Goal: Task Accomplishment & Management: Use online tool/utility

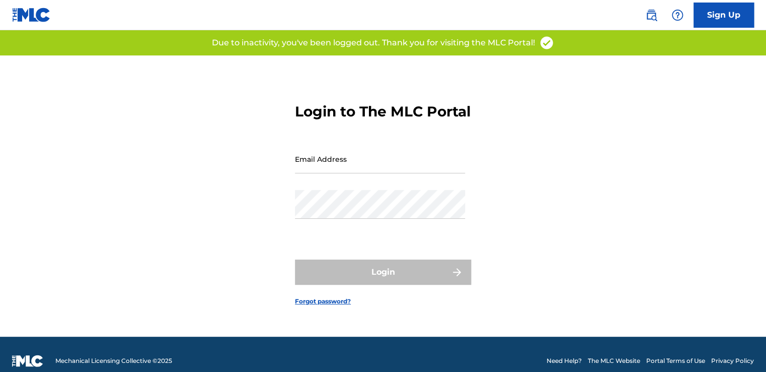
type input "[EMAIL_ADDRESS][DOMAIN_NAME]"
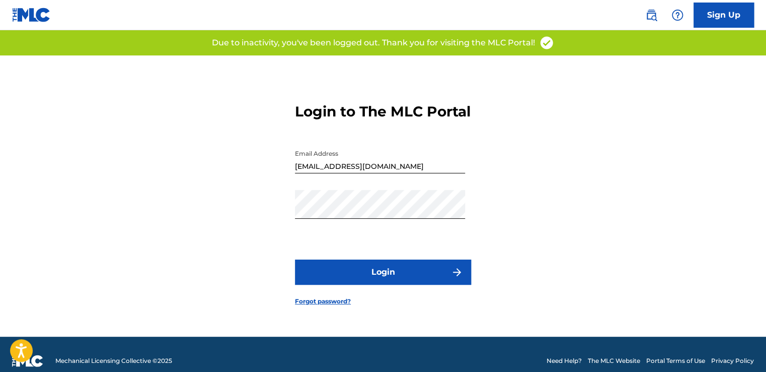
drag, startPoint x: 551, startPoint y: 219, endPoint x: 394, endPoint y: 276, distance: 166.6
click at [552, 220] on div "Login to The MLC Portal Email Address ciaran.rock@on-music.tv Password Login Fo…" at bounding box center [383, 195] width 705 height 281
click at [387, 282] on button "Login" at bounding box center [383, 271] width 176 height 25
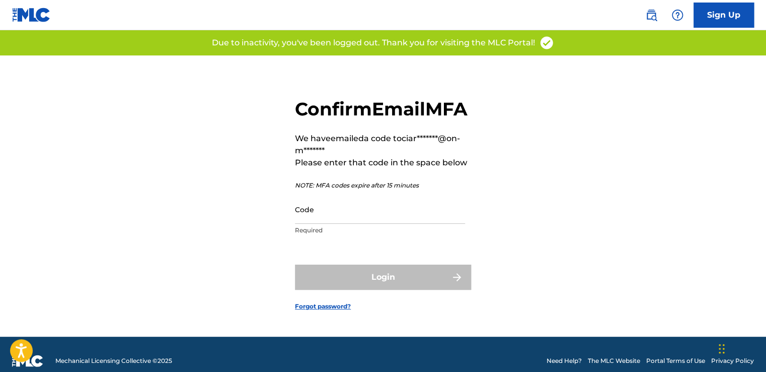
click at [408, 240] on div "Code Required" at bounding box center [380, 217] width 170 height 45
click at [407, 224] on input "Code" at bounding box center [380, 209] width 170 height 29
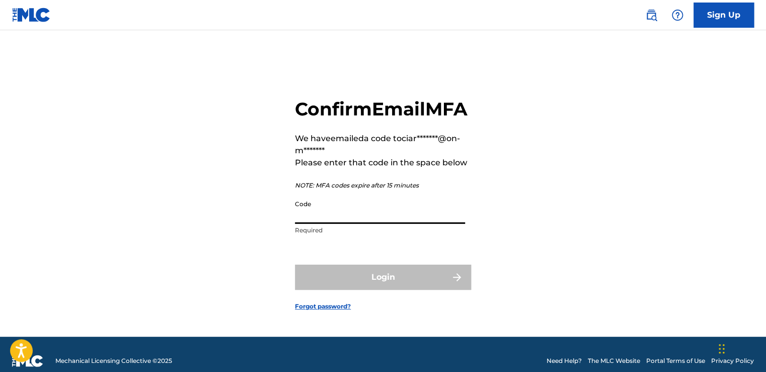
paste input "420853"
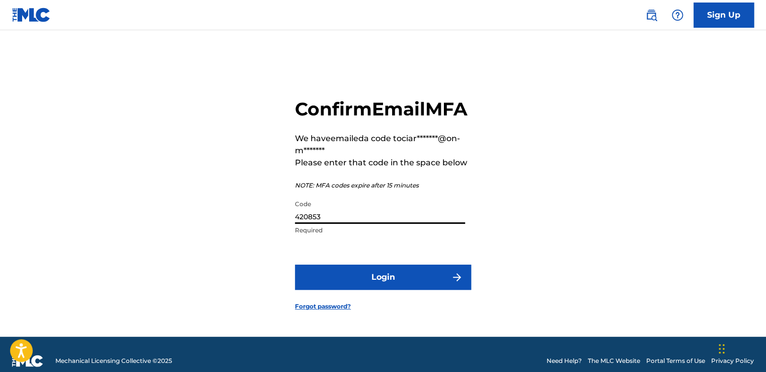
type input "420853"
click at [403, 283] on button "Login" at bounding box center [383, 276] width 176 height 25
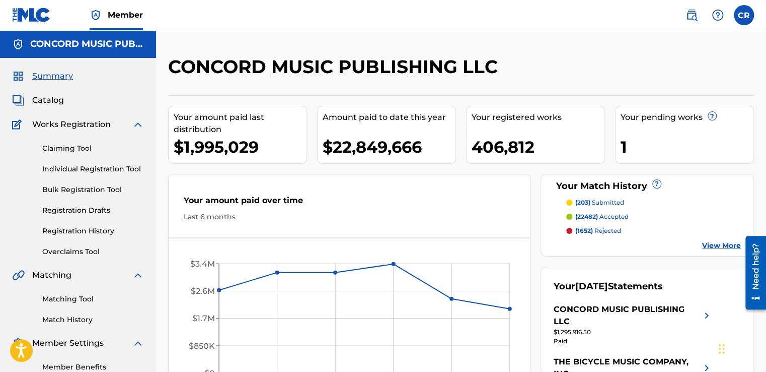
click at [102, 297] on link "Matching Tool" at bounding box center [93, 299] width 102 height 11
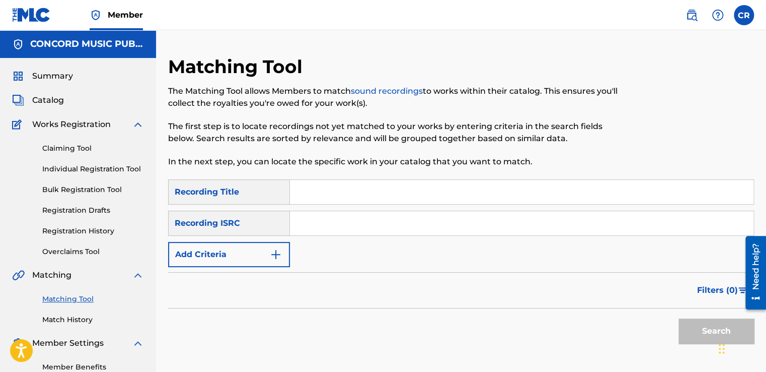
drag, startPoint x: 341, startPoint y: 217, endPoint x: 347, endPoint y: 227, distance: 11.6
click at [341, 217] on input "Search Form" at bounding box center [522, 223] width 464 height 24
paste input "QZ22B1879973"
type input "QZ22B1879973"
click at [443, 180] on input "Search Form" at bounding box center [522, 192] width 464 height 24
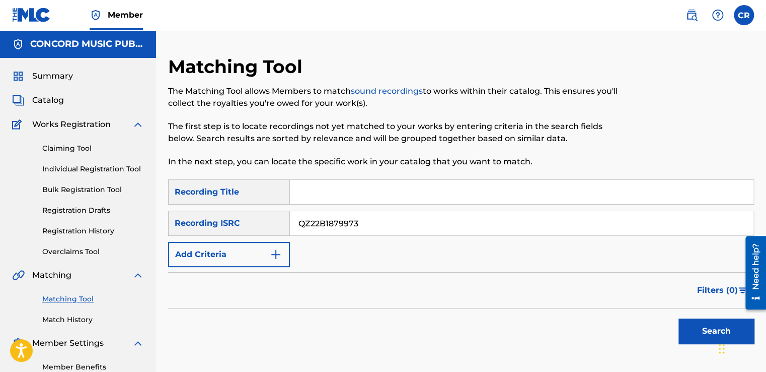
paste input "EMPEROR'S NEW CLOTHS"
type input "EMPEROR'S NEW CLOTHS"
click at [698, 319] on button "Search" at bounding box center [717, 330] width 76 height 25
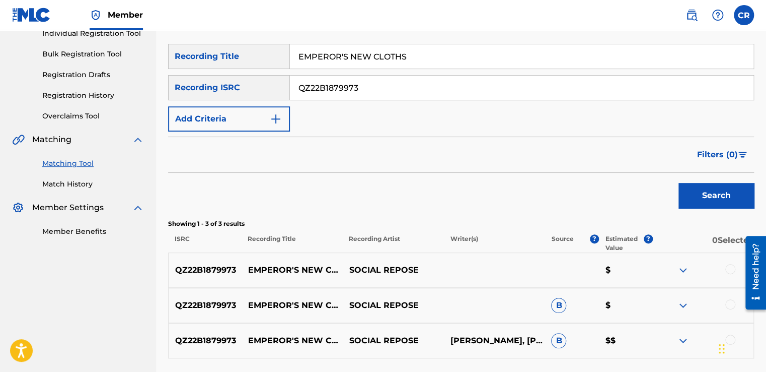
scroll to position [201, 0]
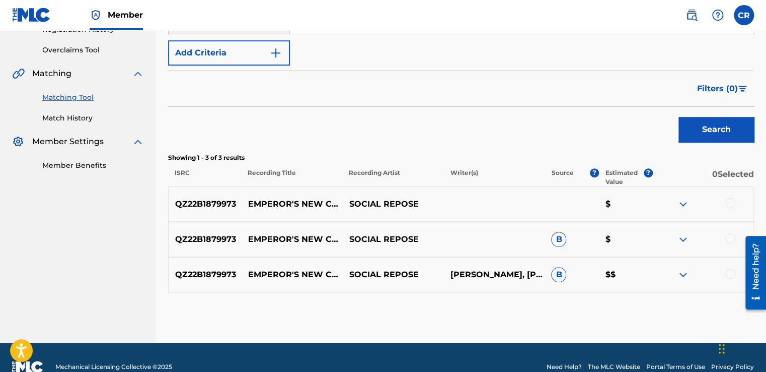
click at [504, 268] on p "BRENDAN URIE, BRENDON URIE, DANIEL DODD WILSON, JACOB SCOTT SINCLAIR, LAUREN PR…" at bounding box center [494, 274] width 101 height 12
copy p "URIE"
drag, startPoint x: 731, startPoint y: 202, endPoint x: 737, endPoint y: 217, distance: 15.3
click at [731, 202] on div at bounding box center [731, 203] width 10 height 10
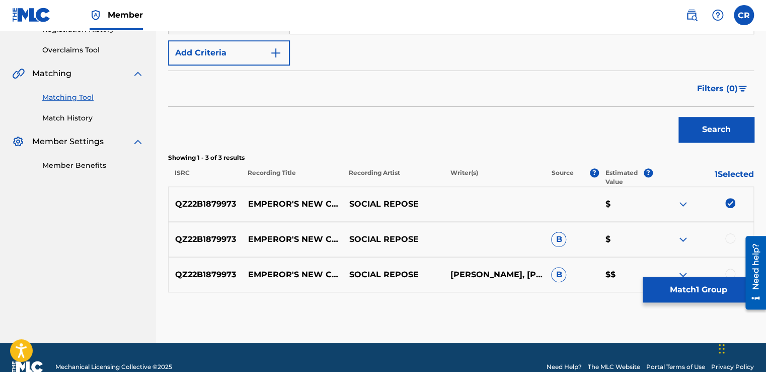
click at [732, 237] on div at bounding box center [731, 238] width 10 height 10
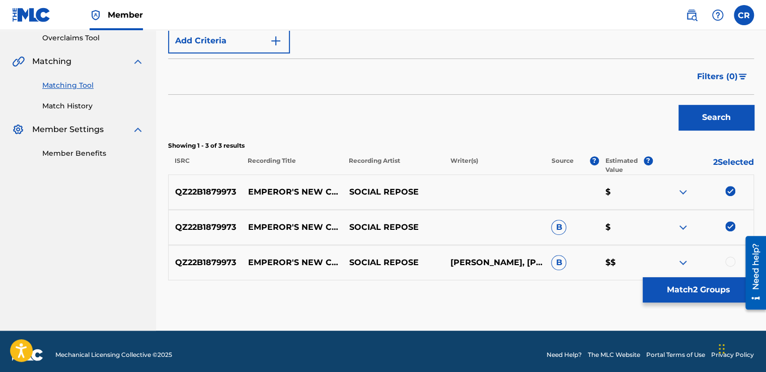
scroll to position [220, 0]
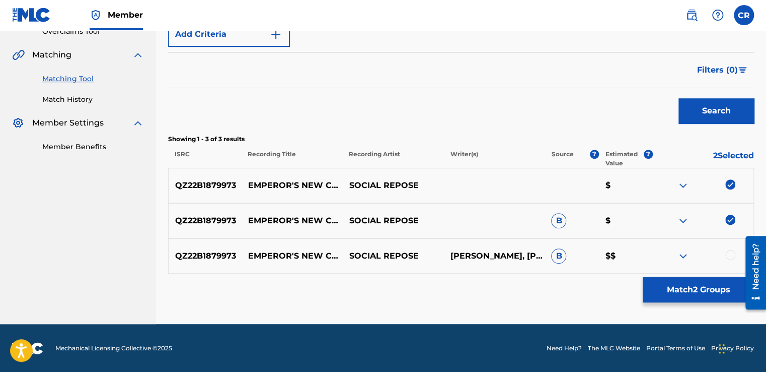
click at [729, 257] on div at bounding box center [731, 255] width 10 height 10
click at [699, 287] on button "Match 3 Groups" at bounding box center [698, 289] width 111 height 25
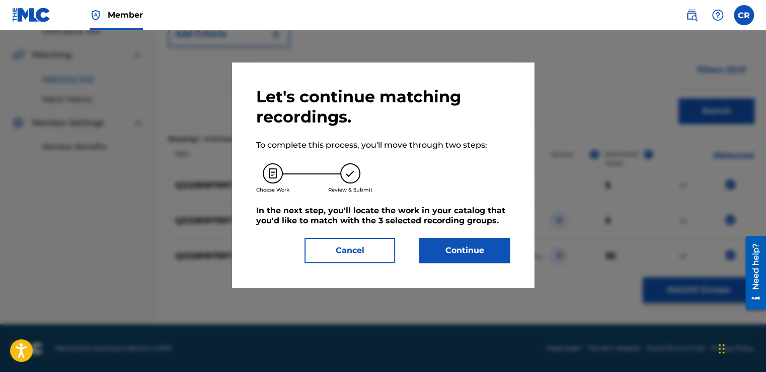
click at [488, 247] on button "Continue" at bounding box center [464, 250] width 91 height 25
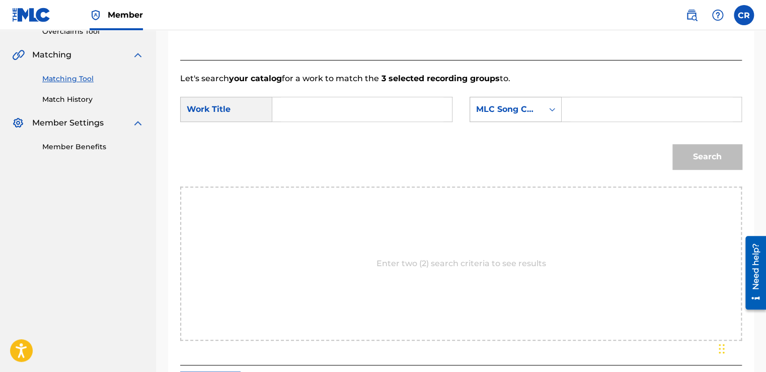
click at [529, 112] on div "MLC Song Code" at bounding box center [506, 109] width 61 height 12
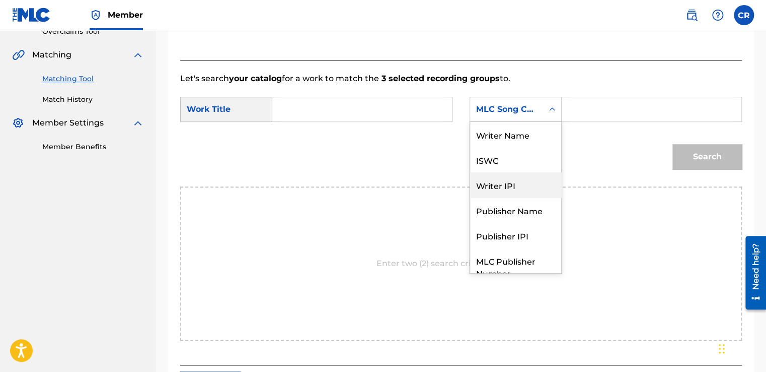
scroll to position [0, 0]
click at [541, 146] on div "Writer Name" at bounding box center [515, 134] width 91 height 25
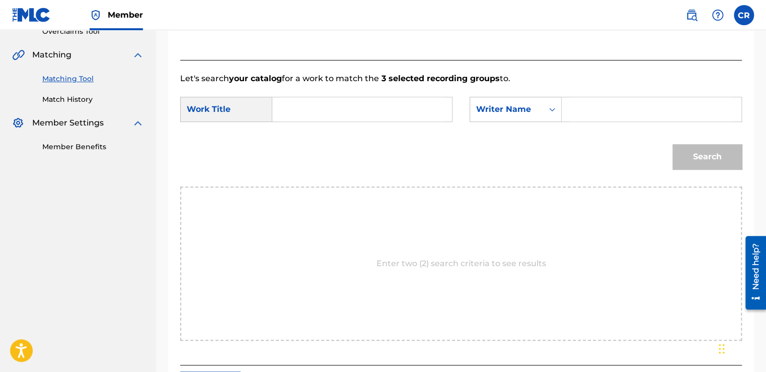
click at [610, 105] on input "Search Form" at bounding box center [652, 109] width 163 height 24
paste input "URIE"
type input "URIE"
click at [425, 110] on input "Search Form" at bounding box center [362, 109] width 163 height 24
paste input "EMPEROR'S NEW CLOTHS"
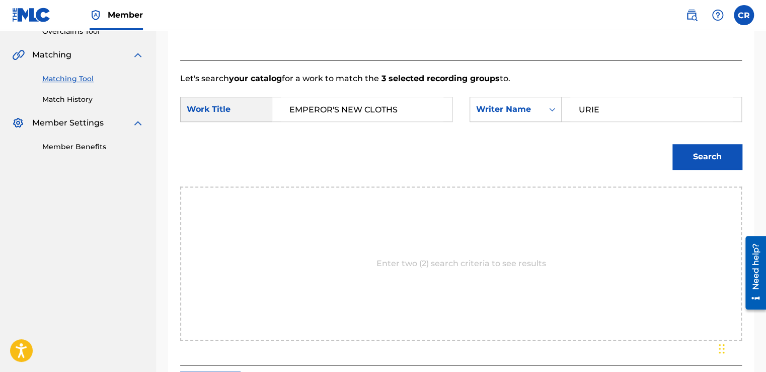
type input "EMPEROR'S NEW CLOTHS"
click at [687, 162] on button "Search" at bounding box center [707, 156] width 69 height 25
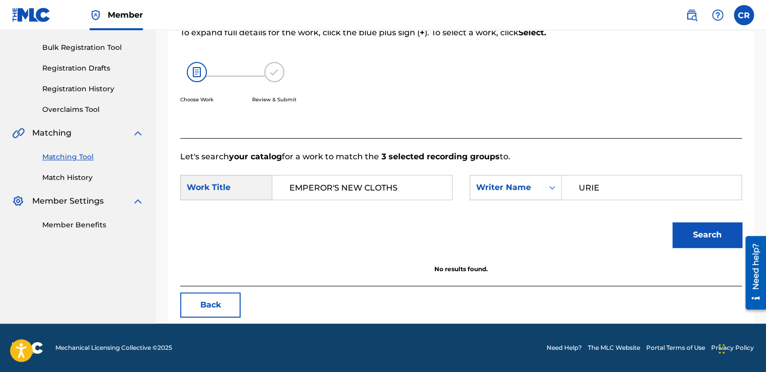
scroll to position [142, 0]
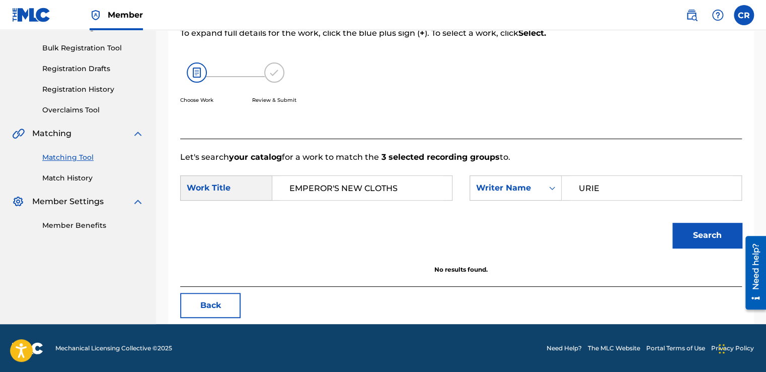
click at [213, 311] on button "Back" at bounding box center [210, 305] width 60 height 25
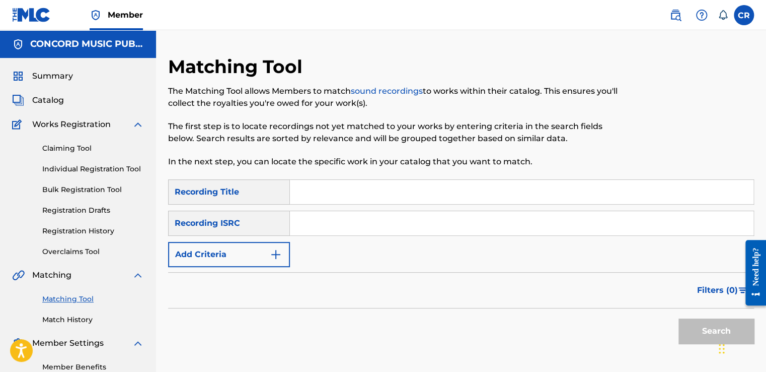
click at [369, 217] on input "Search Form" at bounding box center [522, 223] width 464 height 24
paste input "NLZ541800443"
type input "NLZ541800443"
click at [385, 200] on input "Search Form" at bounding box center [522, 192] width 464 height 24
paste input "TALK TO ME"
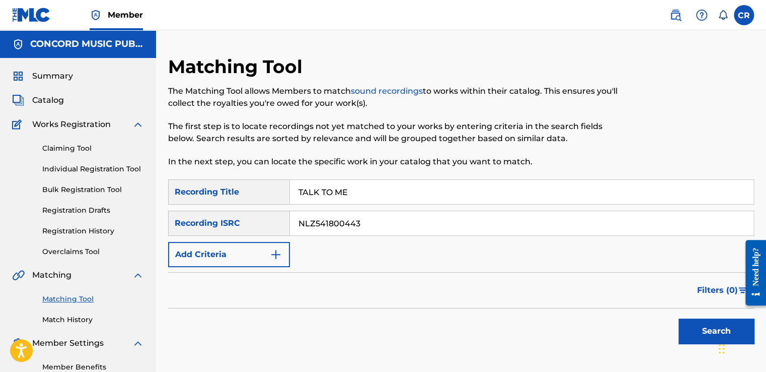
type input "TALK TO ME"
click at [707, 325] on button "Search" at bounding box center [717, 330] width 76 height 25
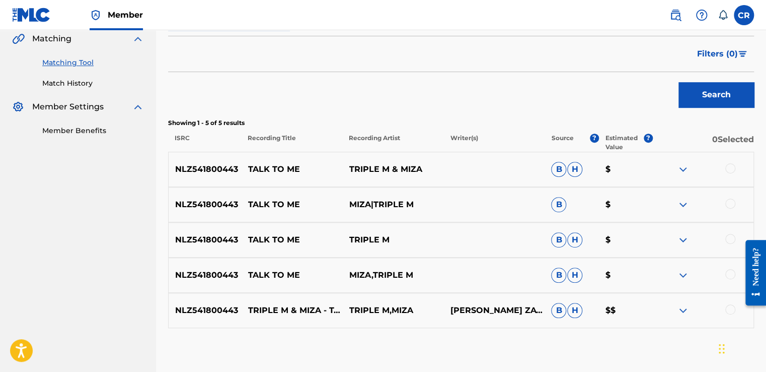
scroll to position [291, 0]
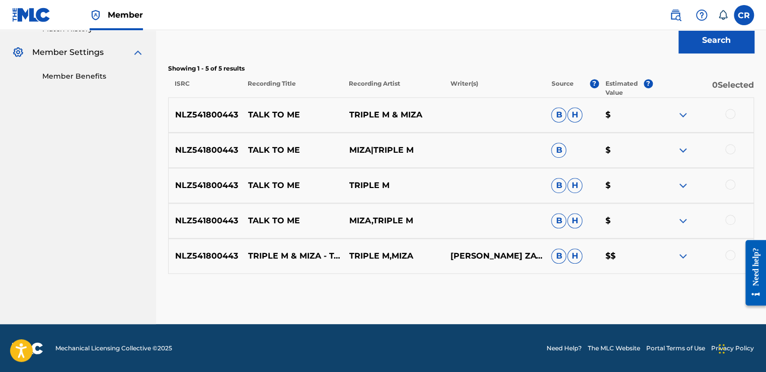
click at [476, 261] on p "[PERSON_NAME] ZAVOROT" at bounding box center [494, 256] width 101 height 12
click at [475, 261] on p "[PERSON_NAME] ZAVOROT" at bounding box center [494, 256] width 101 height 12
copy p "ZAVOROT"
click at [733, 112] on div at bounding box center [731, 114] width 10 height 10
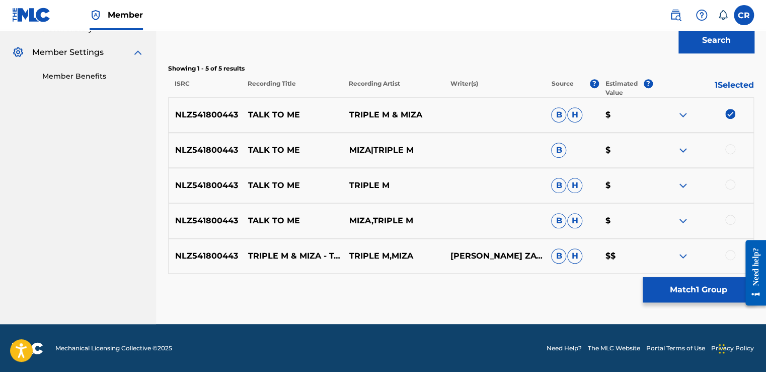
click at [729, 145] on div at bounding box center [731, 149] width 10 height 10
drag, startPoint x: 729, startPoint y: 181, endPoint x: 735, endPoint y: 214, distance: 33.3
click at [729, 182] on div at bounding box center [731, 184] width 10 height 10
click at [734, 219] on div at bounding box center [731, 220] width 10 height 10
click at [731, 252] on div at bounding box center [731, 255] width 10 height 10
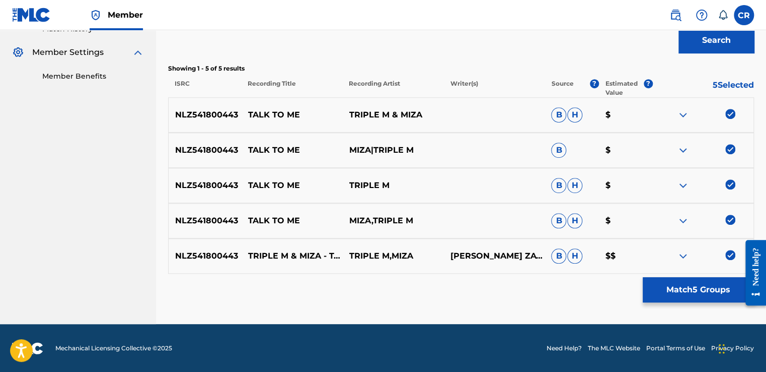
click at [703, 289] on button "Match 5 Groups" at bounding box center [698, 289] width 111 height 25
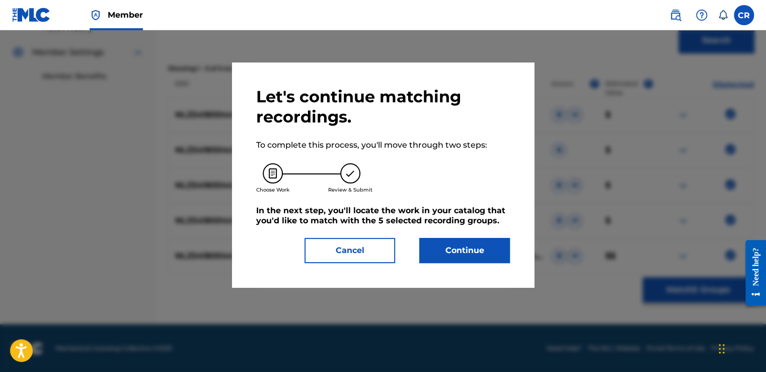
click at [461, 240] on button "Continue" at bounding box center [464, 250] width 91 height 25
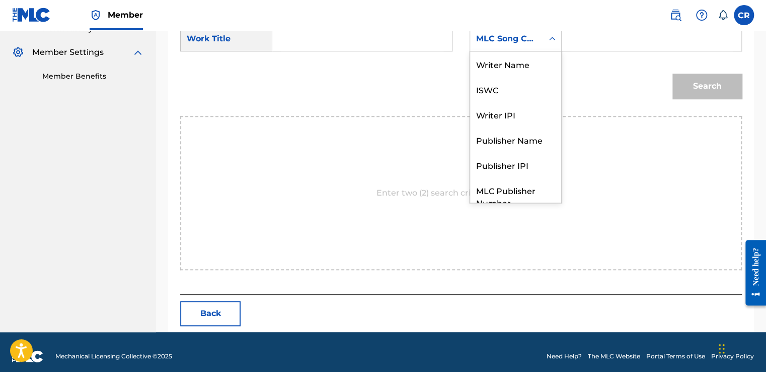
click at [502, 35] on div "MLC Song Code" at bounding box center [506, 39] width 61 height 12
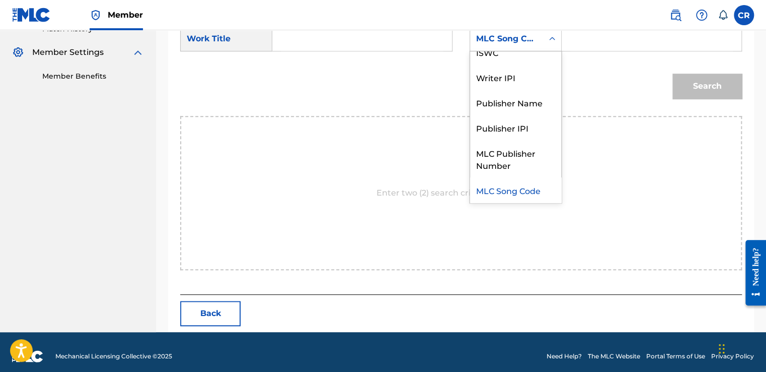
scroll to position [0, 0]
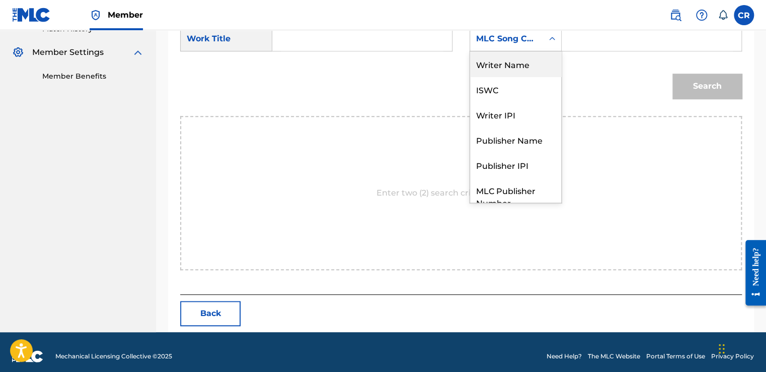
drag, startPoint x: 502, startPoint y: 67, endPoint x: 585, endPoint y: 59, distance: 84.0
click at [507, 65] on div "Writer Name" at bounding box center [515, 63] width 91 height 25
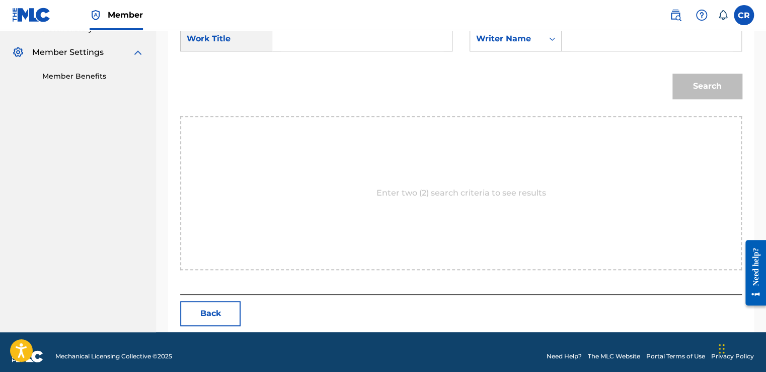
click at [598, 54] on div "SearchWithCriteria0d0d2750-2a77-4c23-8f95-7844cc683111 Work Title SearchWithCri…" at bounding box center [461, 41] width 562 height 31
click at [601, 41] on input "Search Form" at bounding box center [652, 39] width 163 height 24
paste input "ZAVOROT"
type input "ZAVOROT"
click at [403, 41] on input "Search Form" at bounding box center [362, 39] width 163 height 24
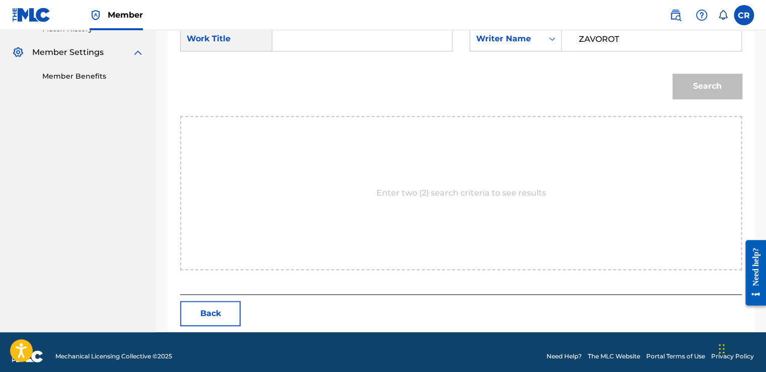
paste input "TALK TO ME"
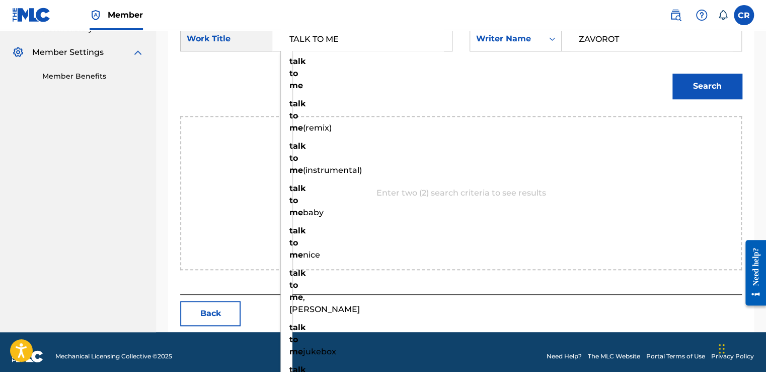
type input "TALK TO ME"
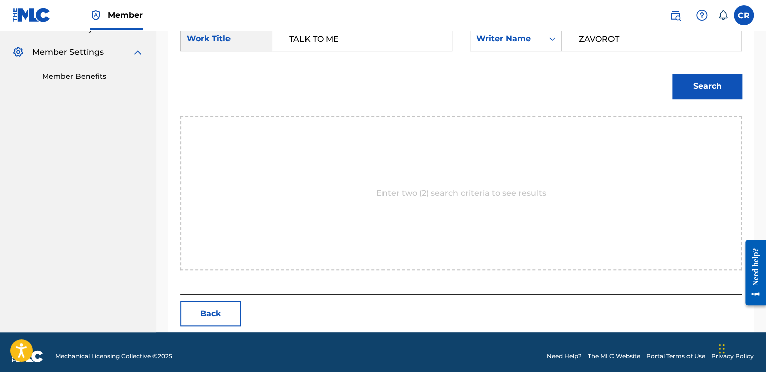
click at [711, 81] on button "Search" at bounding box center [707, 86] width 69 height 25
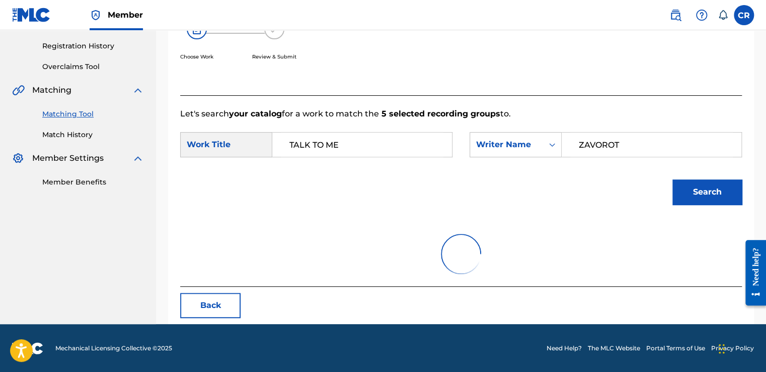
scroll to position [142, 0]
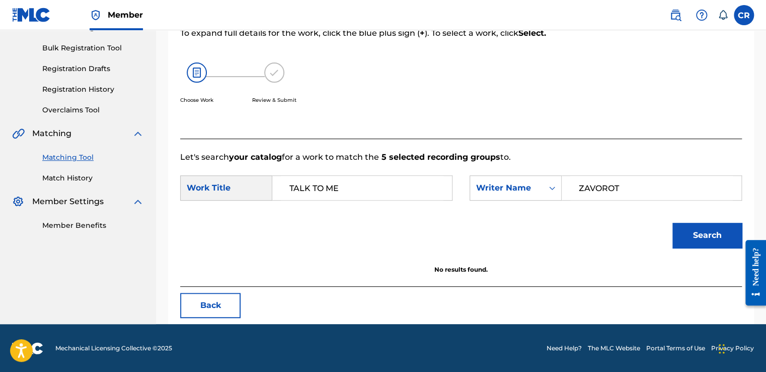
drag, startPoint x: 198, startPoint y: 321, endPoint x: 197, endPoint y: 314, distance: 7.1
click at [197, 321] on div "Match Usage - Select Work In this step, you will locate the work you'd like to …" at bounding box center [461, 131] width 586 height 385
drag, startPoint x: 197, startPoint y: 311, endPoint x: 113, endPoint y: 98, distance: 228.5
click at [197, 307] on button "Back" at bounding box center [210, 305] width 60 height 25
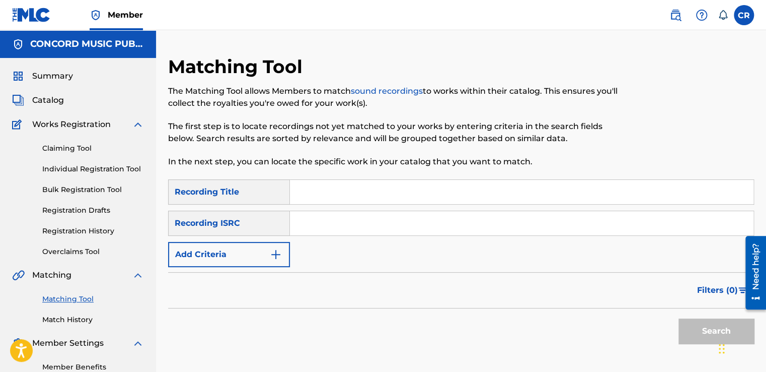
click at [393, 219] on input "Search Form" at bounding box center [522, 223] width 464 height 24
paste input "NLP510500039"
type input "NLP510500039"
click at [429, 182] on input "Search Form" at bounding box center [522, 192] width 464 height 24
paste input "QUIETUS (SILENT REVERIE) [SINGLE VERSION]"
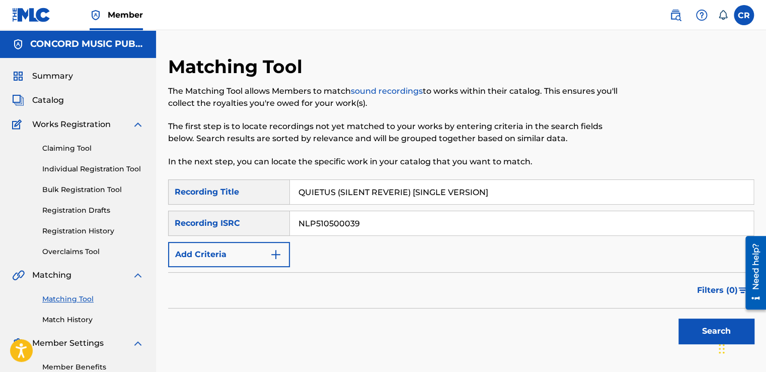
type input "QUIETUS (SILENT REVERIE) [SINGLE VERSION]"
drag, startPoint x: 712, startPoint y: 325, endPoint x: 691, endPoint y: 322, distance: 20.8
click at [711, 325] on button "Search" at bounding box center [717, 330] width 76 height 25
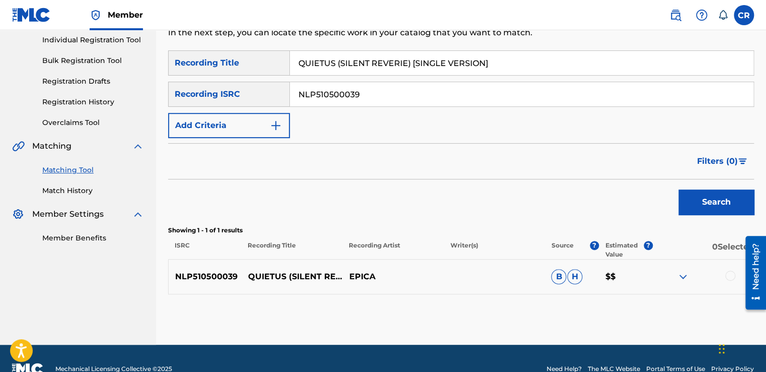
scroll to position [146, 0]
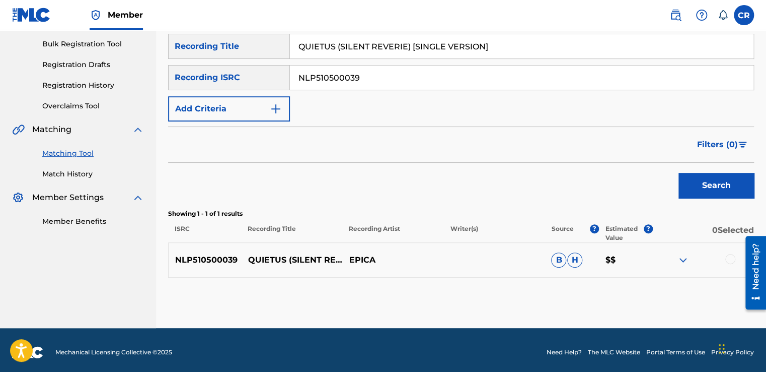
click at [367, 83] on input "NLP510500039" at bounding box center [522, 77] width 464 height 24
paste input "TCACH1583083"
type input "TCACH1583083"
click at [419, 45] on input "QUIETUS (SILENT REVERIE) [SINGLE VERSION]" at bounding box center [522, 46] width 464 height 24
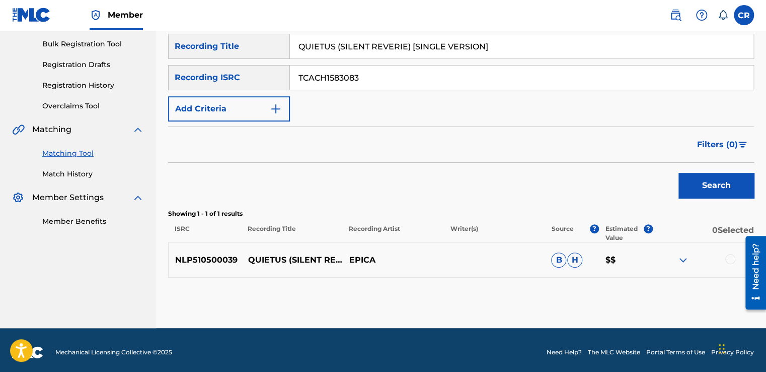
click at [419, 45] on input "QUIETUS (SILENT REVERIE) [SINGLE VERSION]" at bounding box center [522, 46] width 464 height 24
paste input "METRONOME"
type input "METRONOME"
click at [707, 184] on button "Search" at bounding box center [717, 185] width 76 height 25
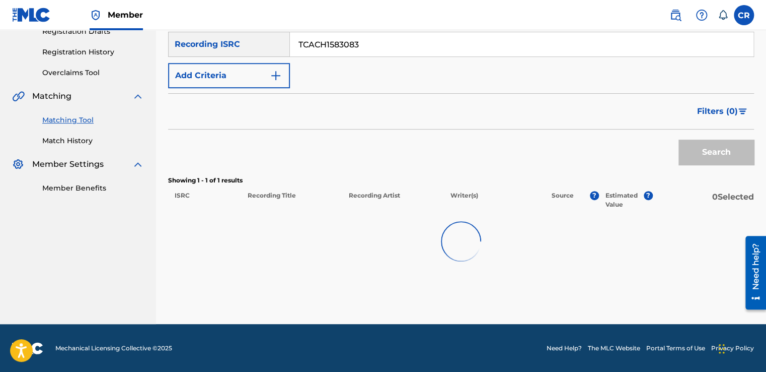
scroll to position [150, 0]
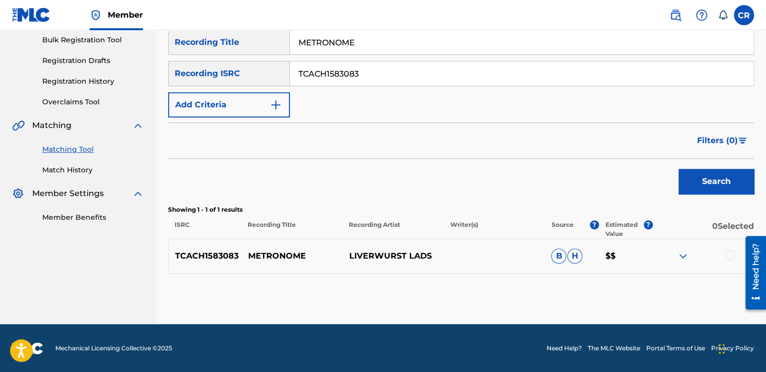
click at [423, 72] on input "TCACH1583083" at bounding box center [522, 73] width 464 height 24
click at [424, 72] on input "TCACH1583083" at bounding box center [522, 73] width 464 height 24
paste input "USG7D1378217"
type input "USG7D1378217"
click at [451, 52] on input "METRONOME" at bounding box center [522, 42] width 464 height 24
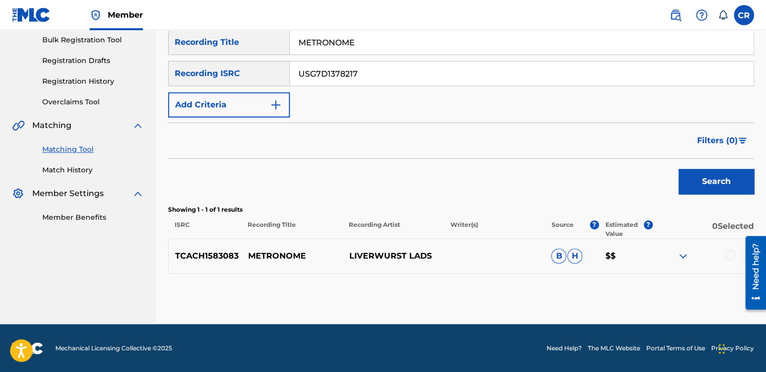
click at [451, 52] on input "METRONOME" at bounding box center [522, 42] width 464 height 24
paste input "GOD GAVE ME YOU"
type input "GOD GAVE ME YOU"
click at [687, 177] on button "Search" at bounding box center [717, 181] width 76 height 25
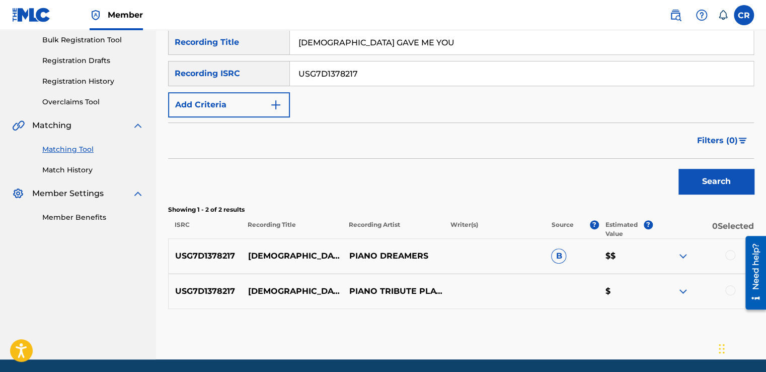
click at [373, 61] on input "USG7D1378217" at bounding box center [522, 73] width 464 height 24
paste input "KN6K1902230"
type input "UKN6K1902230"
click at [427, 41] on input "GOD GAVE ME YOU" at bounding box center [522, 42] width 464 height 24
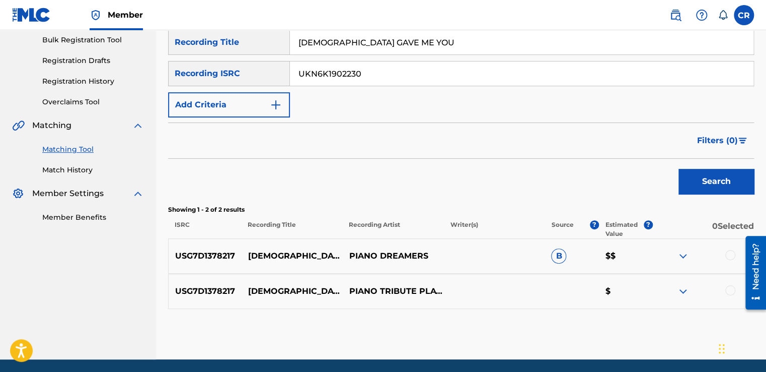
click at [427, 41] on input "GOD GAVE ME YOU" at bounding box center [522, 42] width 464 height 24
paste input "CASTLE IN THE AIR"
type input "CASTLE IN THE AIR"
click at [703, 182] on button "Search" at bounding box center [717, 181] width 76 height 25
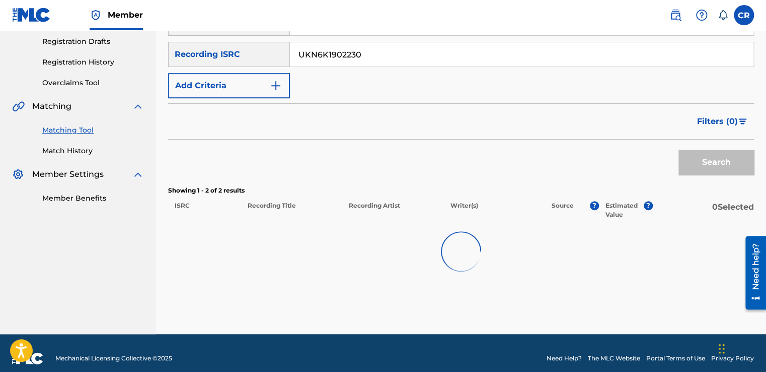
scroll to position [179, 0]
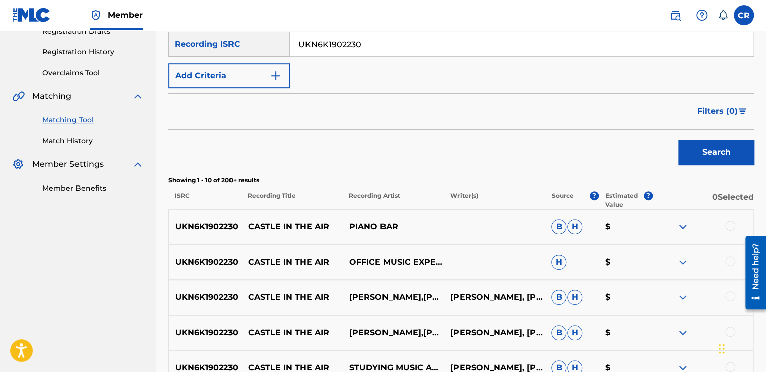
click at [467, 303] on p "CHUCK FOX, DANIEL BARLEY" at bounding box center [494, 297] width 101 height 12
copy p "BARLEY"
click at [733, 223] on div at bounding box center [731, 226] width 10 height 10
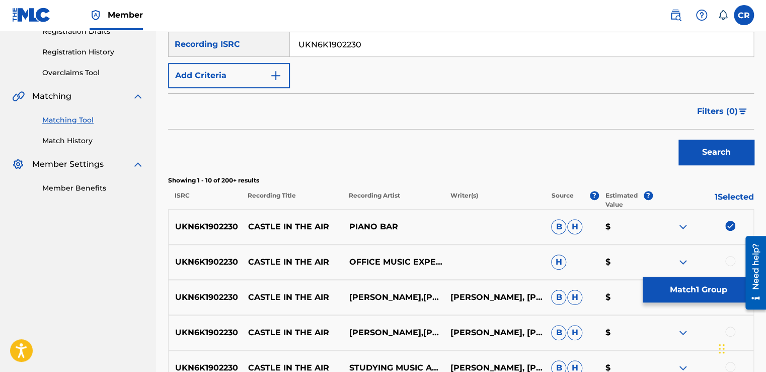
click at [727, 257] on div at bounding box center [731, 261] width 10 height 10
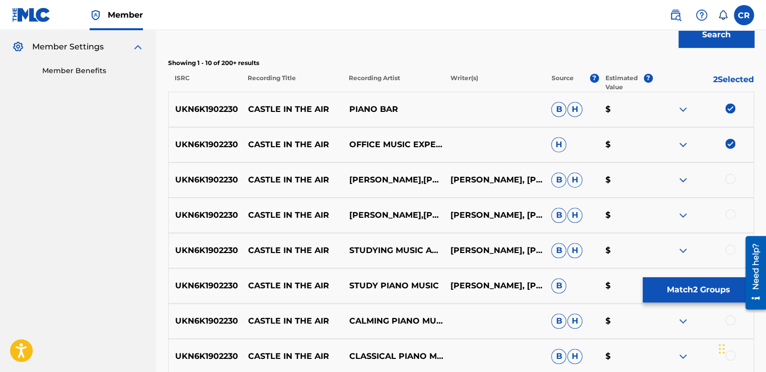
scroll to position [380, 0]
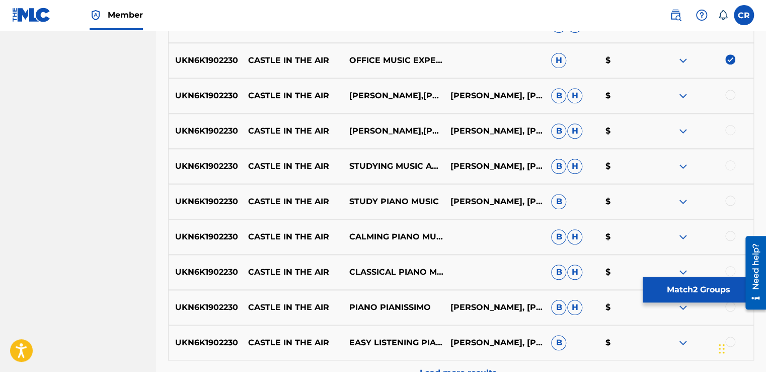
drag, startPoint x: 729, startPoint y: 94, endPoint x: 730, endPoint y: 107, distance: 13.7
click at [729, 94] on div at bounding box center [731, 95] width 10 height 10
drag, startPoint x: 730, startPoint y: 127, endPoint x: 733, endPoint y: 151, distance: 23.9
click at [731, 128] on div at bounding box center [731, 130] width 10 height 10
drag, startPoint x: 730, startPoint y: 165, endPoint x: 731, endPoint y: 192, distance: 26.7
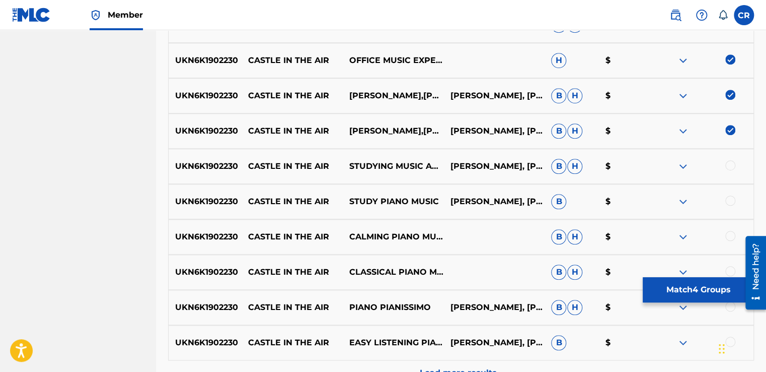
click at [730, 166] on div at bounding box center [731, 165] width 10 height 10
drag, startPoint x: 731, startPoint y: 202, endPoint x: 730, endPoint y: 220, distance: 17.7
click at [731, 203] on div at bounding box center [731, 200] width 10 height 10
click at [730, 230] on div "UKN6K1902230 CASTLE IN THE AIR CALMING PIANO MUSIC B H $" at bounding box center [461, 236] width 586 height 35
click at [731, 235] on div at bounding box center [731, 236] width 10 height 10
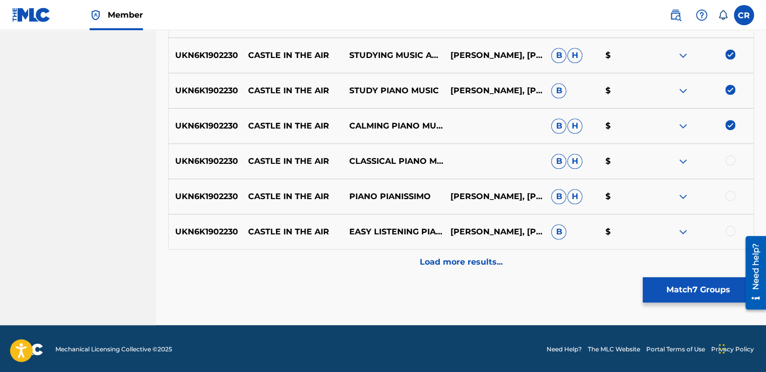
scroll to position [492, 0]
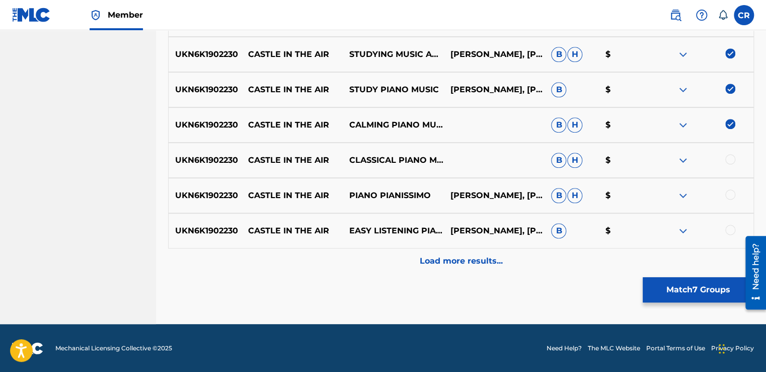
click at [729, 159] on div at bounding box center [731, 159] width 10 height 10
click at [729, 194] on div at bounding box center [731, 194] width 10 height 10
drag, startPoint x: 730, startPoint y: 225, endPoint x: 730, endPoint y: 231, distance: 6.6
click at [730, 231] on div at bounding box center [731, 230] width 10 height 10
click at [732, 249] on div "Load more results..." at bounding box center [461, 260] width 586 height 25
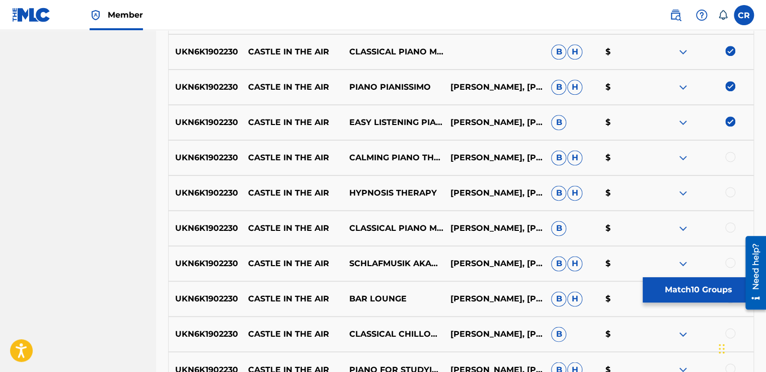
scroll to position [643, 0]
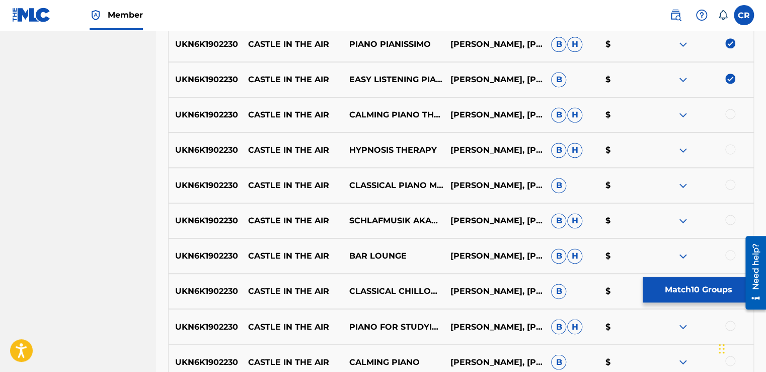
click at [729, 112] on div at bounding box center [731, 114] width 10 height 10
click at [733, 151] on div at bounding box center [731, 149] width 10 height 10
drag, startPoint x: 734, startPoint y: 187, endPoint x: 733, endPoint y: 204, distance: 16.6
click at [734, 188] on div at bounding box center [703, 185] width 101 height 12
drag, startPoint x: 731, startPoint y: 217, endPoint x: 729, endPoint y: 232, distance: 15.7
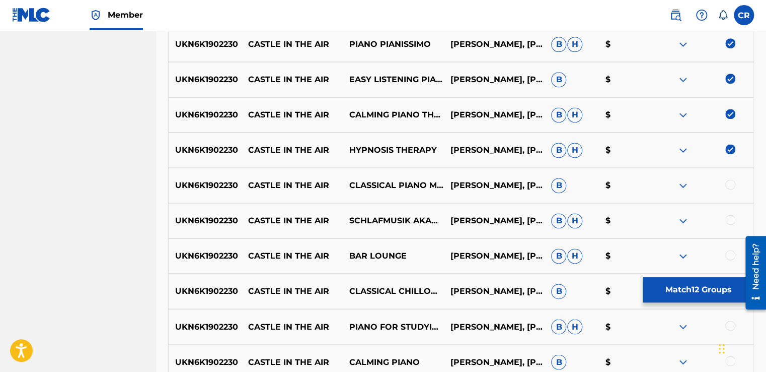
click at [730, 222] on div at bounding box center [731, 220] width 10 height 10
click at [732, 176] on div "UKN6K1902230 CASTLE IN THE AIR CLASSICAL PIANO MUSIC MASTERS CHUCK FOX, DANIEL …" at bounding box center [461, 185] width 586 height 35
click at [732, 181] on div at bounding box center [731, 184] width 10 height 10
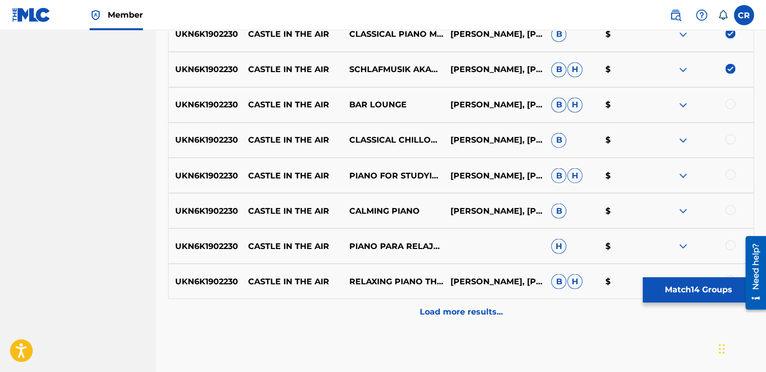
click at [729, 103] on div at bounding box center [731, 104] width 10 height 10
click at [729, 137] on div at bounding box center [731, 139] width 10 height 10
click at [733, 175] on div at bounding box center [731, 174] width 10 height 10
click at [729, 208] on div at bounding box center [731, 209] width 10 height 10
click at [729, 245] on div at bounding box center [731, 245] width 10 height 10
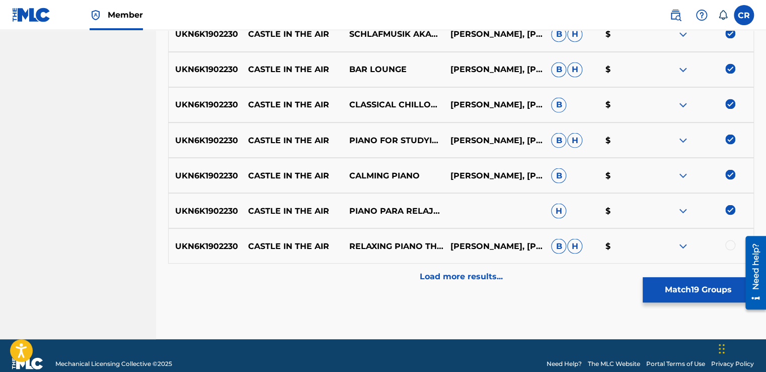
scroll to position [844, 0]
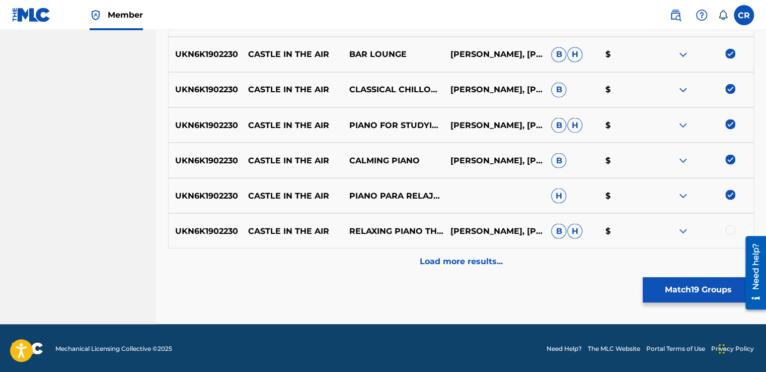
click at [731, 227] on div at bounding box center [731, 230] width 10 height 10
click at [725, 249] on div "Load more results..." at bounding box center [461, 260] width 586 height 25
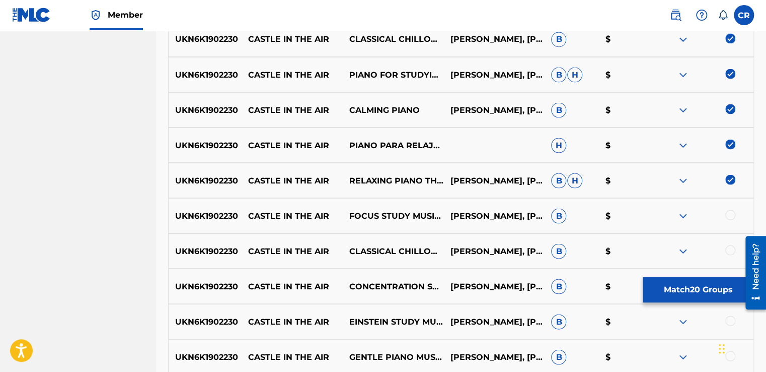
scroll to position [996, 0]
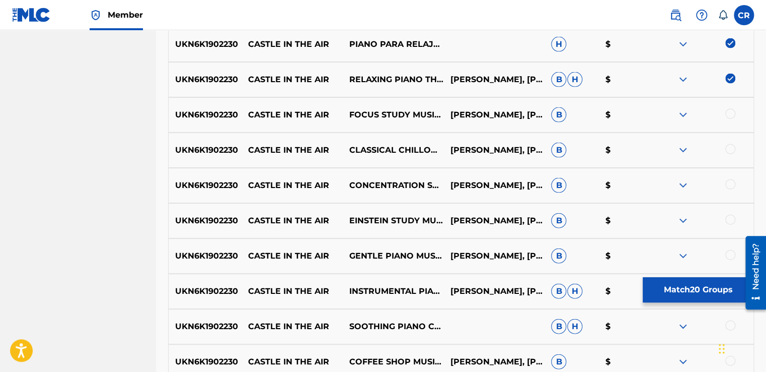
click at [733, 109] on div at bounding box center [703, 115] width 101 height 12
click at [732, 110] on div at bounding box center [731, 114] width 10 height 10
click at [730, 144] on div at bounding box center [731, 149] width 10 height 10
click at [729, 182] on div at bounding box center [731, 184] width 10 height 10
click at [731, 219] on div at bounding box center [731, 220] width 10 height 10
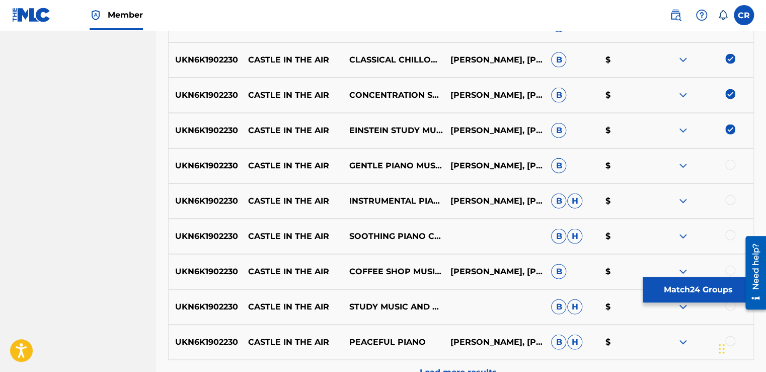
scroll to position [1147, 0]
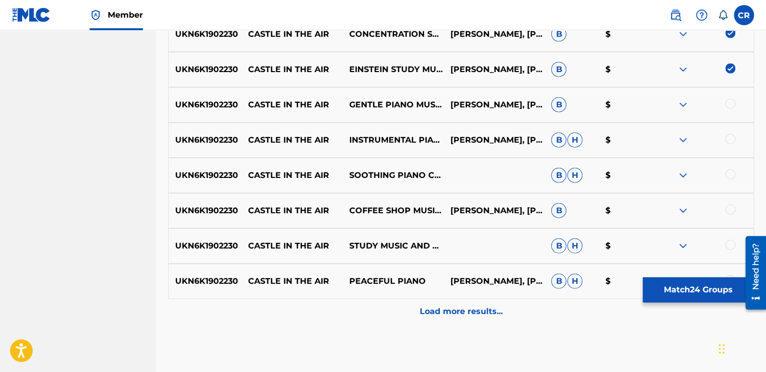
click at [733, 105] on div at bounding box center [731, 104] width 10 height 10
click at [731, 134] on div at bounding box center [731, 139] width 10 height 10
click at [727, 174] on div at bounding box center [731, 174] width 10 height 10
click at [729, 207] on div at bounding box center [731, 209] width 10 height 10
click at [728, 244] on div at bounding box center [731, 245] width 10 height 10
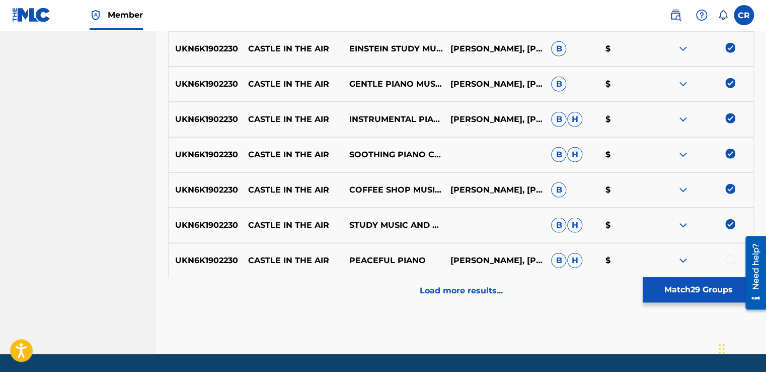
scroll to position [1197, 0]
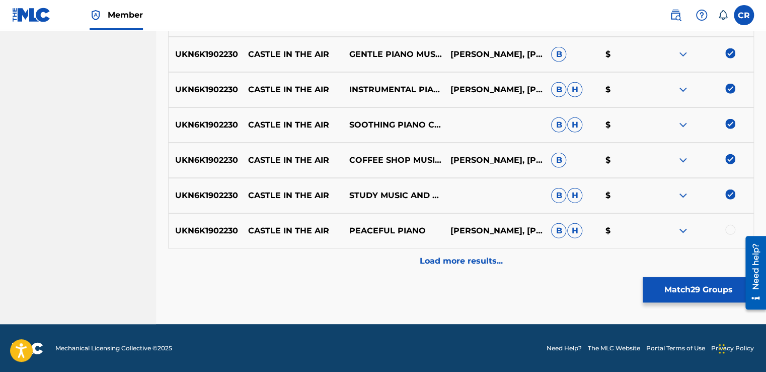
click at [730, 229] on div at bounding box center [731, 230] width 10 height 10
click at [729, 247] on div "UKN6K1902230 CASTLE IN THE AIR PEACEFUL PIANO DENIS BRICE, RICHARD CHANCE B H $" at bounding box center [461, 230] width 586 height 35
click at [730, 253] on div "Load more results..." at bounding box center [461, 260] width 586 height 25
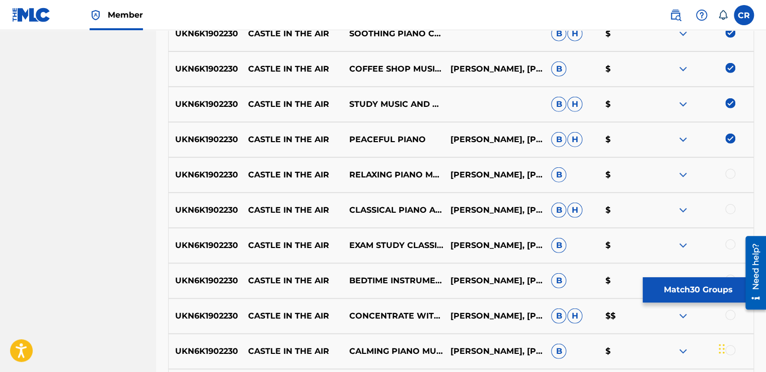
scroll to position [1348, 0]
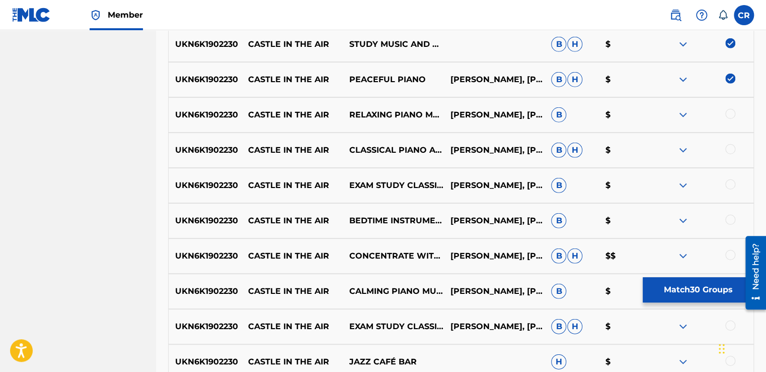
click at [732, 116] on div at bounding box center [731, 114] width 10 height 10
drag, startPoint x: 730, startPoint y: 148, endPoint x: 733, endPoint y: 179, distance: 30.8
click at [730, 149] on div at bounding box center [731, 149] width 10 height 10
click at [733, 181] on div at bounding box center [731, 184] width 10 height 10
click at [733, 223] on div at bounding box center [731, 220] width 10 height 10
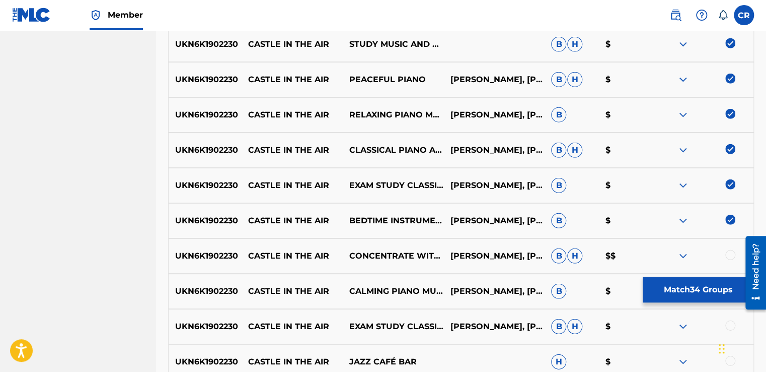
click at [732, 245] on div "UKN6K1902230 CASTLE IN THE AIR CONCENTRATE WITH CLASSICAL PIANO CHUCK FOX, DANI…" at bounding box center [461, 255] width 586 height 35
click at [731, 252] on div at bounding box center [731, 255] width 10 height 10
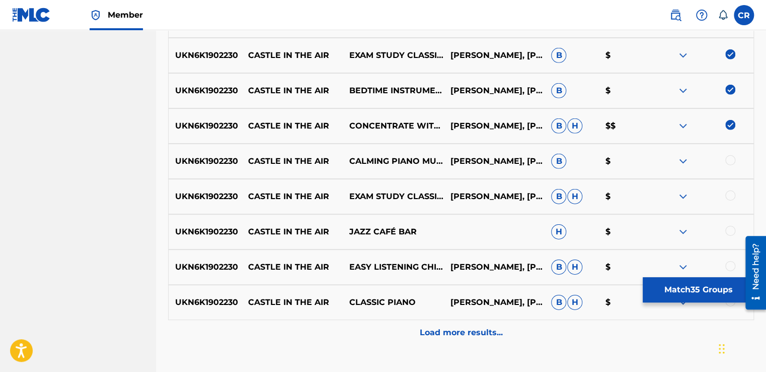
scroll to position [1549, 0]
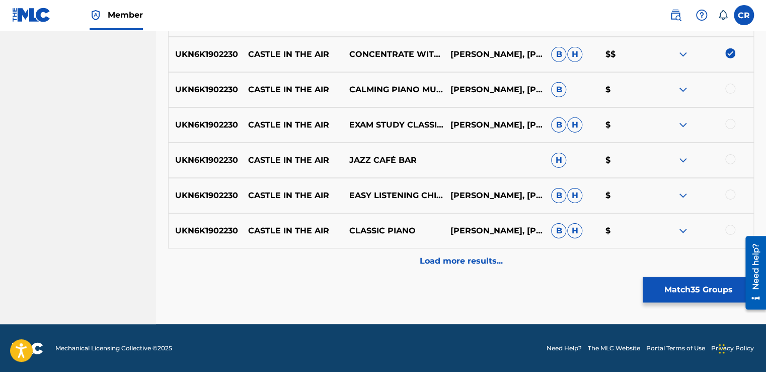
click at [733, 93] on div at bounding box center [703, 90] width 101 height 12
click at [731, 91] on div at bounding box center [731, 89] width 10 height 10
drag, startPoint x: 730, startPoint y: 122, endPoint x: 731, endPoint y: 136, distance: 14.6
click at [730, 122] on div at bounding box center [731, 124] width 10 height 10
click at [731, 160] on div at bounding box center [731, 159] width 10 height 10
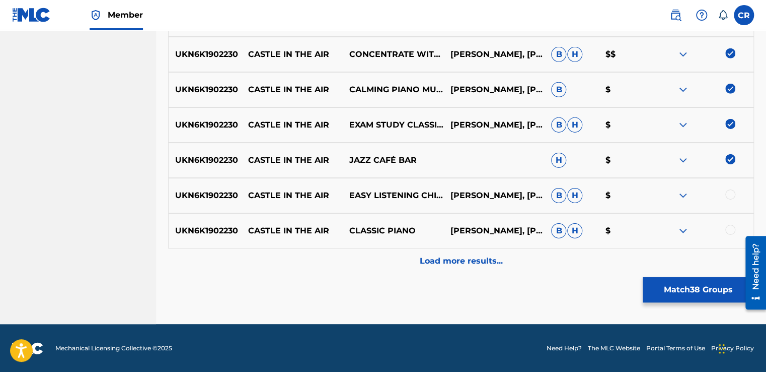
drag, startPoint x: 730, startPoint y: 200, endPoint x: 729, endPoint y: 207, distance: 7.1
click at [729, 201] on div "UKN6K1902230 CASTLE IN THE AIR EASY LISTENING CHILLED JAZZ CHUCK FOX, DANIEL BA…" at bounding box center [461, 195] width 586 height 35
click at [732, 194] on div at bounding box center [731, 194] width 10 height 10
click at [734, 231] on div at bounding box center [731, 230] width 10 height 10
click at [730, 259] on div "Load more results..." at bounding box center [461, 260] width 586 height 25
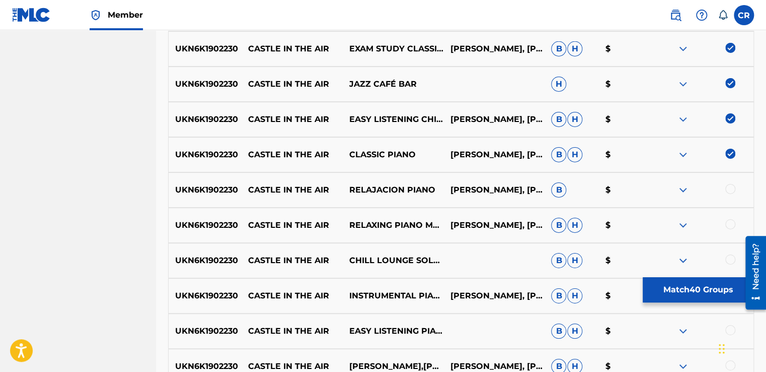
scroll to position [1751, 0]
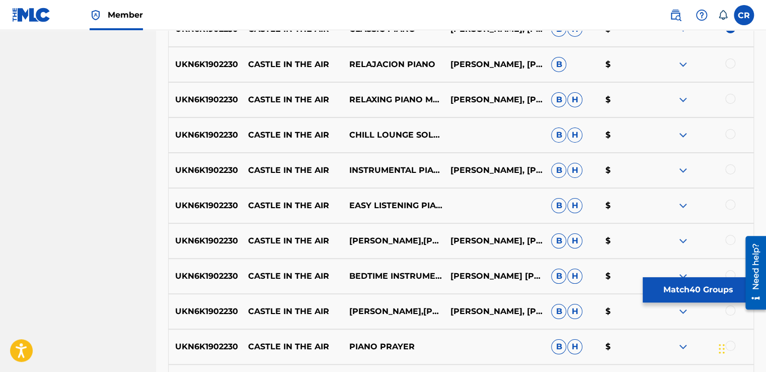
click at [733, 67] on div at bounding box center [731, 63] width 10 height 10
click at [732, 100] on div at bounding box center [731, 99] width 10 height 10
click at [729, 136] on div at bounding box center [731, 134] width 10 height 10
drag, startPoint x: 732, startPoint y: 166, endPoint x: 732, endPoint y: 171, distance: 5.1
click at [732, 167] on div at bounding box center [731, 169] width 10 height 10
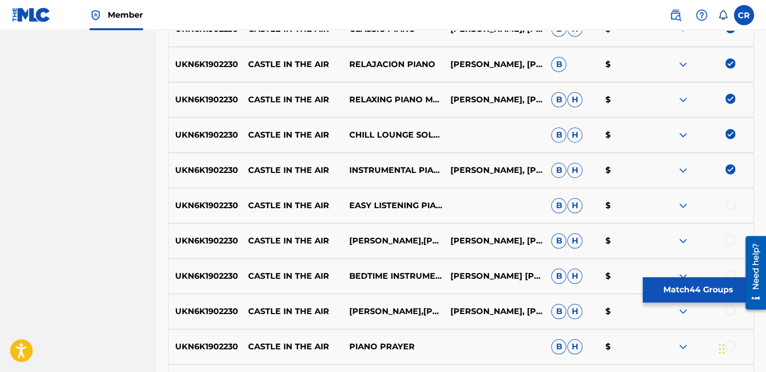
click at [730, 207] on div at bounding box center [731, 204] width 10 height 10
click at [729, 237] on div at bounding box center [731, 240] width 10 height 10
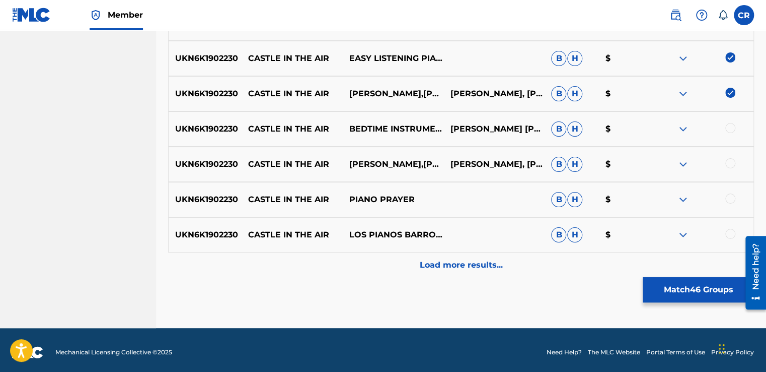
scroll to position [1902, 0]
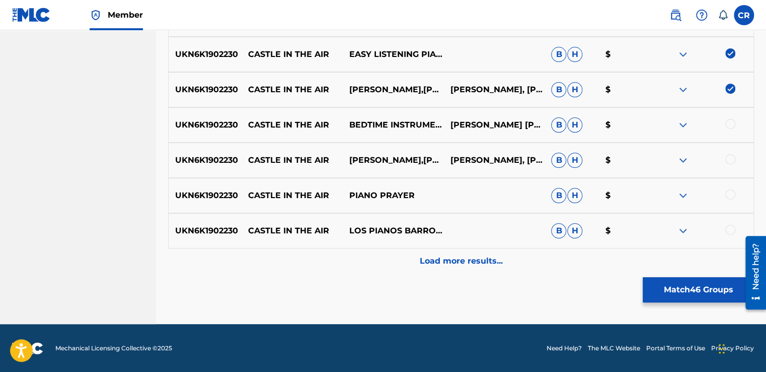
click at [730, 129] on div at bounding box center [703, 125] width 101 height 12
click at [731, 122] on div at bounding box center [731, 124] width 10 height 10
click at [731, 156] on div at bounding box center [731, 159] width 10 height 10
click at [730, 194] on div at bounding box center [731, 194] width 10 height 10
click at [730, 225] on div at bounding box center [731, 230] width 10 height 10
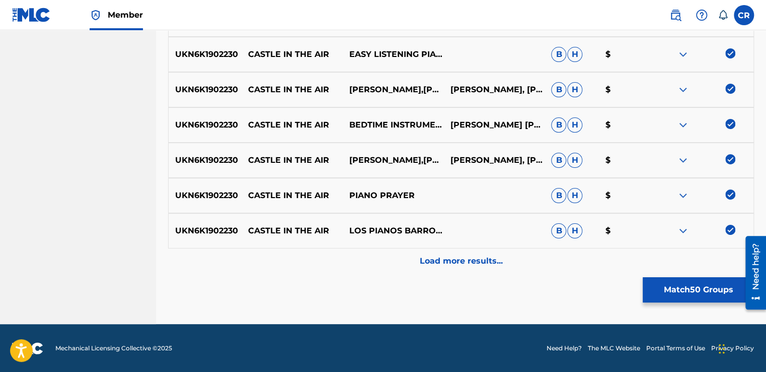
click at [701, 277] on button "Match 50 Groups" at bounding box center [698, 289] width 111 height 25
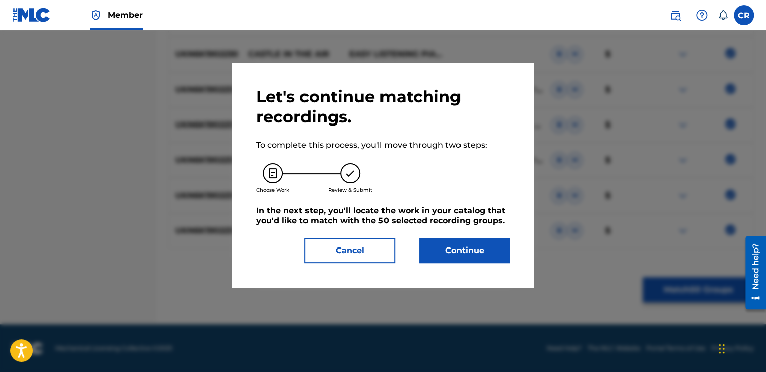
click at [486, 238] on button "Continue" at bounding box center [464, 250] width 91 height 25
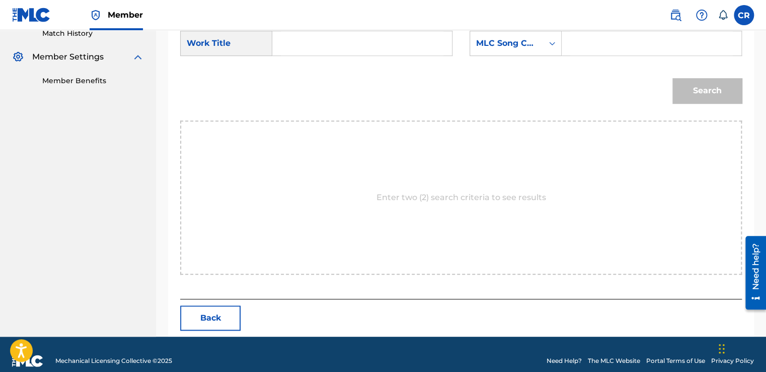
scroll to position [299, 0]
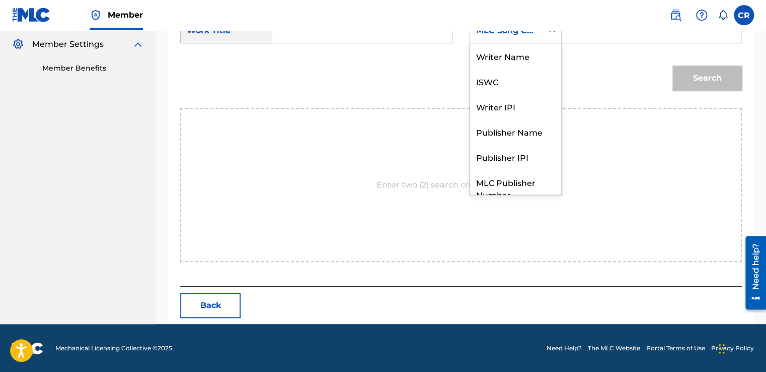
click at [526, 35] on div "MLC Song Code" at bounding box center [506, 31] width 61 height 12
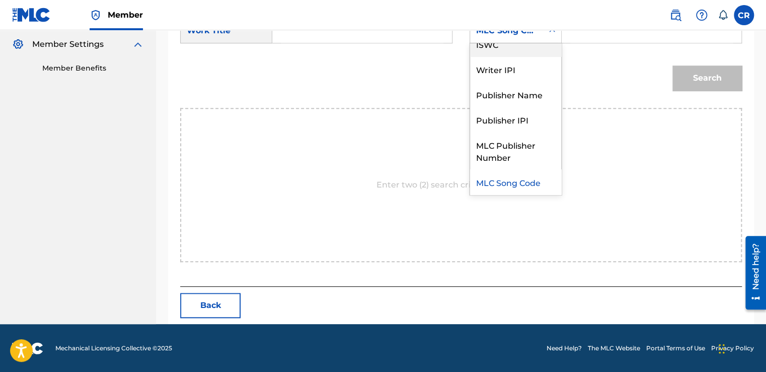
scroll to position [0, 0]
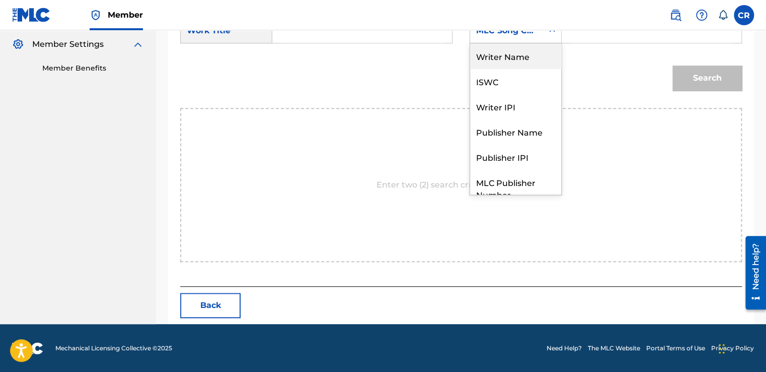
drag, startPoint x: 528, startPoint y: 53, endPoint x: 575, endPoint y: 49, distance: 47.0
click at [535, 52] on div "Writer Name" at bounding box center [515, 55] width 91 height 25
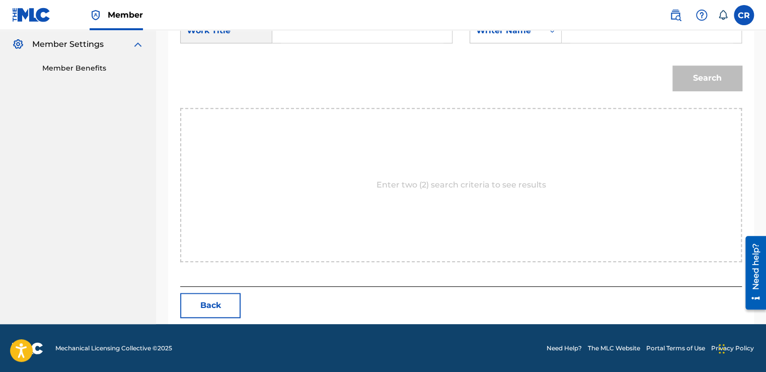
click at [592, 46] on div "SearchWithCriteriaf4bbd94e-34ab-4acd-8104-031010b4f6f6 Work Title SearchWithCri…" at bounding box center [461, 33] width 562 height 31
click at [598, 37] on input "Search Form" at bounding box center [652, 31] width 163 height 24
paste input "BARLEY"
type input "BARLEY"
click at [392, 40] on div "Search Form" at bounding box center [362, 30] width 180 height 25
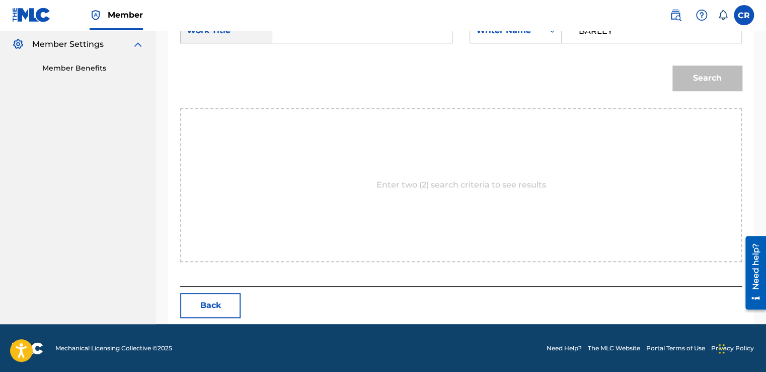
click at [392, 38] on input "Search Form" at bounding box center [362, 31] width 163 height 24
paste input "CASTLE IN THE AIR"
type input "CASTLE IN THE AIR"
click at [726, 71] on button "Search" at bounding box center [707, 77] width 69 height 25
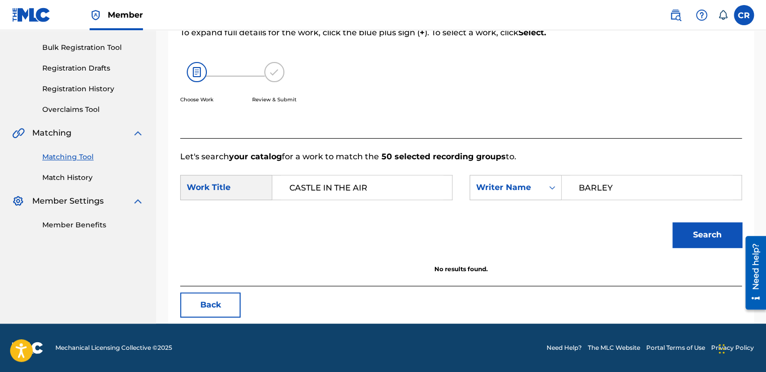
scroll to position [142, 0]
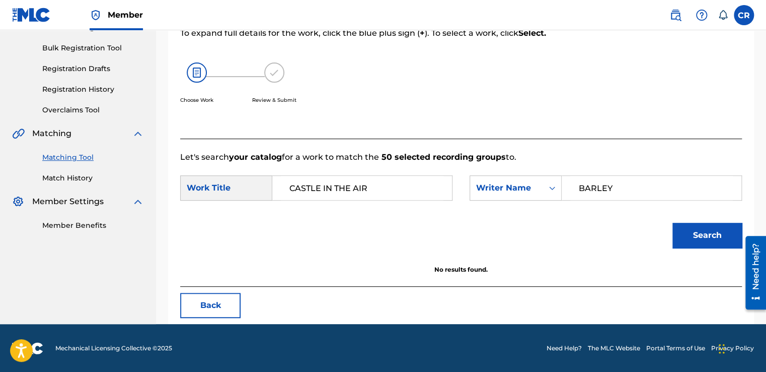
click at [204, 305] on button "Back" at bounding box center [210, 305] width 60 height 25
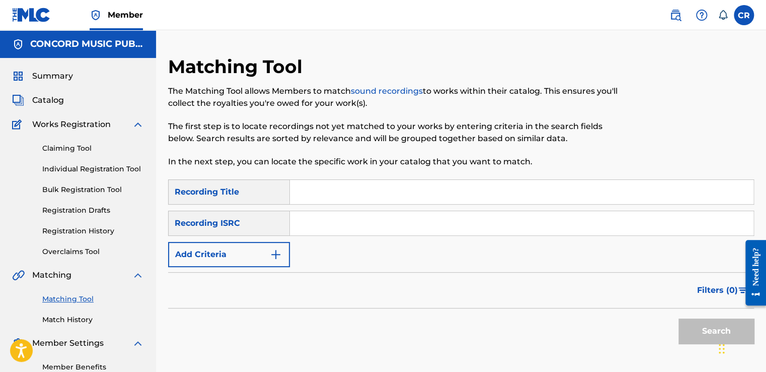
click at [379, 221] on input "Search Form" at bounding box center [522, 223] width 464 height 24
paste input "QZDQH2267764"
type input "QZDQH2267764"
click at [438, 183] on input "Search Form" at bounding box center [522, 192] width 464 height 24
paste input "EL CAMALEÃ“N"
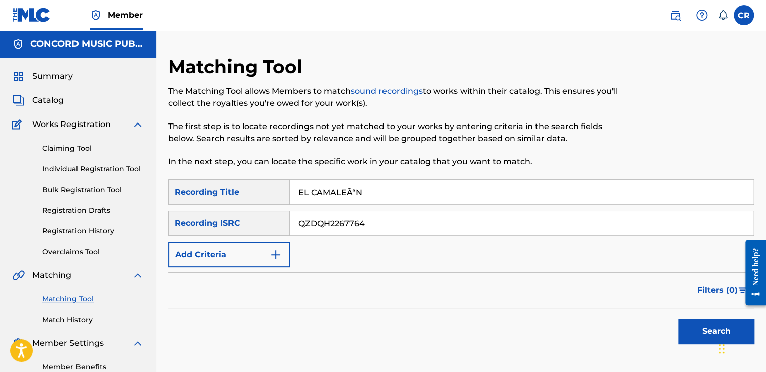
type input "EL CAMALEÃ“N"
click at [685, 325] on button "Search" at bounding box center [717, 330] width 76 height 25
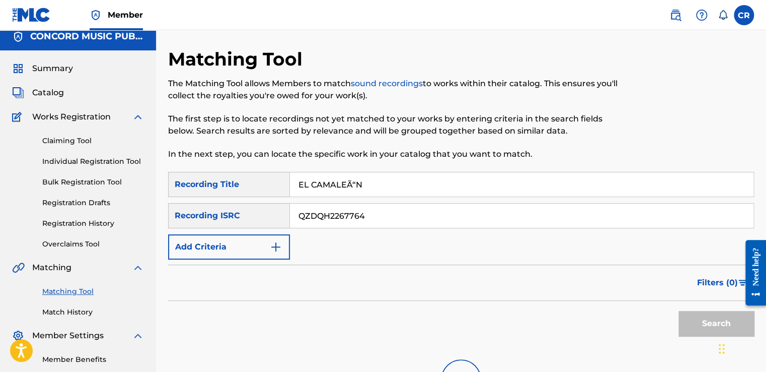
scroll to position [146, 0]
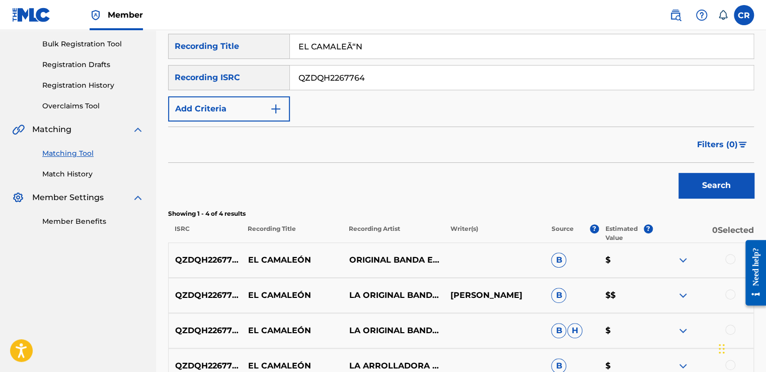
click at [526, 297] on p "MAXIMINO ORTEGA" at bounding box center [494, 295] width 101 height 12
copy p "ORTEGA"
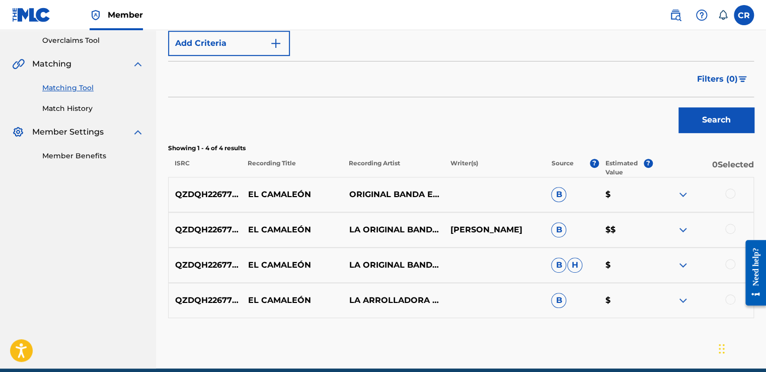
scroll to position [246, 0]
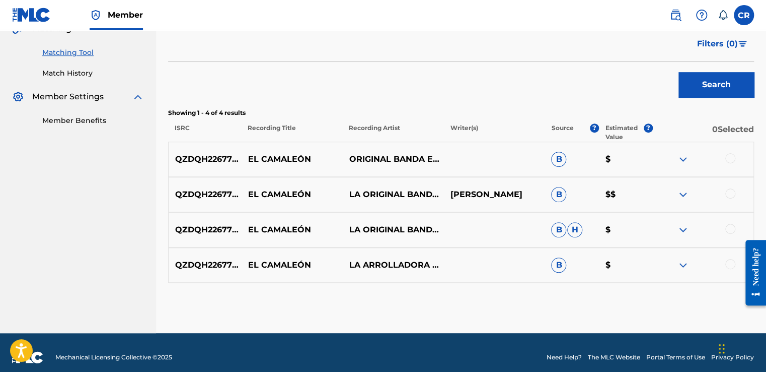
click at [731, 154] on div at bounding box center [731, 158] width 10 height 10
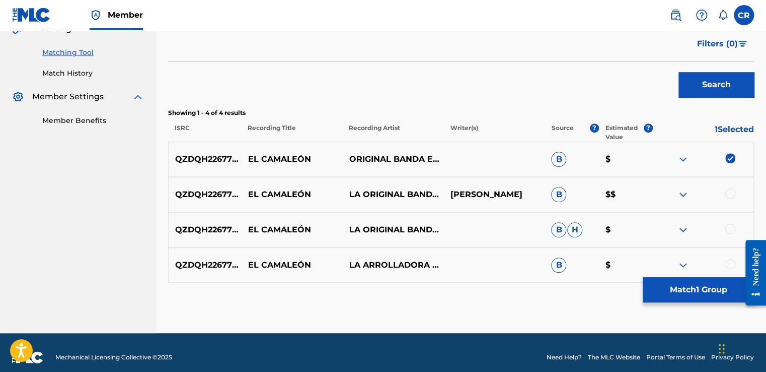
click at [732, 193] on div at bounding box center [731, 193] width 10 height 10
click at [729, 231] on div at bounding box center [731, 229] width 10 height 10
click at [731, 263] on div at bounding box center [731, 264] width 10 height 10
click at [705, 301] on button "Match 4 Groups" at bounding box center [698, 289] width 111 height 25
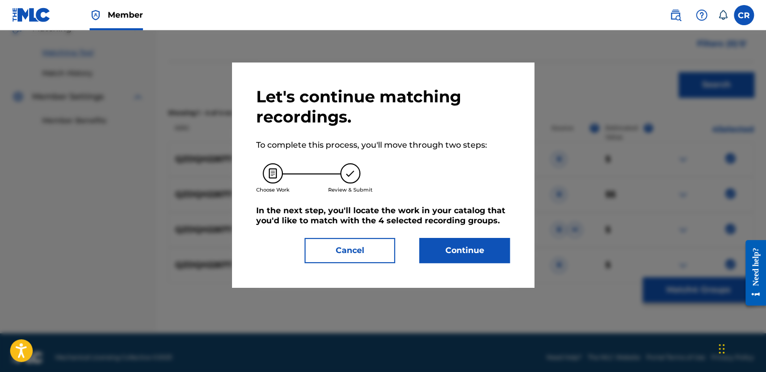
click at [494, 251] on button "Continue" at bounding box center [464, 250] width 91 height 25
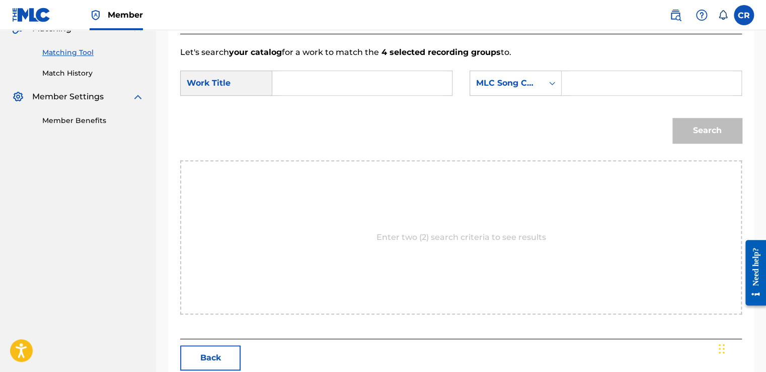
click at [514, 95] on div "SearchWithCriteria0b099750-459f-4414-96de-29f721cee20f Work Title SearchWithCri…" at bounding box center [461, 85] width 562 height 31
click at [519, 96] on div "SearchWithCriteria0b099750-459f-4414-96de-29f721cee20f Work Title SearchWithCri…" at bounding box center [461, 85] width 562 height 31
click at [524, 88] on div "MLC Song Code" at bounding box center [506, 83] width 73 height 19
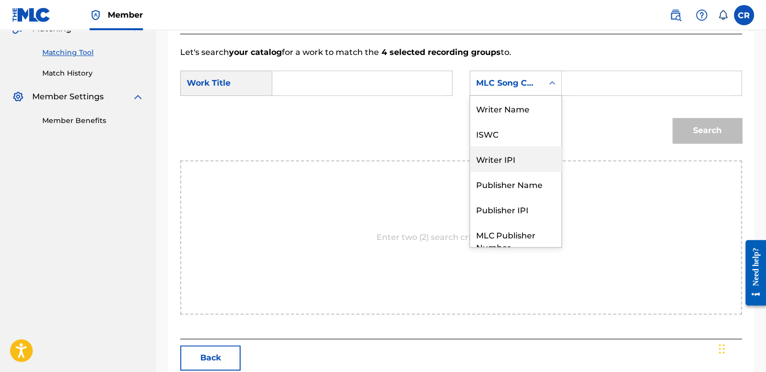
scroll to position [0, 0]
drag, startPoint x: 526, startPoint y: 114, endPoint x: 553, endPoint y: 104, distance: 28.4
click at [530, 111] on div "Writer Name" at bounding box center [515, 108] width 91 height 25
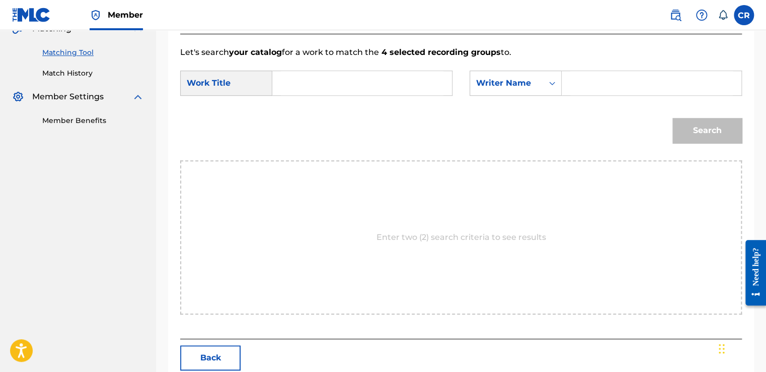
click at [629, 80] on input "Search Form" at bounding box center [652, 83] width 163 height 24
paste input "ORTEGA"
type input "ORTEGA"
click at [369, 87] on input "Search Form" at bounding box center [362, 83] width 163 height 24
paste input "EL CAMALEÃ“N"
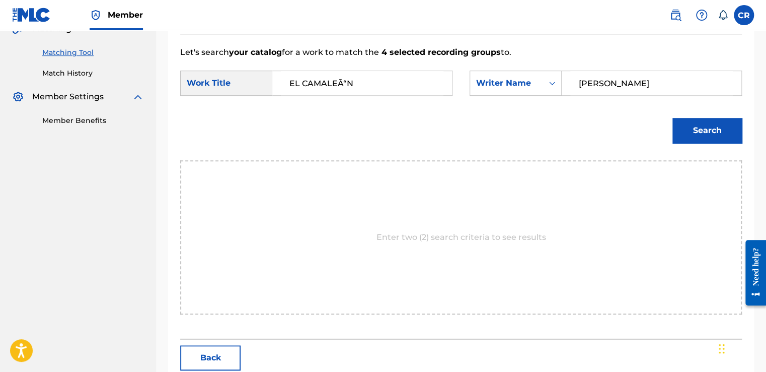
type input "EL CAMALEÃ“N"
click at [728, 132] on button "Search" at bounding box center [707, 130] width 69 height 25
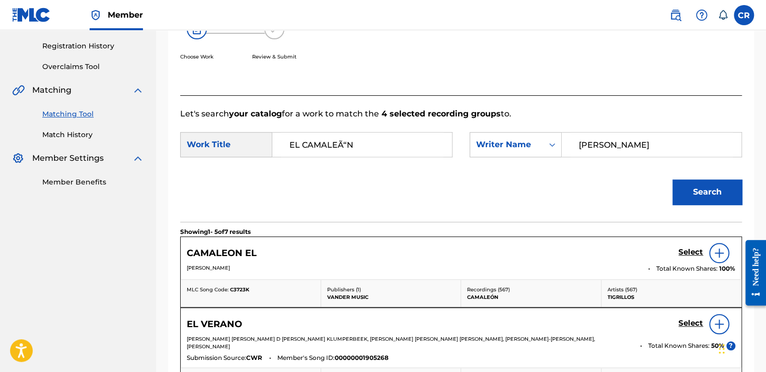
scroll to position [246, 0]
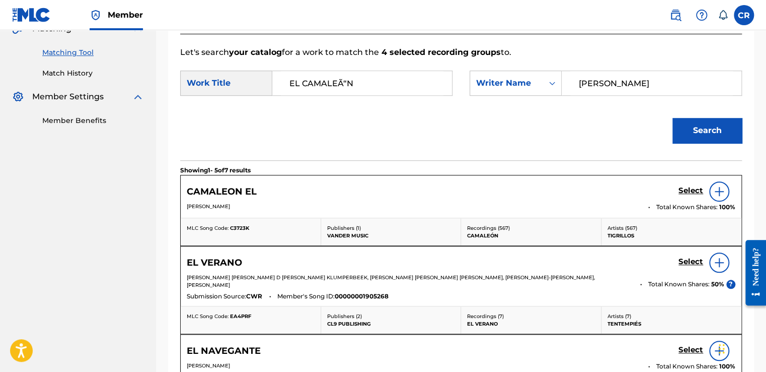
click at [685, 190] on h5 "Select" at bounding box center [691, 191] width 25 height 10
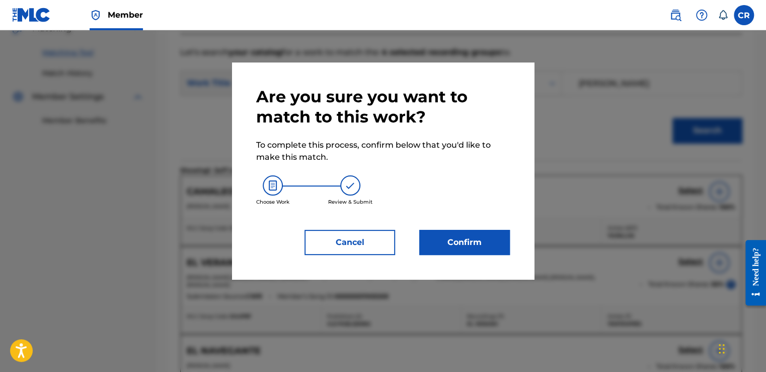
click at [476, 235] on button "Confirm" at bounding box center [464, 242] width 91 height 25
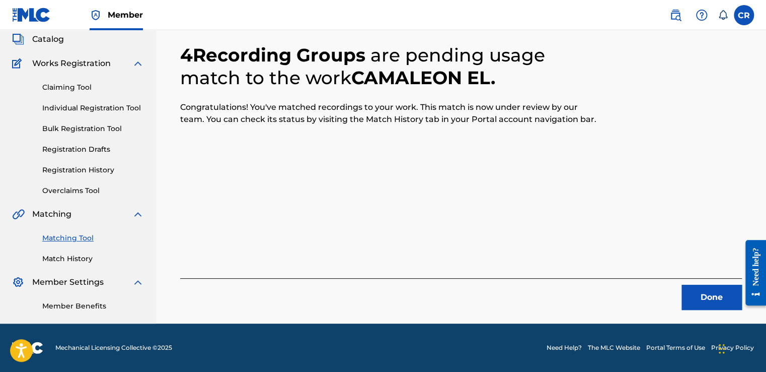
scroll to position [60, 0]
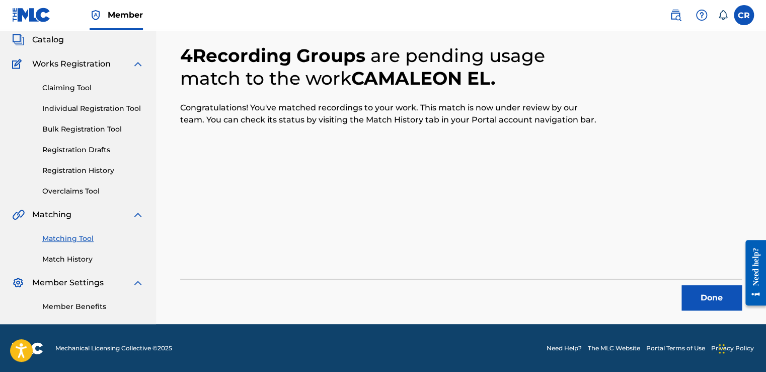
drag, startPoint x: 709, startPoint y: 295, endPoint x: 477, endPoint y: 364, distance: 242.0
click at [709, 295] on button "Done" at bounding box center [712, 297] width 60 height 25
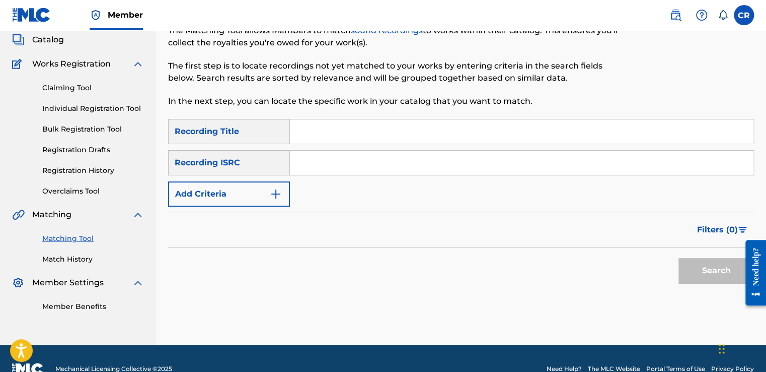
click at [358, 161] on input "Search Form" at bounding box center [522, 163] width 464 height 24
paste input "USG2M2100309"
type input "USG2M2100309"
click at [419, 137] on input "Search Form" at bounding box center [522, 131] width 464 height 24
click at [479, 138] on input "v" at bounding box center [522, 131] width 464 height 24
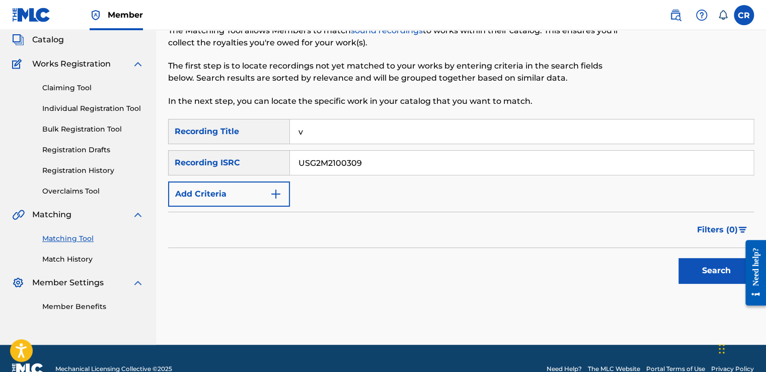
click at [479, 138] on input "v" at bounding box center [522, 131] width 464 height 24
paste input "AMOR SIN MEDIDA"
type input "AMOR SIN MEDIDA"
click at [689, 274] on button "Search" at bounding box center [717, 270] width 76 height 25
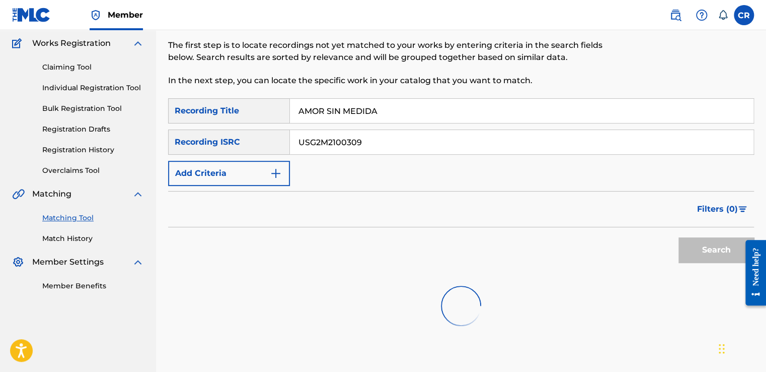
scroll to position [95, 0]
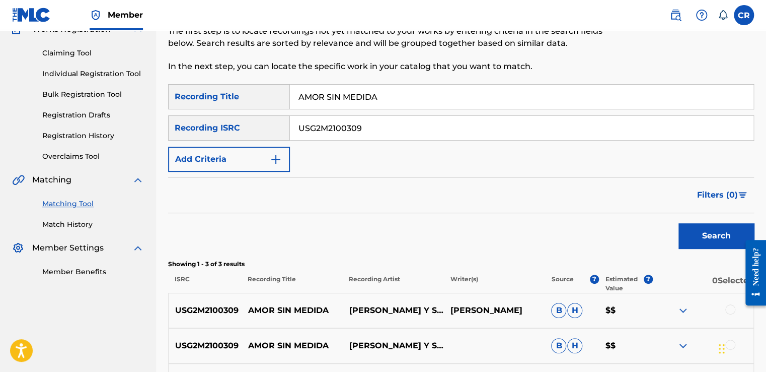
click at [490, 306] on p "VICTOR DIAZ" at bounding box center [494, 310] width 101 height 12
click at [490, 307] on p "VICTOR DIAZ" at bounding box center [494, 310] width 101 height 12
copy p "DIAZ"
click at [727, 310] on div at bounding box center [731, 309] width 10 height 10
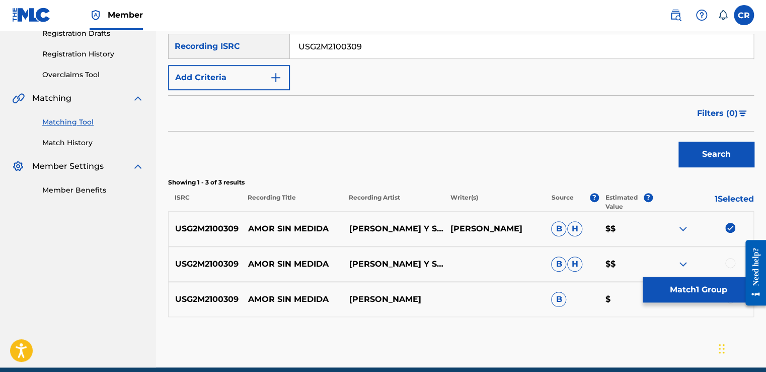
scroll to position [220, 0]
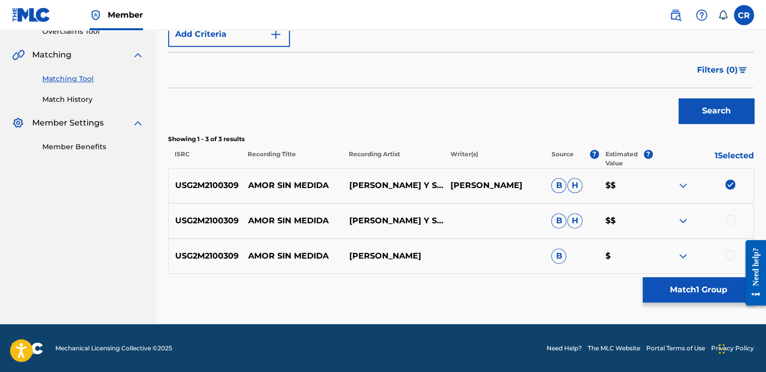
click at [731, 216] on div at bounding box center [731, 220] width 10 height 10
drag, startPoint x: 730, startPoint y: 252, endPoint x: 727, endPoint y: 264, distance: 12.8
click at [729, 256] on div at bounding box center [731, 255] width 10 height 10
click at [716, 286] on button "Match 3 Groups" at bounding box center [698, 289] width 111 height 25
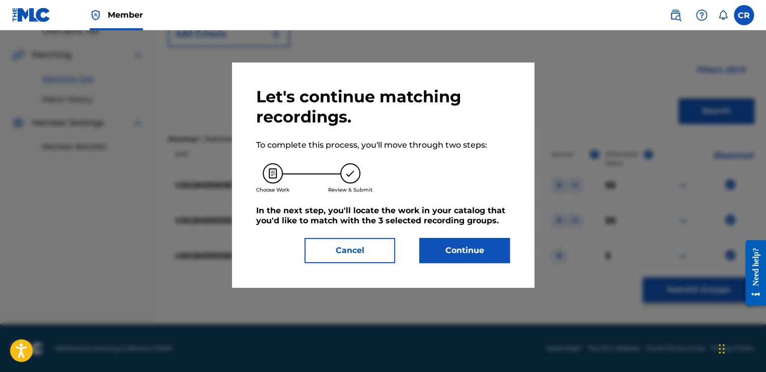
click at [473, 246] on button "Continue" at bounding box center [464, 250] width 91 height 25
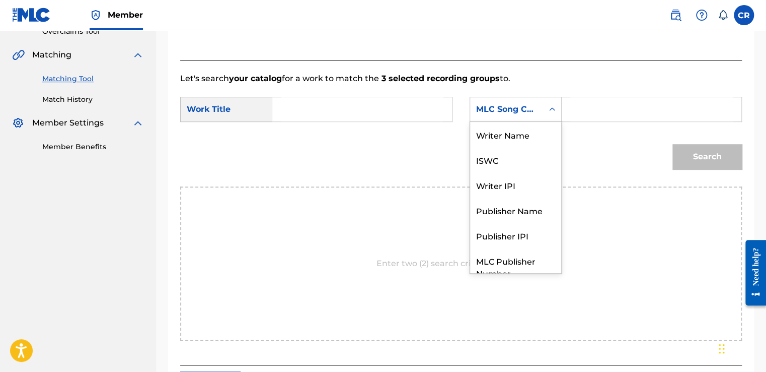
click at [476, 118] on div "MLC Song Code" at bounding box center [516, 109] width 92 height 25
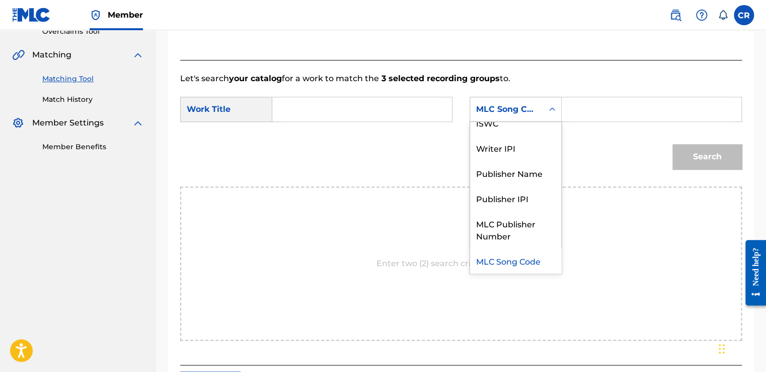
scroll to position [0, 0]
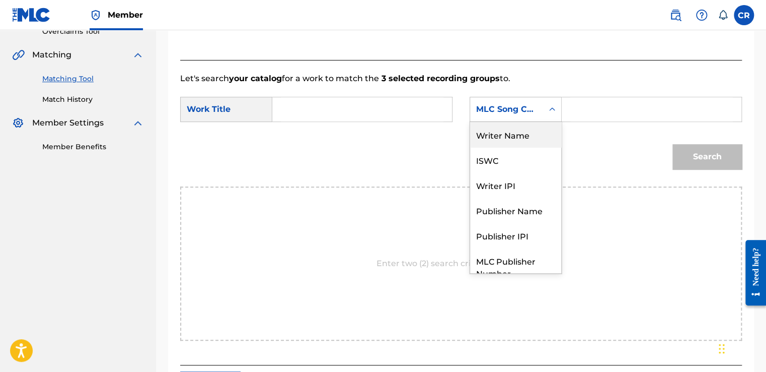
drag, startPoint x: 488, startPoint y: 140, endPoint x: 543, endPoint y: 125, distance: 56.8
click at [491, 139] on div "Writer Name" at bounding box center [515, 134] width 91 height 25
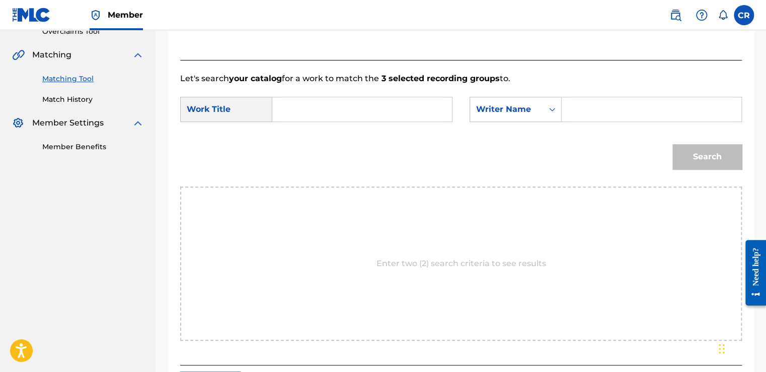
click at [614, 105] on input "Search Form" at bounding box center [652, 109] width 163 height 24
type input "DIAZ"
drag, startPoint x: 378, startPoint y: 128, endPoint x: 381, endPoint y: 120, distance: 8.1
click at [378, 127] on form "SearchWithCriteria0b099750-459f-4414-96de-29f721cee20f Work Title SearchWithCri…" at bounding box center [461, 136] width 562 height 102
drag, startPoint x: 381, startPoint y: 120, endPoint x: 577, endPoint y: 125, distance: 195.9
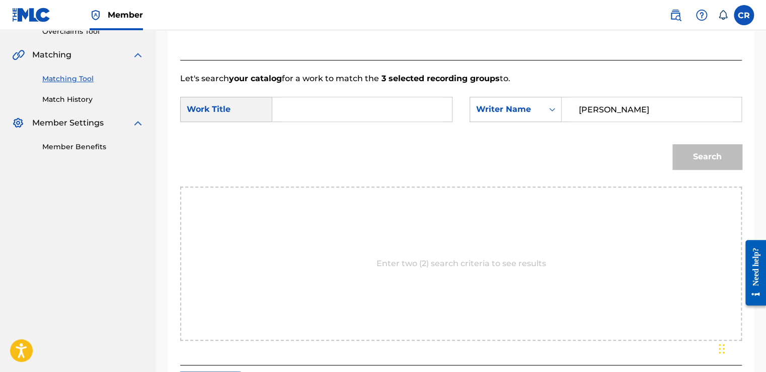
click at [381, 120] on input "Search Form" at bounding box center [362, 109] width 163 height 24
paste input "AMOR SIN MEDIDA"
type input "AMOR SIN MEDIDA"
click at [732, 159] on button "Search" at bounding box center [707, 156] width 69 height 25
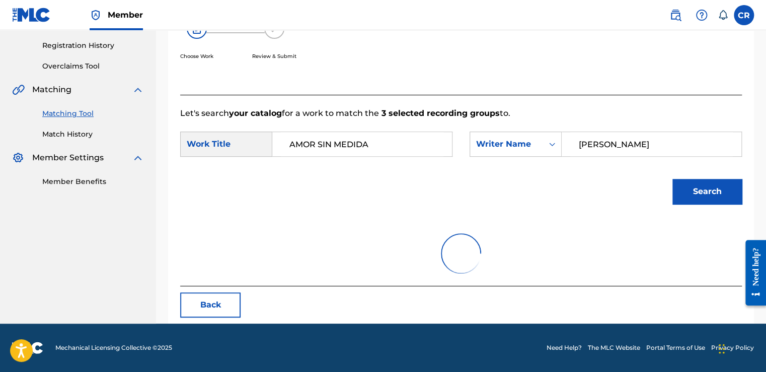
scroll to position [185, 0]
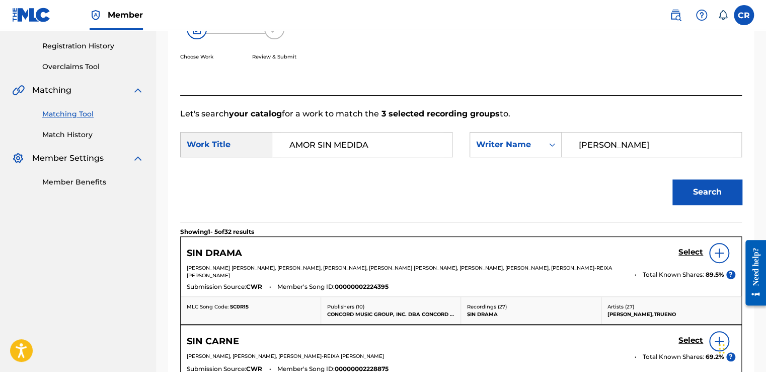
drag, startPoint x: 489, startPoint y: 214, endPoint x: 480, endPoint y: 203, distance: 13.5
click at [480, 205] on div "Search" at bounding box center [461, 195] width 562 height 52
click at [480, 198] on div "Search" at bounding box center [461, 195] width 562 height 52
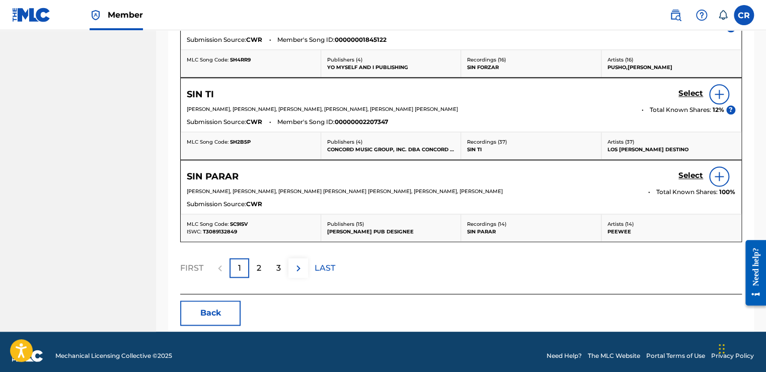
click at [233, 304] on button "Back" at bounding box center [210, 312] width 60 height 25
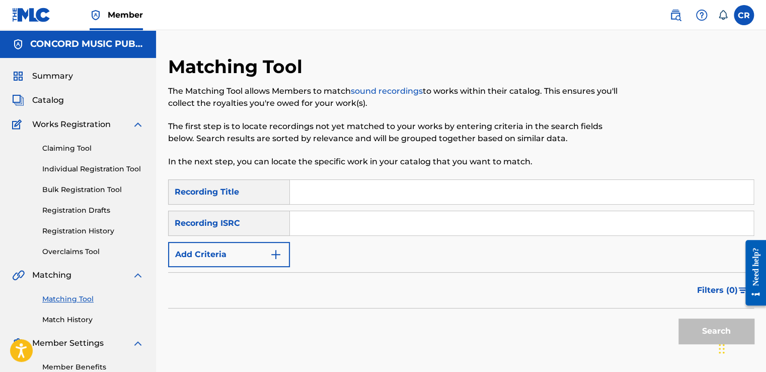
click at [392, 201] on input "Search Form" at bounding box center [522, 192] width 464 height 24
click at [507, 217] on input "Search Form" at bounding box center [522, 223] width 464 height 24
paste input "GBSMU5599335"
type input "GBSMU5599335"
drag, startPoint x: 452, startPoint y: 188, endPoint x: 486, endPoint y: 202, distance: 37.0
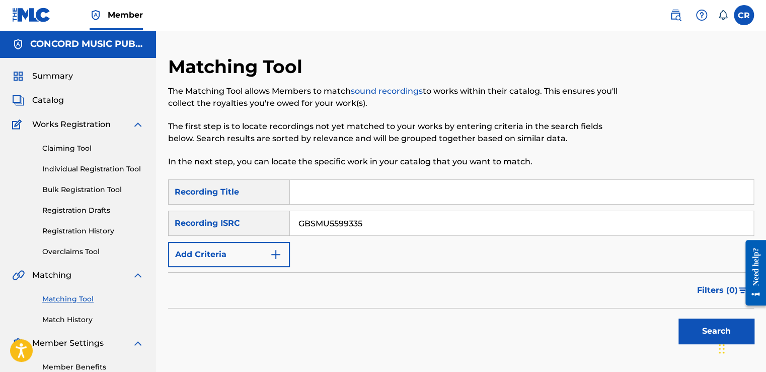
click at [452, 188] on input "Search Form" at bounding box center [522, 192] width 464 height 24
paste input "EARLY MORNING"
type input "EARLY MORNING"
click at [702, 326] on button "Search" at bounding box center [717, 330] width 76 height 25
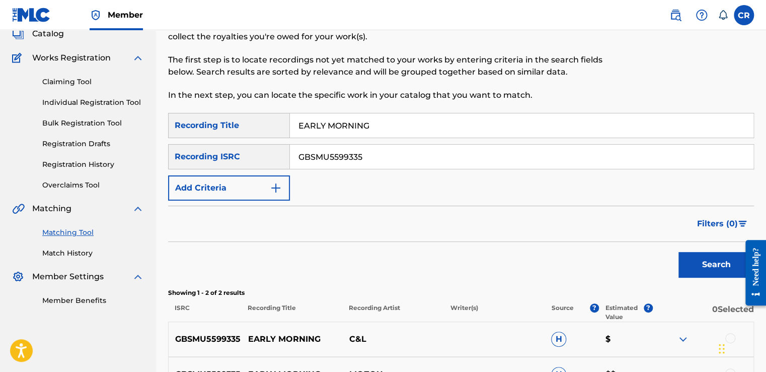
scroll to position [185, 0]
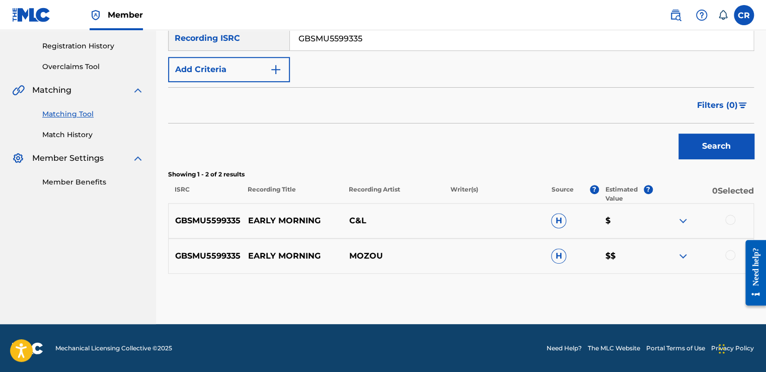
click at [392, 34] on input "GBSMU5599335" at bounding box center [522, 38] width 464 height 24
paste input "USUM72204912"
type input "USUM72204912"
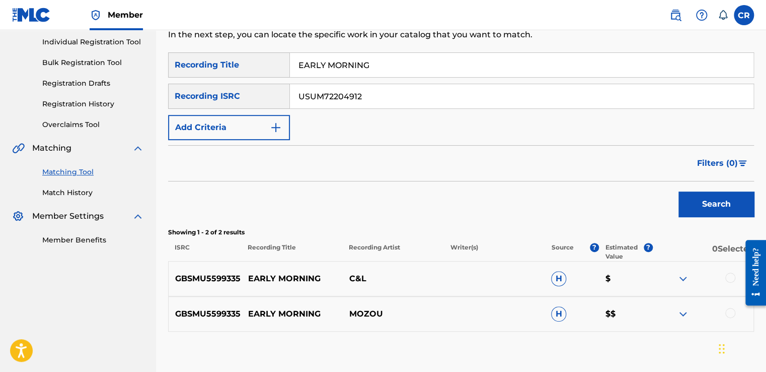
scroll to position [84, 0]
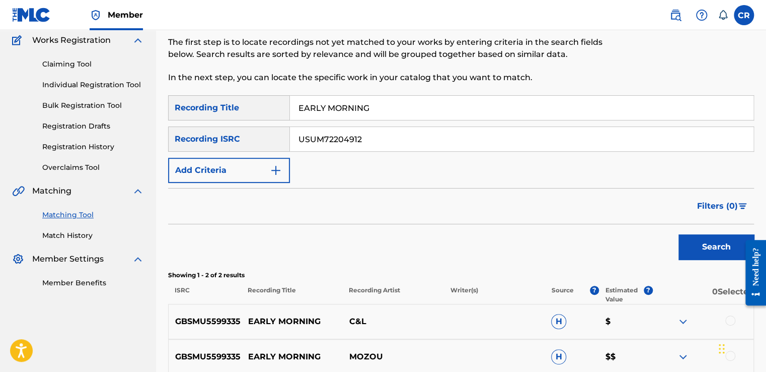
click at [428, 110] on input "EARLY MORNING" at bounding box center [522, 108] width 464 height 24
paste input "SIEMPRE TE VOY A RECORDAR"
type input "SIEMPRE TE VOY A RECORDAR"
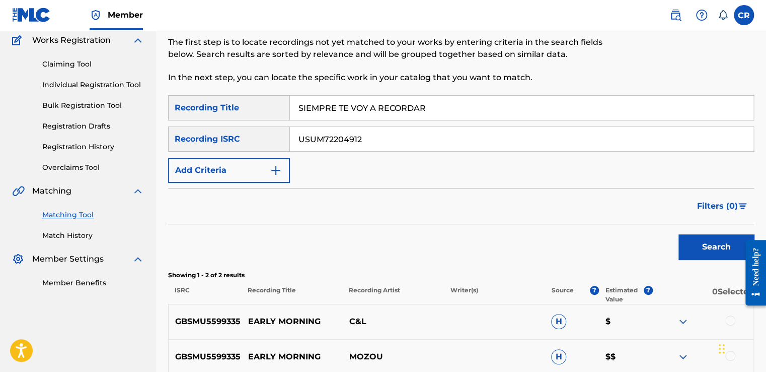
click at [696, 249] on button "Search" at bounding box center [717, 246] width 76 height 25
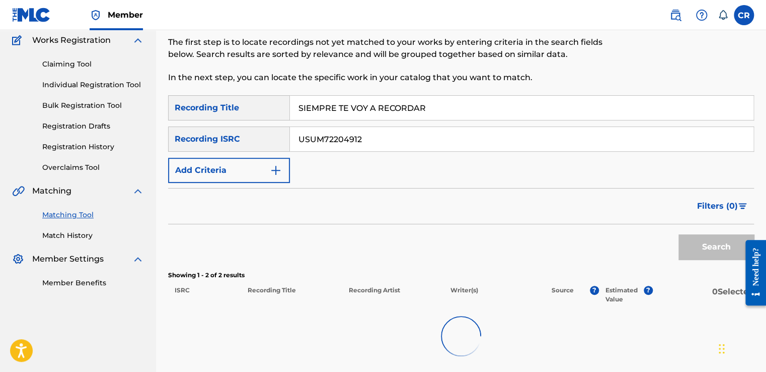
scroll to position [179, 0]
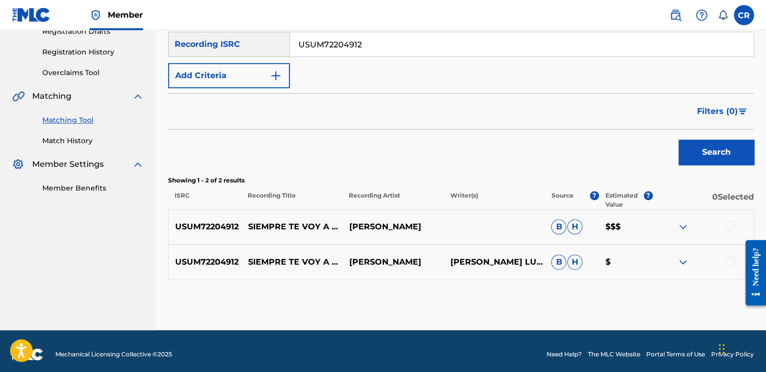
click at [509, 256] on p "JARY FRANCORAMÓN SANCHEZLUCIANO LUNAMELODY ESTUDIOSESTUDIO SYLMAR CAALFONSO CAS…" at bounding box center [494, 262] width 101 height 12
click at [408, 229] on p "JARY FRANCO" at bounding box center [392, 227] width 101 height 12
click at [398, 226] on p "JARY FRANCO" at bounding box center [392, 227] width 101 height 12
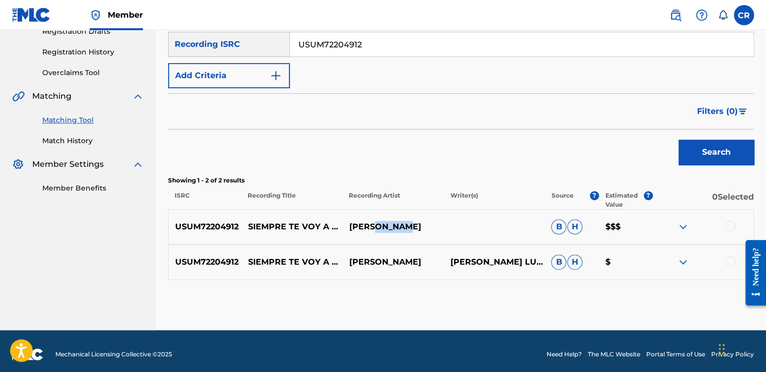
copy p "FRANCO"
click at [726, 223] on div at bounding box center [731, 226] width 10 height 10
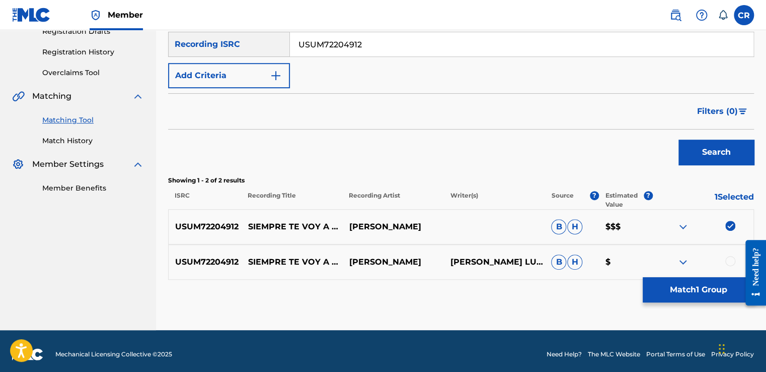
click at [729, 260] on div at bounding box center [731, 261] width 10 height 10
drag, startPoint x: 719, startPoint y: 274, endPoint x: 627, endPoint y: 269, distance: 92.3
click at [717, 275] on div "USUM72204912 SIEMPRE TE VOY A RECORDAR JARY FRANCO JARY FRANCORAMÓN SANCHEZLUCI…" at bounding box center [461, 261] width 586 height 35
click at [685, 285] on button "Match 2 Groups" at bounding box center [698, 289] width 111 height 25
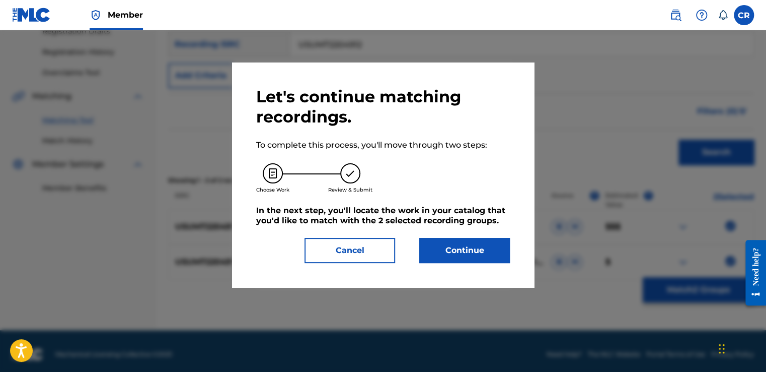
click at [498, 251] on button "Continue" at bounding box center [464, 250] width 91 height 25
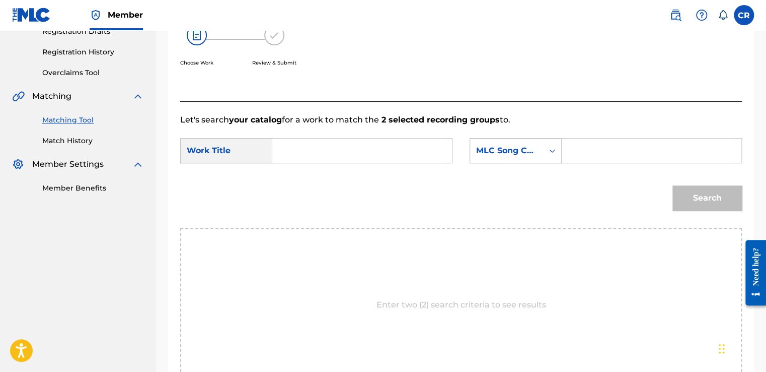
click at [520, 162] on div "MLC Song Code" at bounding box center [516, 150] width 92 height 25
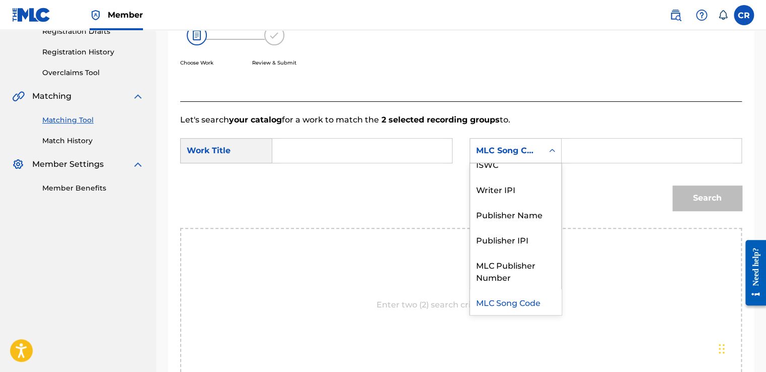
scroll to position [0, 0]
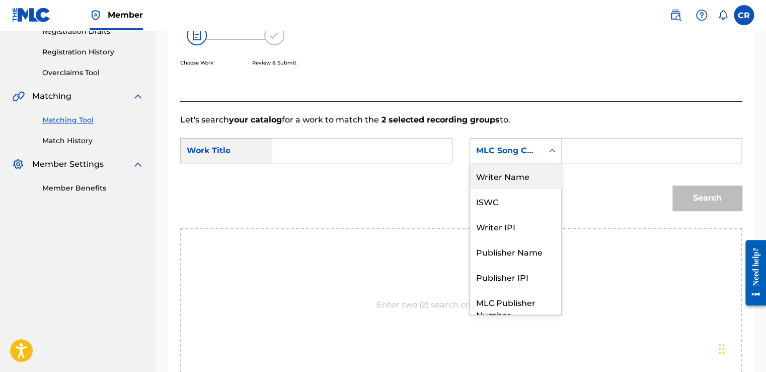
click at [527, 184] on div "Writer Name" at bounding box center [515, 175] width 91 height 25
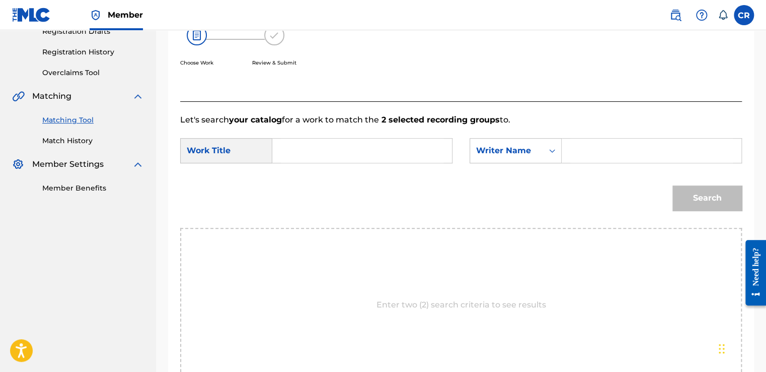
click at [607, 158] on input "Search Form" at bounding box center [652, 150] width 163 height 24
paste input "FRANCO"
type input "FRANCO"
click at [386, 157] on input "Search Form" at bounding box center [362, 150] width 163 height 24
paste input "SIEMPRE TE VOY A RECORDAR"
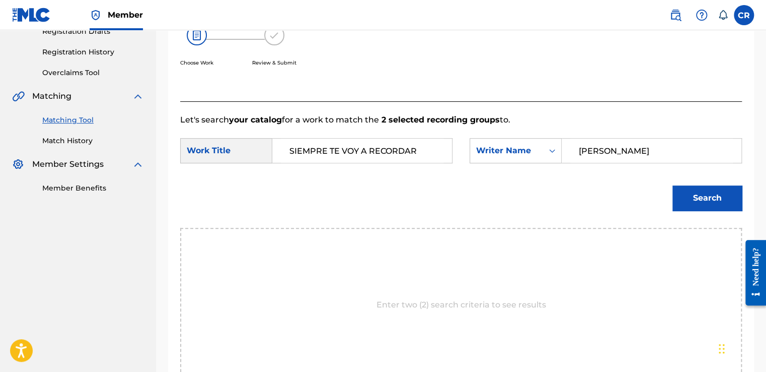
type input "SIEMPRE TE VOY A RECORDAR"
click at [702, 194] on button "Search" at bounding box center [707, 197] width 69 height 25
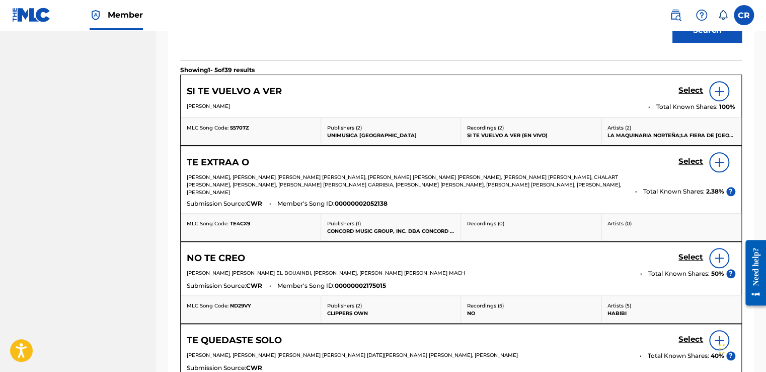
scroll to position [531, 0]
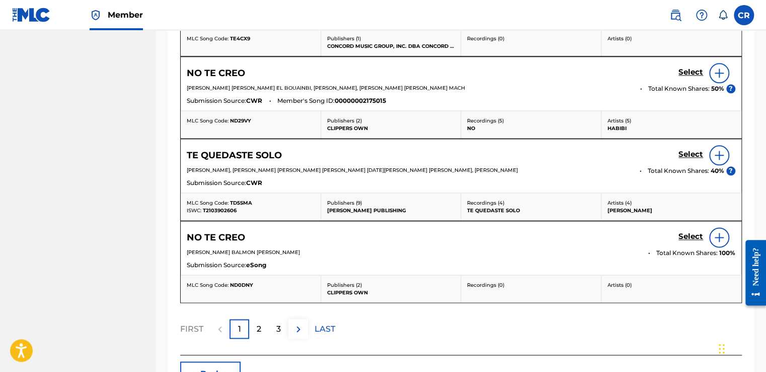
drag, startPoint x: 221, startPoint y: 365, endPoint x: 205, endPoint y: 356, distance: 17.9
click at [218, 364] on button "Back" at bounding box center [210, 373] width 60 height 25
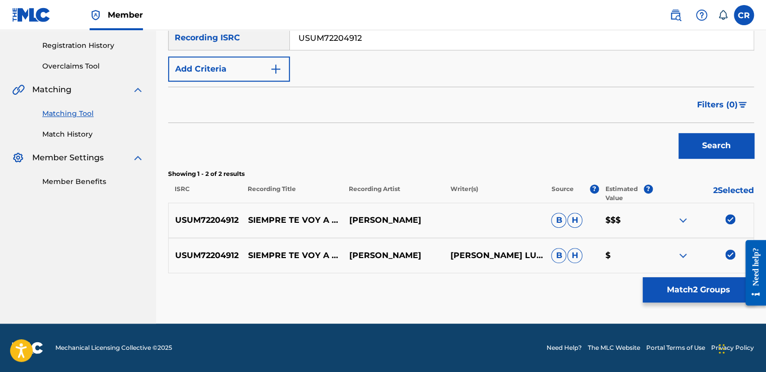
scroll to position [185, 0]
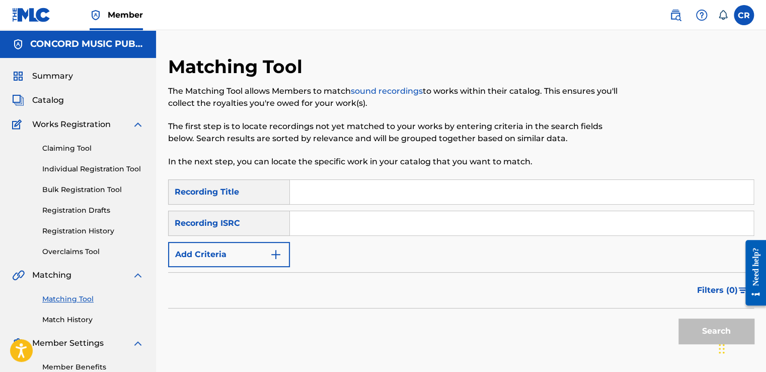
click at [402, 234] on input "Search Form" at bounding box center [522, 223] width 464 height 24
paste input "GBAYC9600643"
type input "GBAYC9600643"
click at [443, 191] on input "Search Form" at bounding box center [522, 192] width 464 height 24
paste input "MISSA SYLLABICA: II. [PERSON_NAME]"
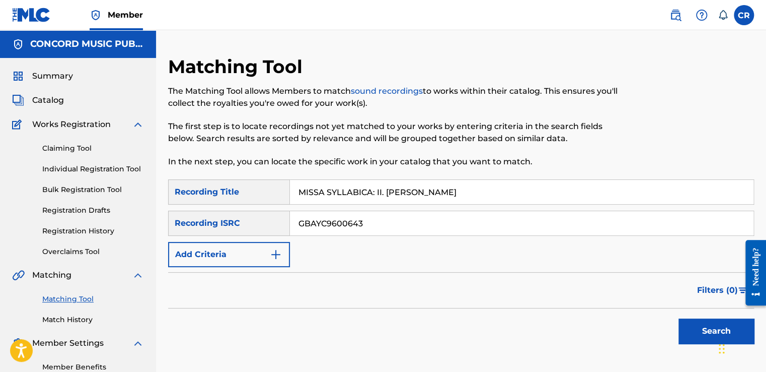
type input "MISSA SYLLABICA: II. [PERSON_NAME]"
click at [694, 333] on button "Search" at bounding box center [717, 330] width 76 height 25
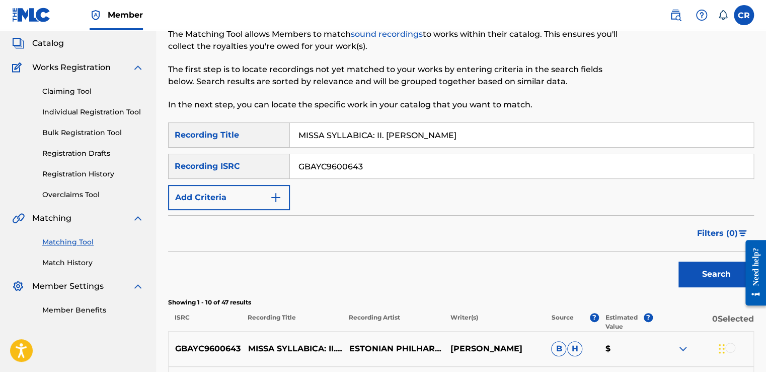
scroll to position [101, 0]
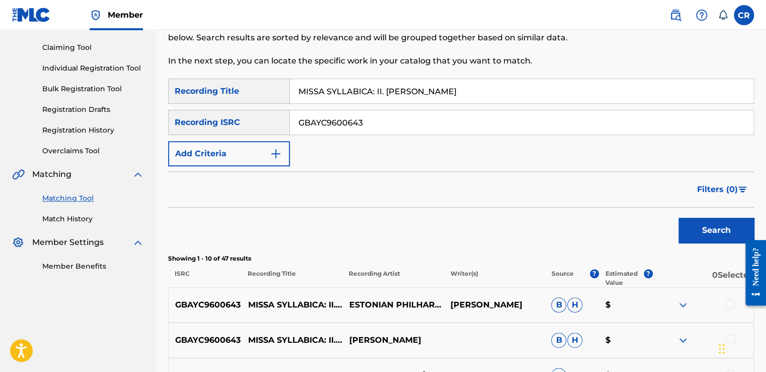
click at [388, 132] on input "GBAYC9600643" at bounding box center [522, 122] width 464 height 24
paste input "USZXT2455469"
type input "USZXT2455469"
click at [483, 85] on input "MISSA SYLLABICA: II. [PERSON_NAME]" at bounding box center [522, 91] width 464 height 24
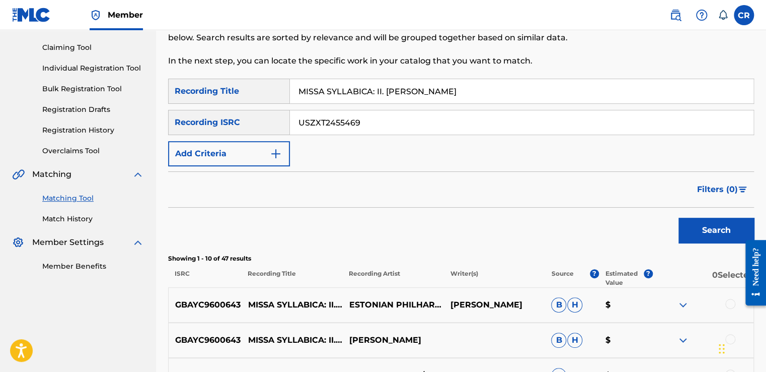
click at [483, 85] on input "MISSA SYLLABICA: II. [PERSON_NAME]" at bounding box center [522, 91] width 464 height 24
paste input "[PERSON_NAME]'S SON"
type input "[PERSON_NAME]'S SON"
drag, startPoint x: 700, startPoint y: 233, endPoint x: 683, endPoint y: 233, distance: 17.1
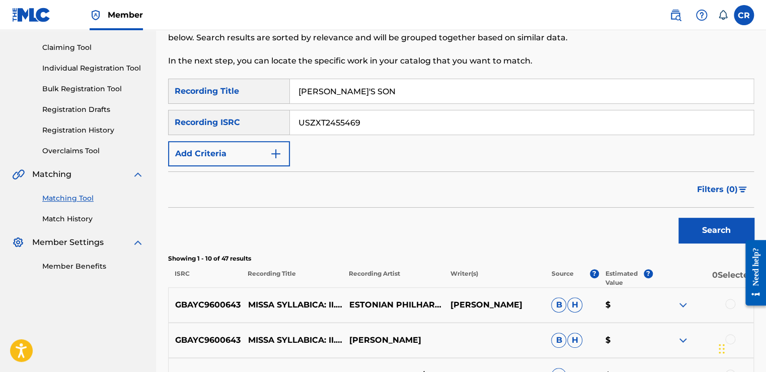
click at [700, 233] on button "Search" at bounding box center [717, 230] width 76 height 25
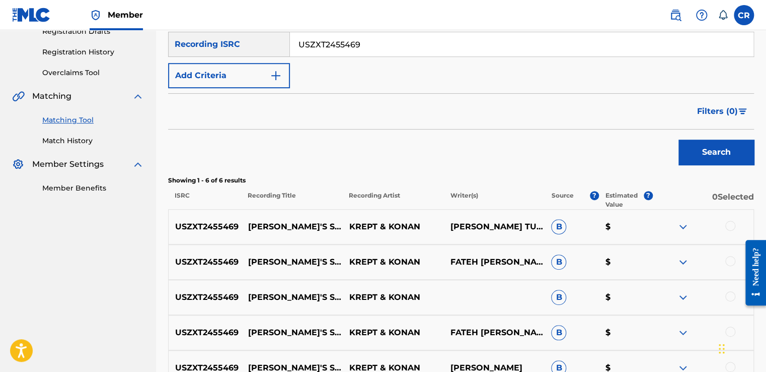
click at [502, 221] on p "[PERSON_NAME] TUETSCHFATEH [PERSON_NAME] RAHMANHARISSIS TSAKMAKLISFELICIANO [PE…" at bounding box center [494, 227] width 101 height 12
copy p "[PERSON_NAME]"
click at [733, 224] on div at bounding box center [731, 226] width 10 height 10
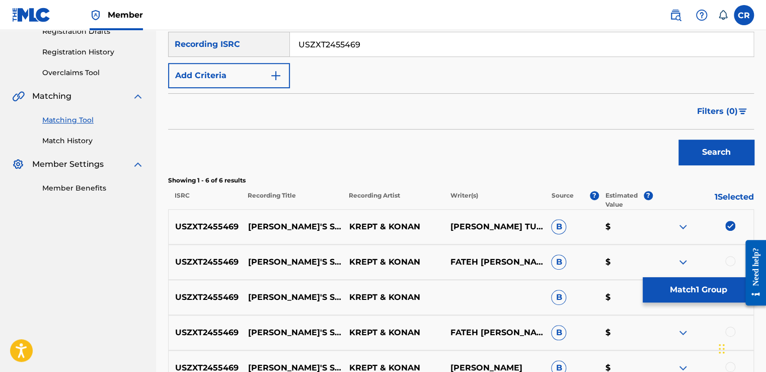
click at [729, 260] on div at bounding box center [731, 261] width 10 height 10
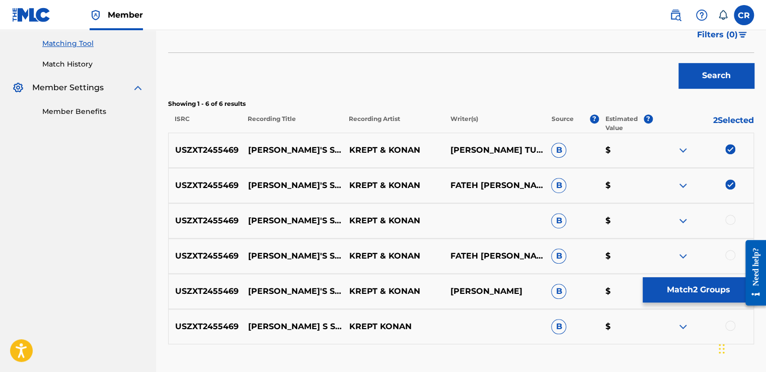
scroll to position [326, 0]
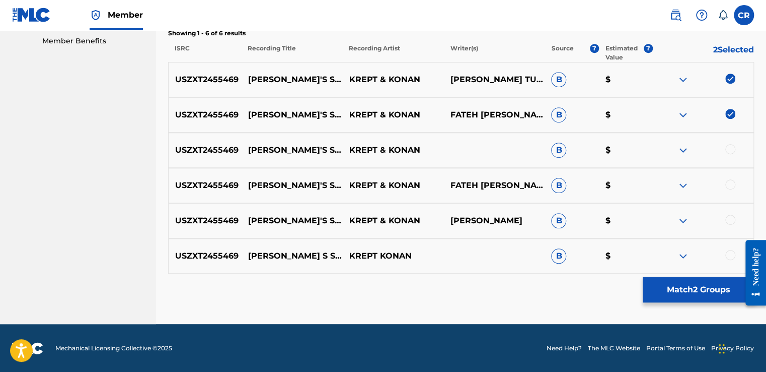
drag, startPoint x: 730, startPoint y: 148, endPoint x: 717, endPoint y: 179, distance: 34.3
click at [730, 147] on div at bounding box center [731, 149] width 10 height 10
click at [728, 184] on div at bounding box center [731, 184] width 10 height 10
drag, startPoint x: 732, startPoint y: 217, endPoint x: 733, endPoint y: 225, distance: 7.7
click at [732, 218] on div at bounding box center [731, 220] width 10 height 10
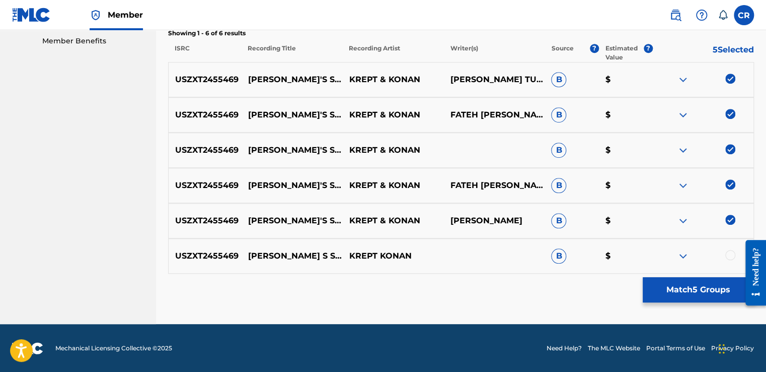
click at [728, 255] on div at bounding box center [731, 255] width 10 height 10
click at [715, 294] on button "Match 6 Groups" at bounding box center [698, 289] width 111 height 25
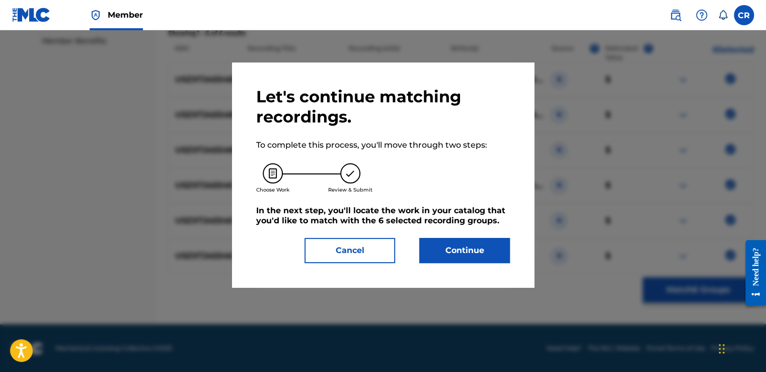
click at [494, 261] on button "Continue" at bounding box center [464, 250] width 91 height 25
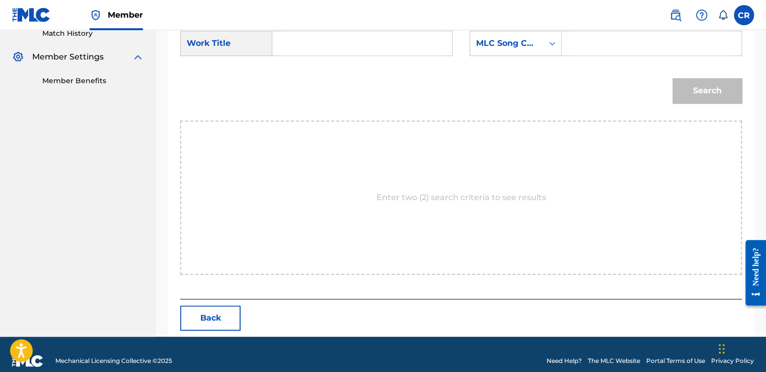
scroll to position [299, 0]
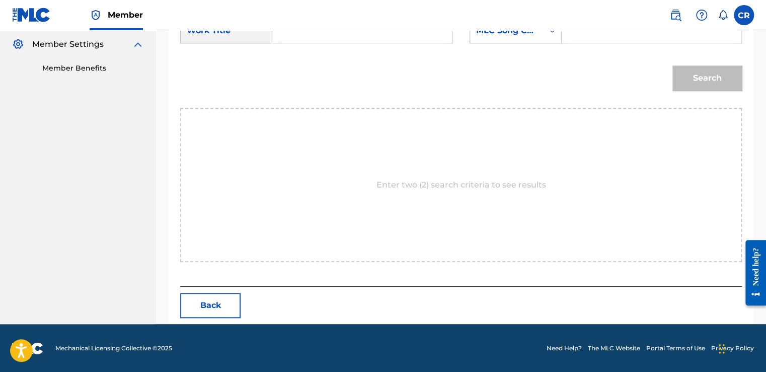
click at [508, 39] on div "MLC Song Code" at bounding box center [506, 30] width 73 height 19
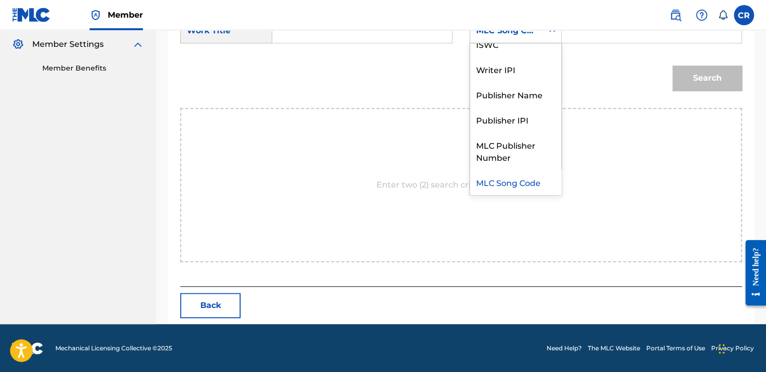
scroll to position [0, 0]
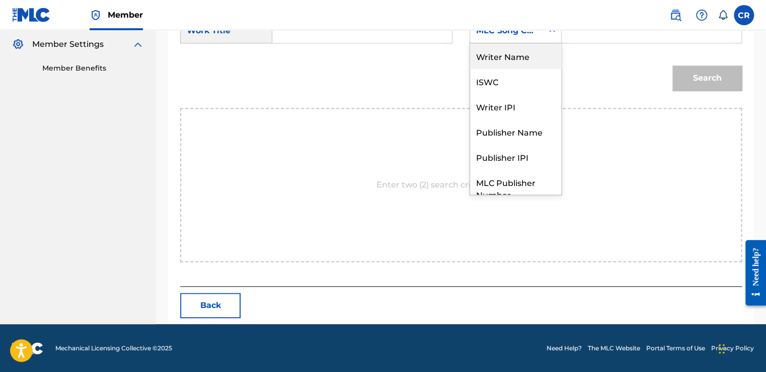
click at [503, 65] on div "Writer Name" at bounding box center [515, 55] width 91 height 25
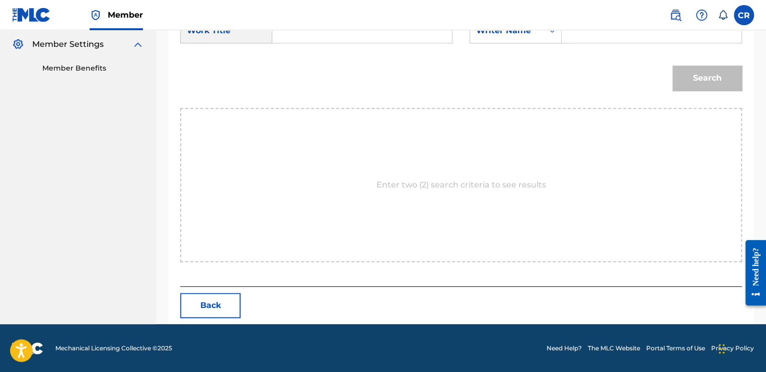
click at [574, 39] on input "Search Form" at bounding box center [652, 31] width 163 height 24
paste input "[PERSON_NAME]"
type input "[PERSON_NAME]"
click at [340, 40] on input "Search Form" at bounding box center [362, 31] width 163 height 24
paste input "[PERSON_NAME]'S SON"
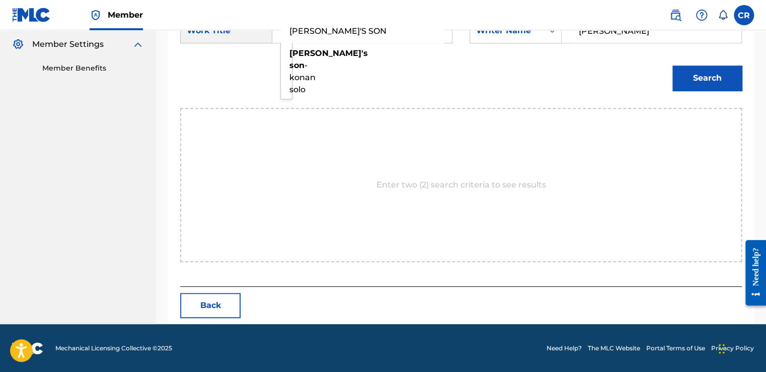
type input "[PERSON_NAME]'S SON"
click at [724, 77] on button "Search" at bounding box center [707, 77] width 69 height 25
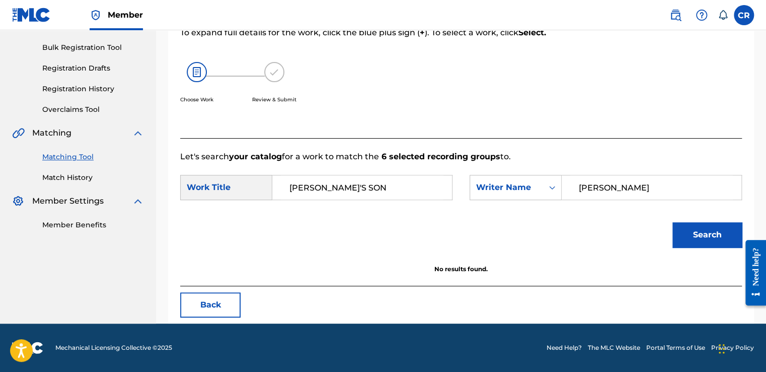
scroll to position [142, 0]
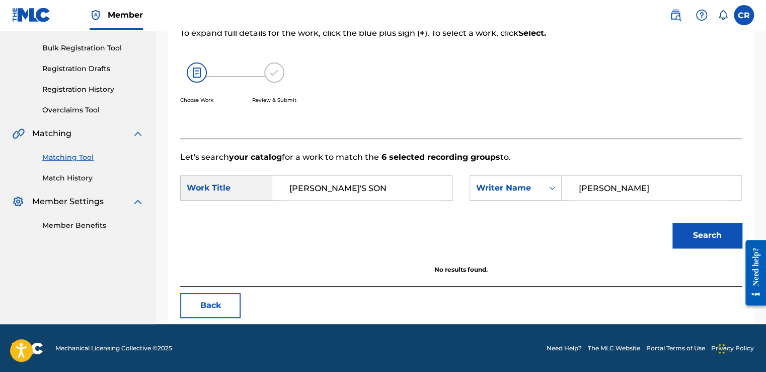
click at [210, 303] on button "Back" at bounding box center [210, 305] width 60 height 25
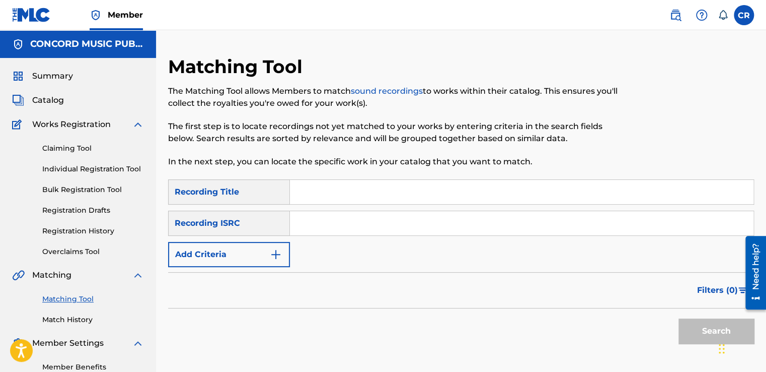
click at [387, 228] on input "Search Form" at bounding box center [522, 223] width 464 height 24
paste input "QZ6BY1800032"
type input "QZ6BY1800032"
drag, startPoint x: 431, startPoint y: 189, endPoint x: 455, endPoint y: 191, distance: 24.2
click at [431, 189] on input "Search Form" at bounding box center [522, 192] width 464 height 24
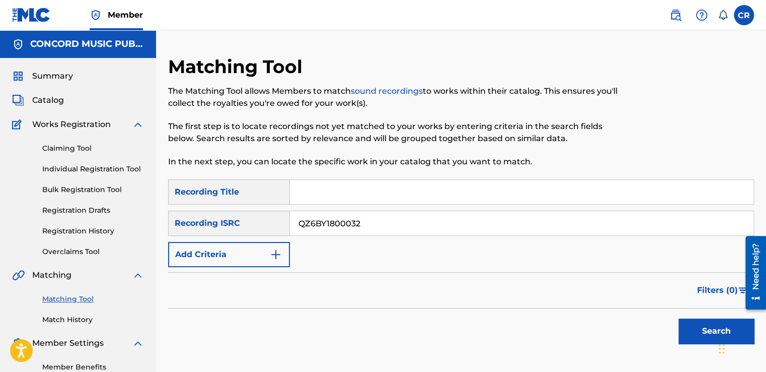
paste input "RIPPLE"
type input "RIPPLE"
click at [681, 326] on button "Search" at bounding box center [717, 330] width 76 height 25
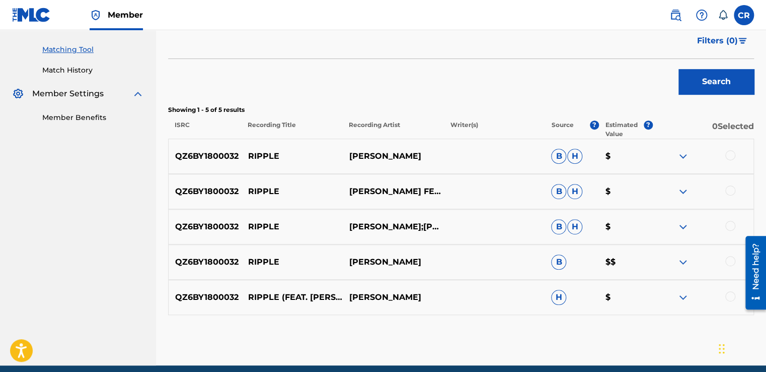
scroll to position [252, 0]
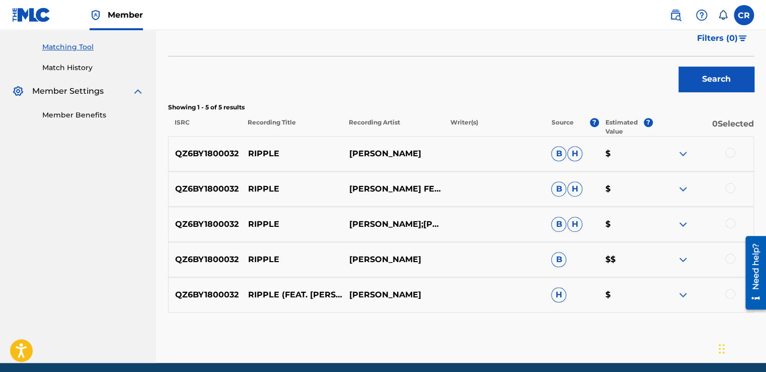
click at [402, 156] on p "[PERSON_NAME]" at bounding box center [392, 154] width 101 height 12
copy p "[PERSON_NAME]"
click at [733, 152] on div at bounding box center [731, 153] width 10 height 10
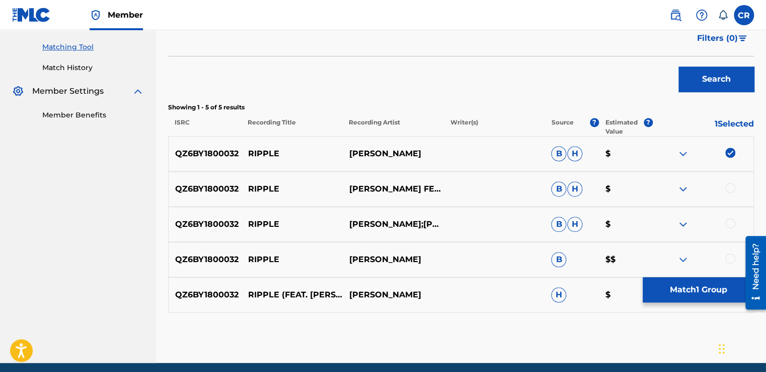
click at [733, 185] on div at bounding box center [731, 188] width 10 height 10
click at [730, 221] on div at bounding box center [731, 223] width 10 height 10
click at [730, 259] on div at bounding box center [731, 258] width 10 height 10
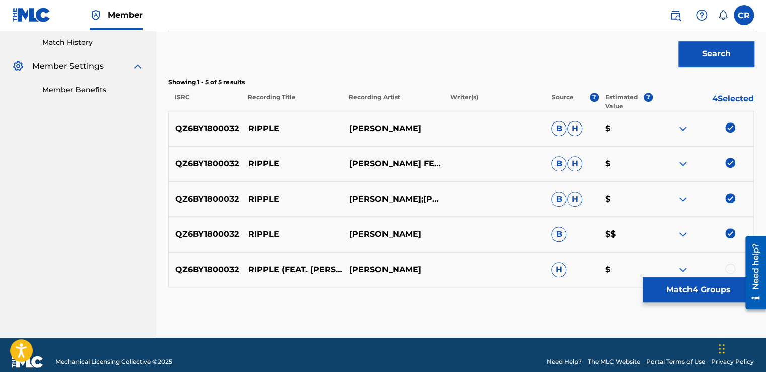
scroll to position [291, 0]
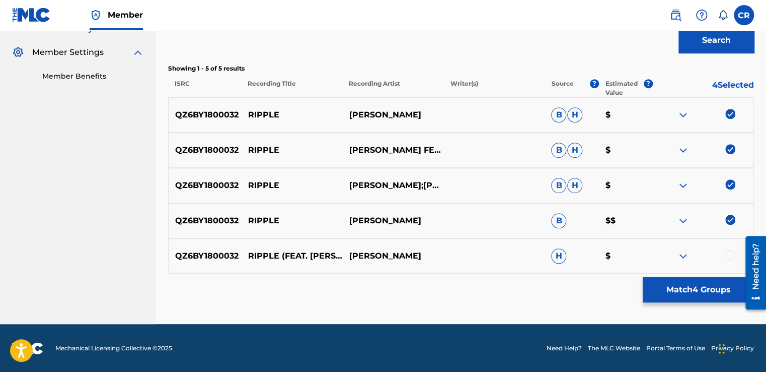
click at [732, 253] on div at bounding box center [731, 255] width 10 height 10
click at [719, 281] on button "Match 5 Groups" at bounding box center [698, 289] width 111 height 25
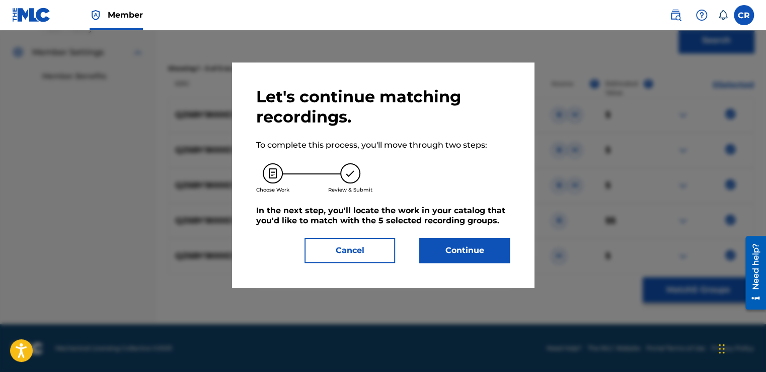
click at [490, 241] on button "Continue" at bounding box center [464, 250] width 91 height 25
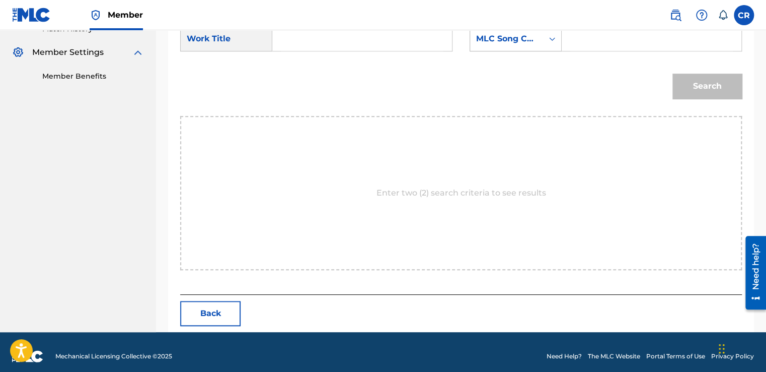
click at [518, 47] on div "MLC Song Code" at bounding box center [506, 38] width 73 height 19
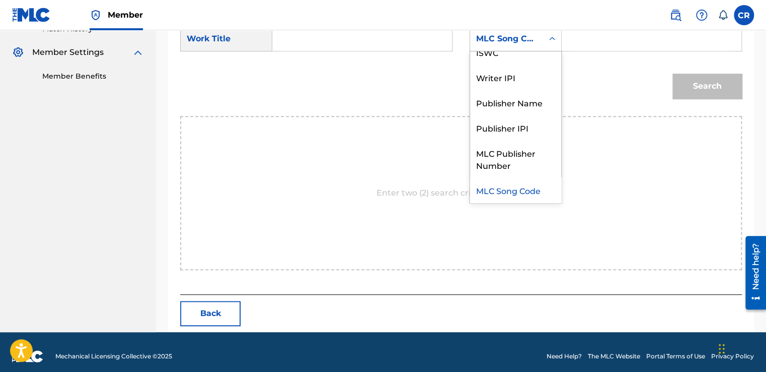
scroll to position [0, 0]
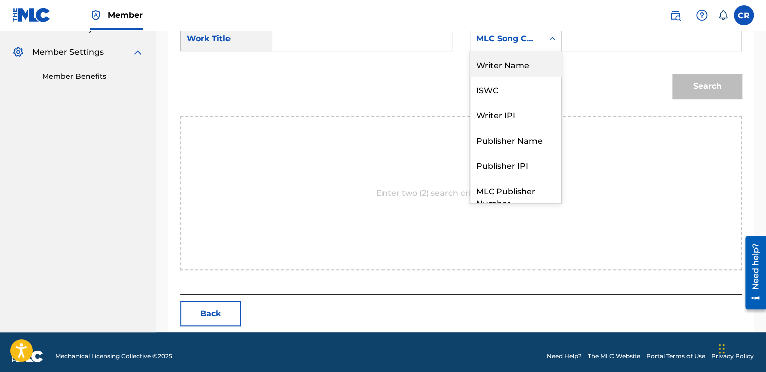
drag, startPoint x: 510, startPoint y: 68, endPoint x: 534, endPoint y: 57, distance: 26.1
click at [512, 65] on div "Writer Name" at bounding box center [515, 63] width 91 height 25
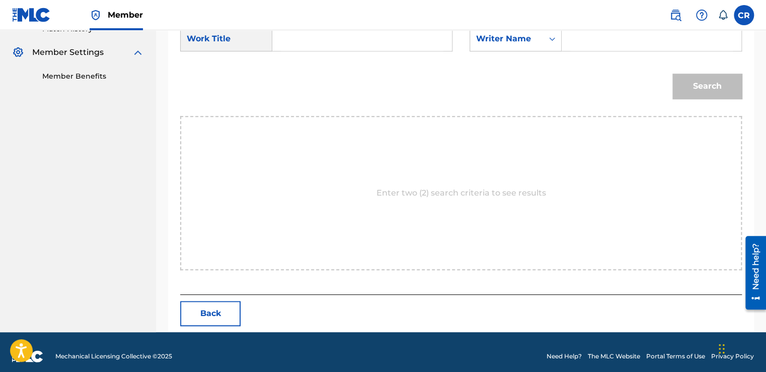
click at [594, 36] on input "Search Form" at bounding box center [652, 39] width 163 height 24
paste input "[PERSON_NAME]"
type input "[PERSON_NAME]"
click at [399, 43] on input "Search Form" at bounding box center [362, 39] width 163 height 24
paste input "RIPPLE"
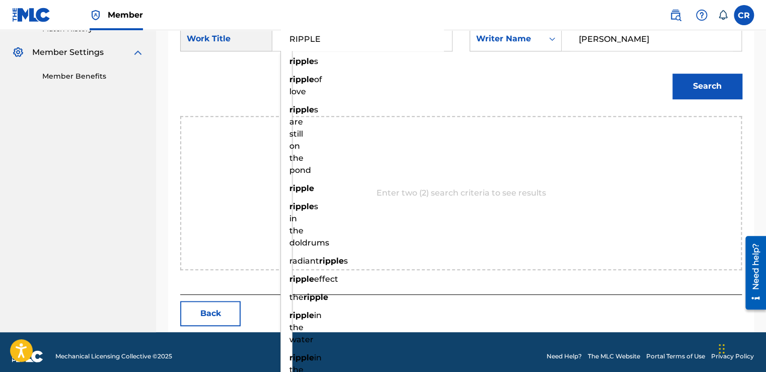
type input "RIPPLE"
click at [701, 91] on button "Search" at bounding box center [707, 86] width 69 height 25
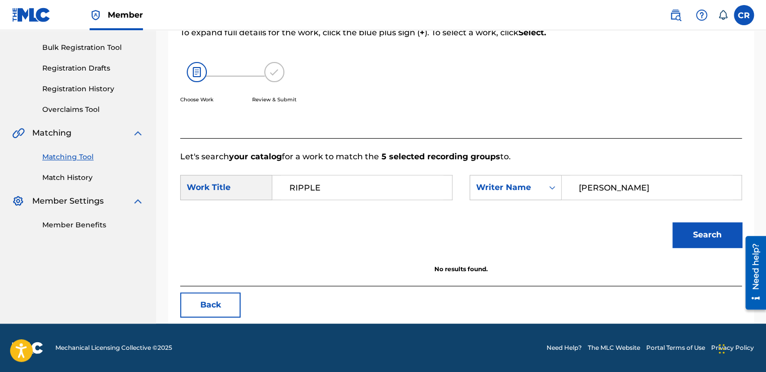
scroll to position [142, 0]
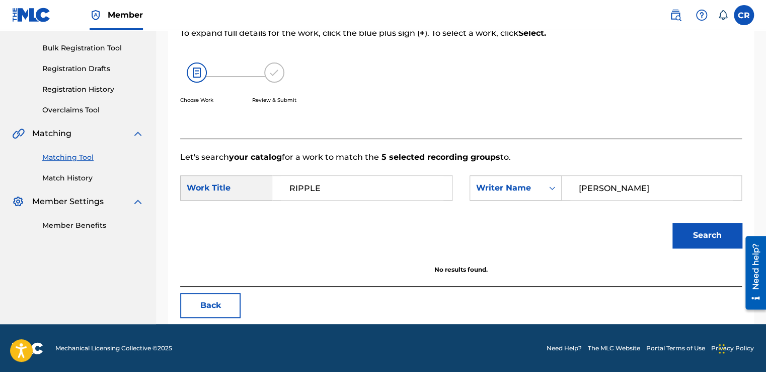
click at [225, 308] on button "Back" at bounding box center [210, 305] width 60 height 25
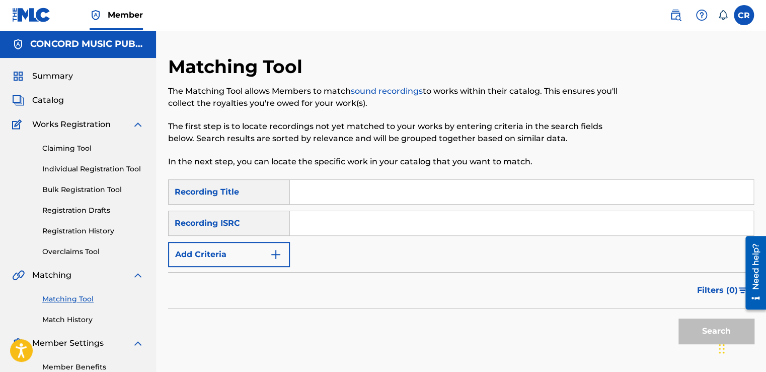
click at [379, 228] on input "Search Form" at bounding box center [522, 223] width 464 height 24
paste input "NLA508721501"
click at [374, 233] on input "NLA508721501" at bounding box center [522, 223] width 464 height 24
click at [375, 232] on input "NLA508721501" at bounding box center [522, 223] width 464 height 24
paste input "USMZ4080014"
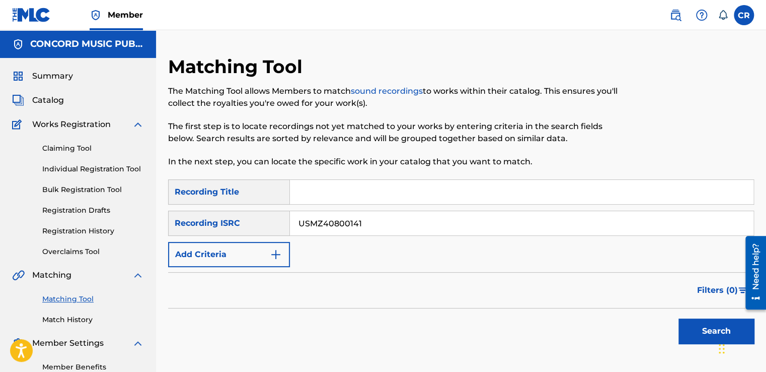
click at [368, 217] on input "USMZ40800141" at bounding box center [522, 223] width 464 height 24
paste input "CAJ222400005"
type input "CAJ222400005"
drag, startPoint x: 437, startPoint y: 196, endPoint x: 483, endPoint y: 201, distance: 46.6
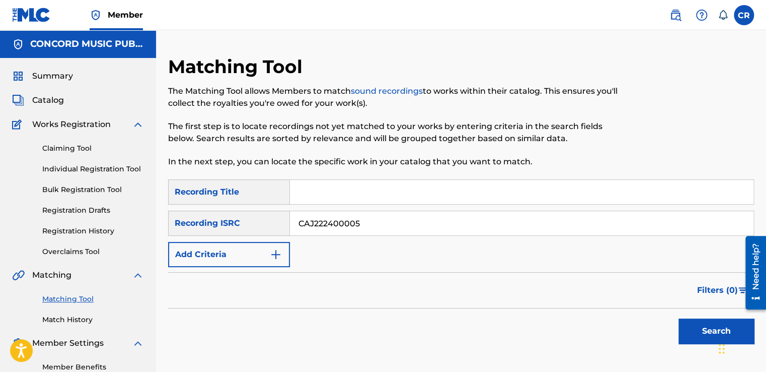
click at [437, 196] on input "Search Form" at bounding box center [522, 192] width 464 height 24
paste input "THIS CANâ€™T BE LOVE"
type input "THIS CANâ€™T BE LOVE"
click at [687, 337] on button "Search" at bounding box center [717, 330] width 76 height 25
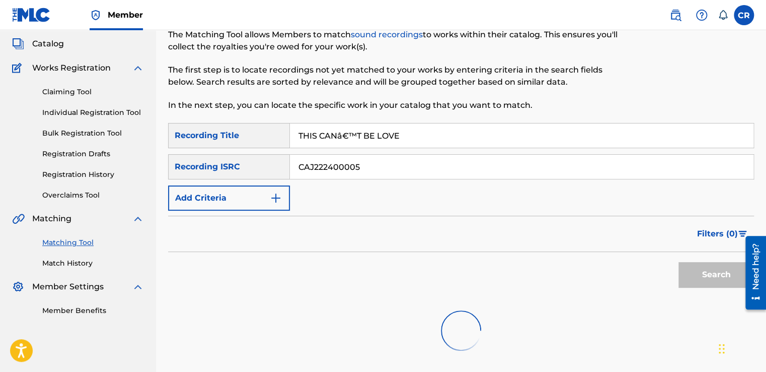
scroll to position [146, 0]
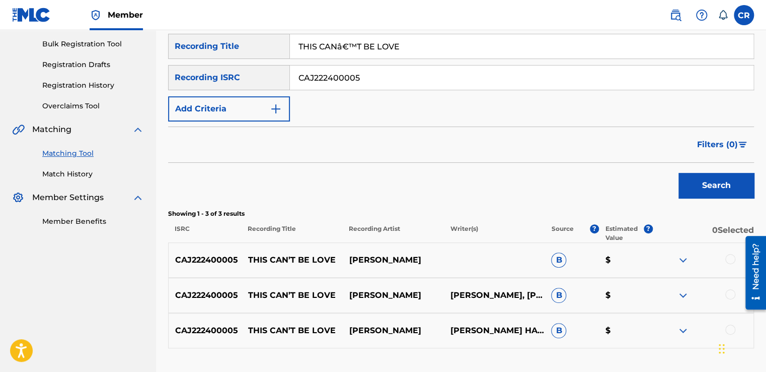
click at [508, 296] on p "LORENZ HART, RICHARD RODGERS" at bounding box center [494, 295] width 101 height 12
copy p "RODGERS"
click at [727, 259] on div at bounding box center [731, 259] width 10 height 10
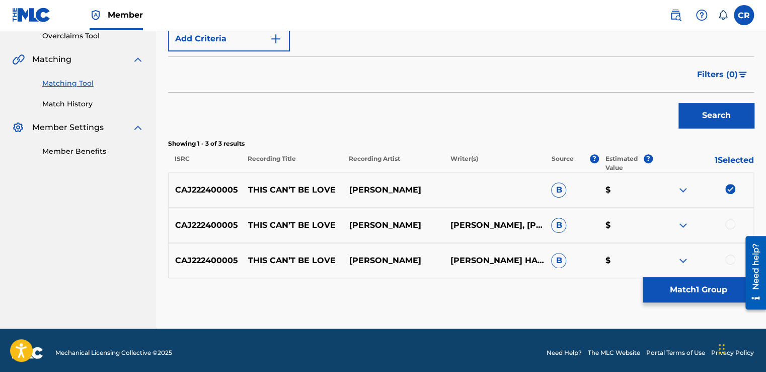
scroll to position [220, 0]
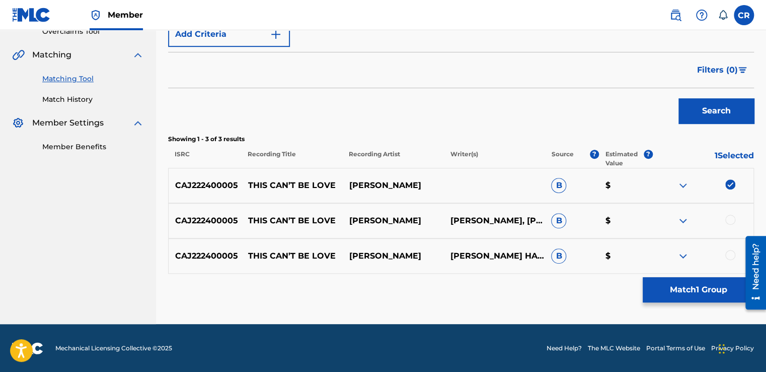
click at [728, 220] on div at bounding box center [731, 220] width 10 height 10
click at [730, 250] on div at bounding box center [731, 255] width 10 height 10
click at [711, 287] on button "Match 3 Groups" at bounding box center [698, 289] width 111 height 25
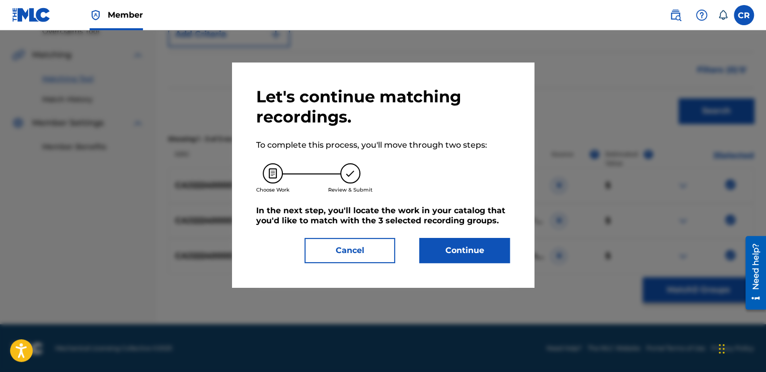
click at [508, 253] on button "Continue" at bounding box center [464, 250] width 91 height 25
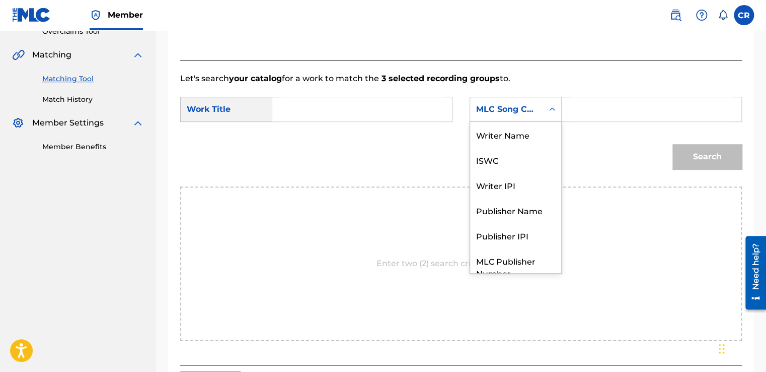
click at [515, 112] on div "MLC Song Code" at bounding box center [506, 109] width 61 height 12
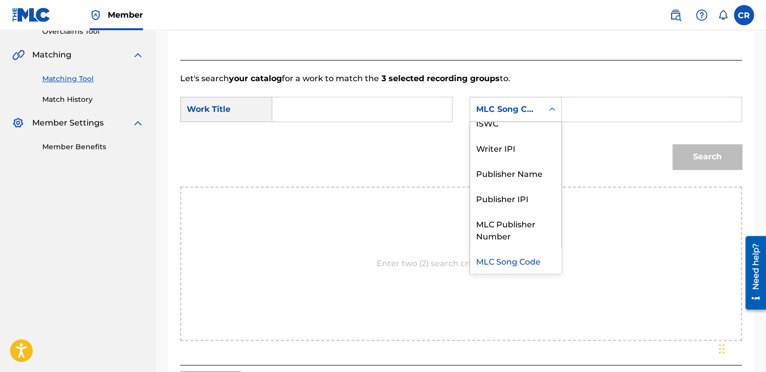
scroll to position [0, 0]
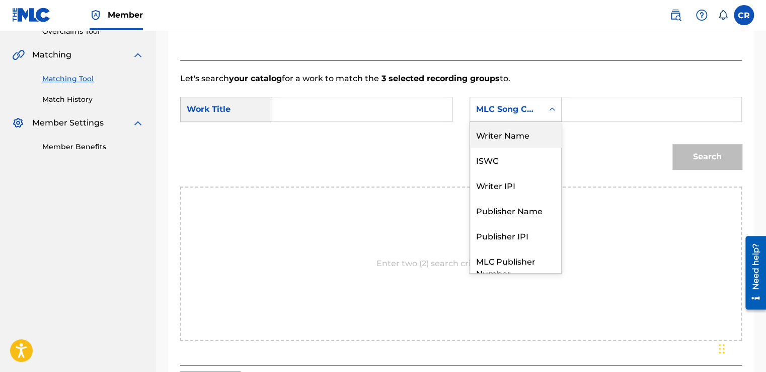
drag, startPoint x: 522, startPoint y: 144, endPoint x: 554, endPoint y: 122, distance: 38.8
click at [522, 143] on div "Writer Name" at bounding box center [515, 134] width 91 height 25
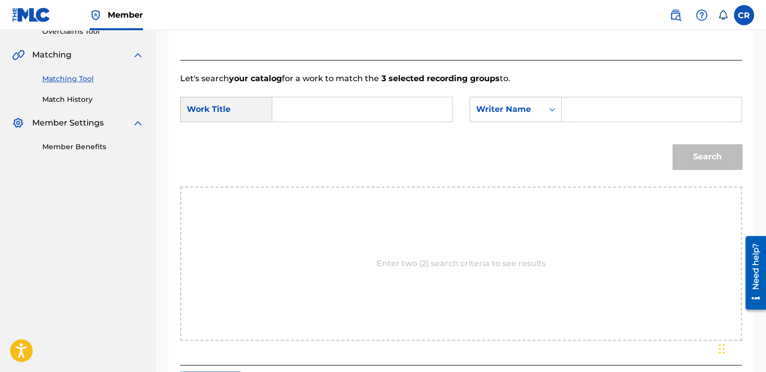
click at [591, 106] on input "Search Form" at bounding box center [652, 109] width 163 height 24
paste input "RODGERS"
type input "RODGERS"
click at [395, 102] on input "Search Form" at bounding box center [362, 109] width 163 height 24
paste input "THIS CANâ€™T BE LOVE"
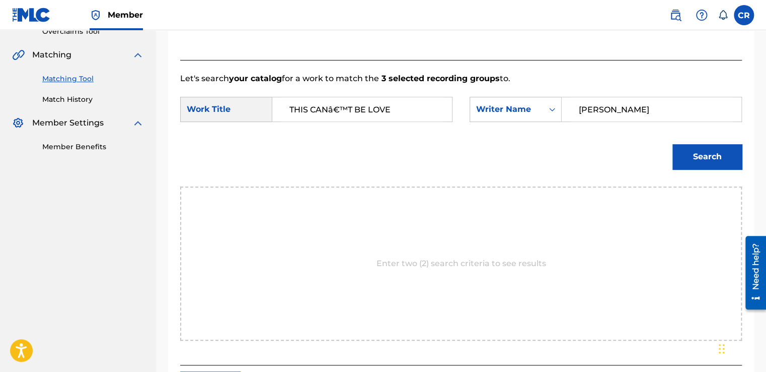
type input "THIS CANâ€™T BE LOVE"
click at [725, 167] on button "Search" at bounding box center [707, 156] width 69 height 25
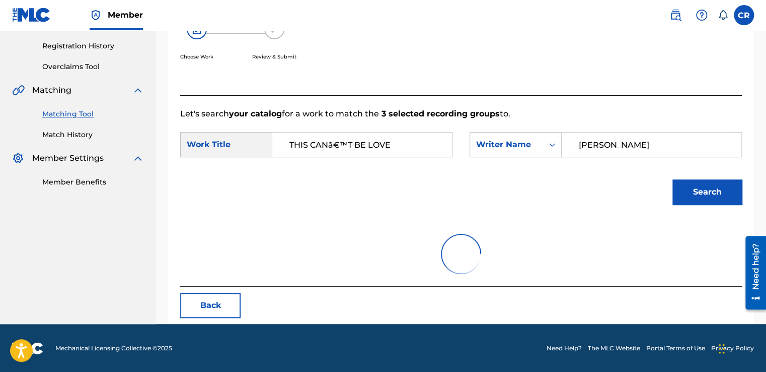
scroll to position [220, 0]
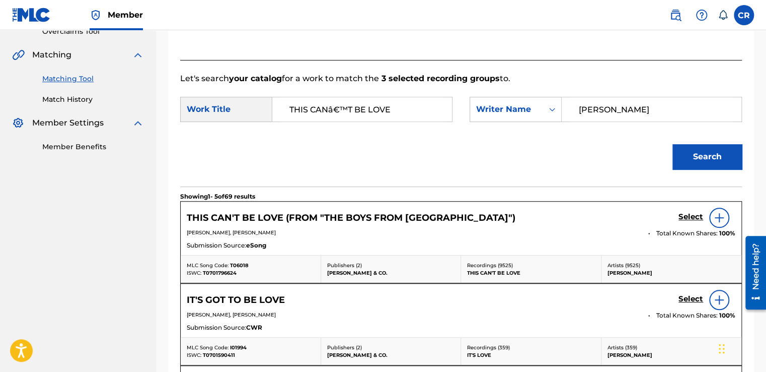
click at [686, 219] on h5 "Select" at bounding box center [691, 217] width 25 height 10
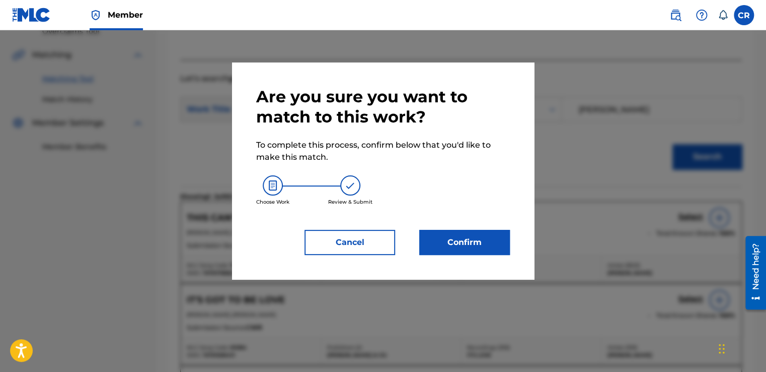
click at [449, 230] on button "Confirm" at bounding box center [464, 242] width 91 height 25
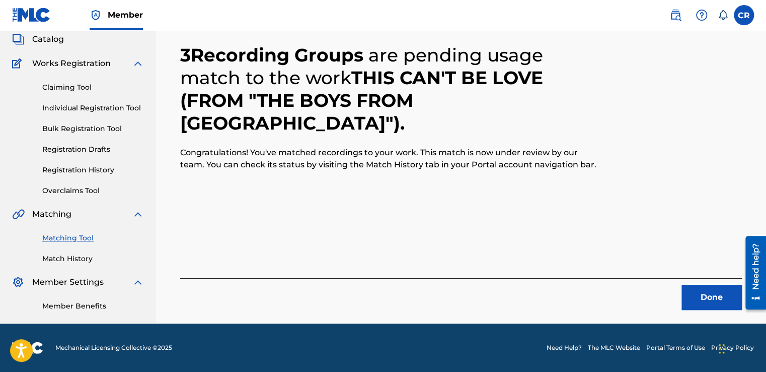
scroll to position [60, 0]
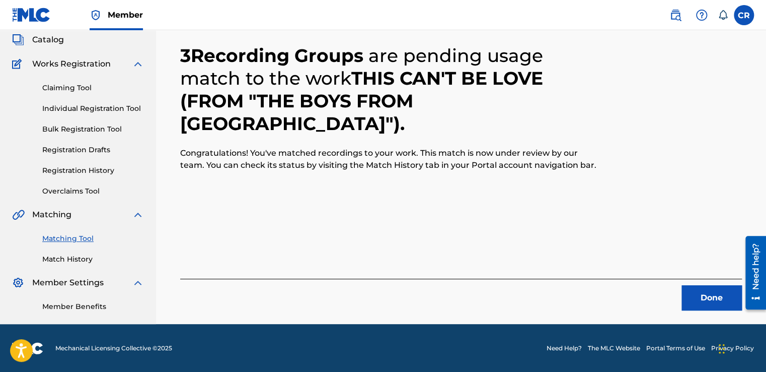
drag, startPoint x: 712, startPoint y: 296, endPoint x: 497, endPoint y: 367, distance: 225.8
click at [711, 297] on button "Done" at bounding box center [712, 297] width 60 height 25
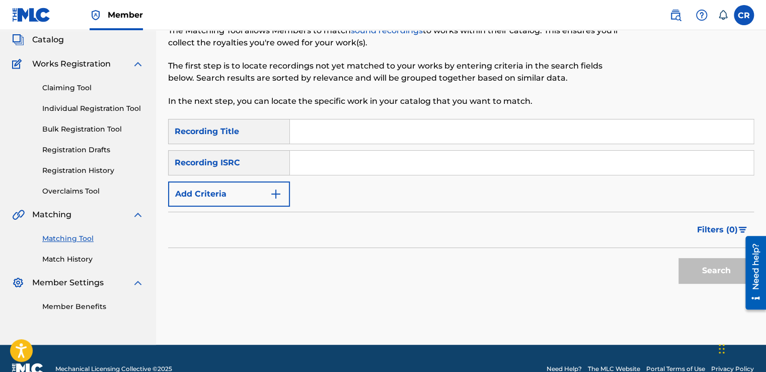
click at [379, 165] on input "Search Form" at bounding box center [522, 163] width 464 height 24
paste input "QM4DW1719289"
type input "QM4DW1719289"
click at [433, 132] on input "Search Form" at bounding box center [522, 131] width 464 height 24
paste input "TOO SOON?"
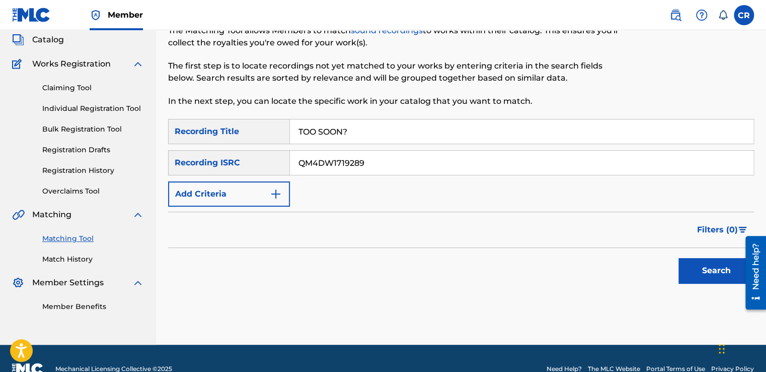
type input "TOO SOON?"
click at [688, 258] on button "Search" at bounding box center [717, 270] width 76 height 25
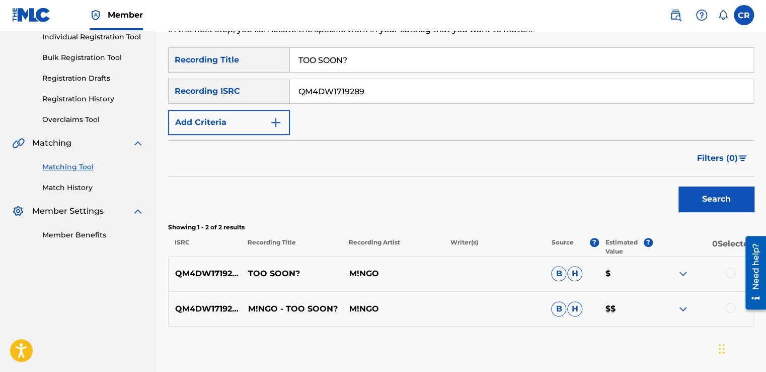
scroll to position [161, 0]
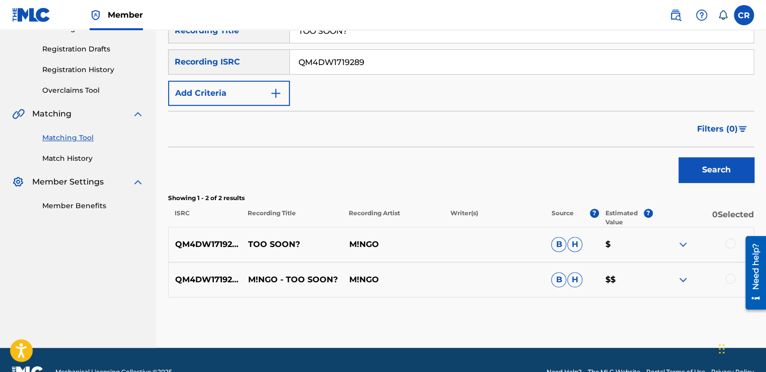
click at [407, 71] on input "QM4DW1719289" at bounding box center [522, 62] width 464 height 24
paste input "USP6F0810016"
type input "USP6F0810016"
click at [413, 29] on nav "Member CR CR Ciaran Rock ciaran.rock@on-music.tv Notification Preferences Profi…" at bounding box center [383, 15] width 766 height 30
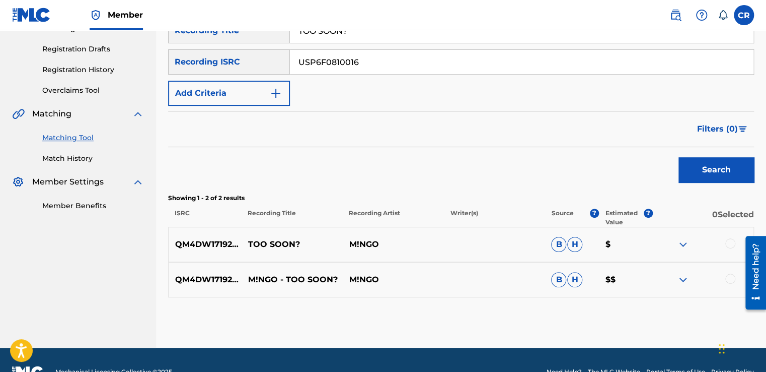
click at [416, 31] on input "TOO SOON?" at bounding box center [522, 31] width 464 height 24
paste input "NAUSEA"
type input "NAUSEA"
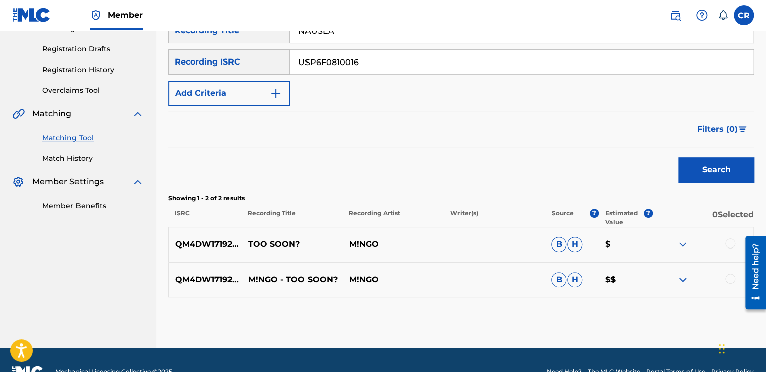
click at [731, 184] on div "Search" at bounding box center [714, 167] width 81 height 40
click at [729, 178] on button "Search" at bounding box center [717, 169] width 76 height 25
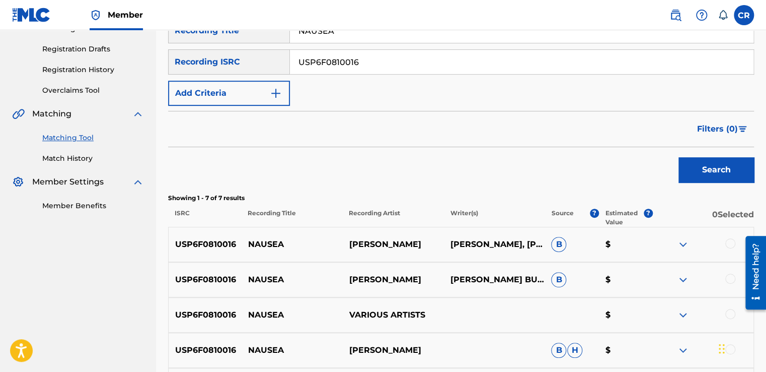
click at [502, 238] on p "ADRIANNA CREEL, ANNA JOY SPRINGER, JESSE TOWNLEY, JOSEPH PERALES, ROBERT BURNET…" at bounding box center [494, 244] width 101 height 12
copy p "CREEL"
drag, startPoint x: 731, startPoint y: 243, endPoint x: 731, endPoint y: 248, distance: 5.6
click at [731, 243] on div at bounding box center [731, 243] width 10 height 10
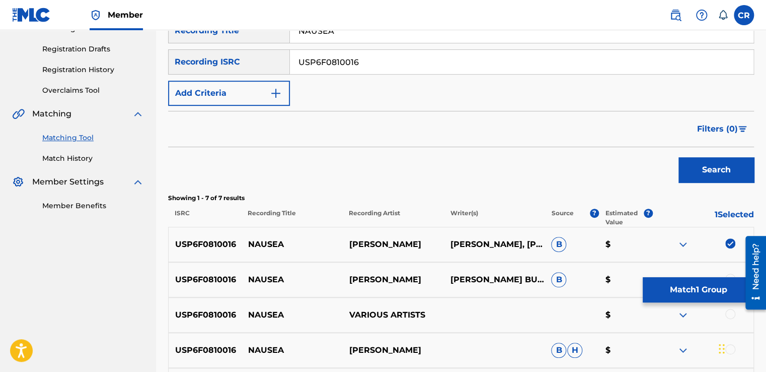
scroll to position [312, 0]
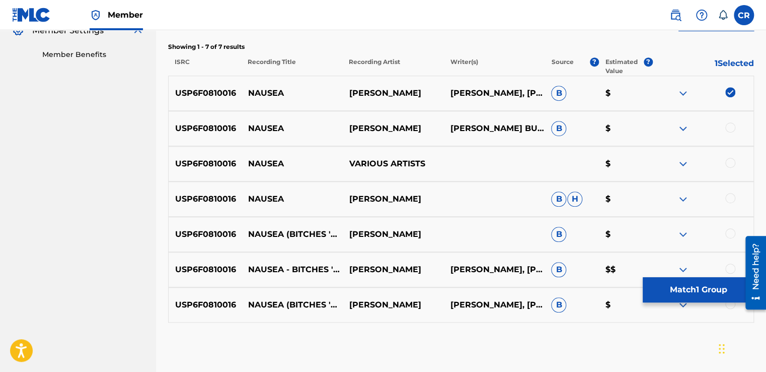
click at [732, 116] on div "USP6F0810016 NAUSEA BLATZ ROBERT BURNETTANNA JOY SPRINGERJESSE TOWNLEYJOSEPH PE…" at bounding box center [461, 128] width 586 height 35
drag, startPoint x: 732, startPoint y: 124, endPoint x: 734, endPoint y: 148, distance: 24.3
click at [732, 124] on div at bounding box center [731, 127] width 10 height 10
click at [731, 162] on div at bounding box center [731, 163] width 10 height 10
click at [731, 193] on div at bounding box center [731, 198] width 10 height 10
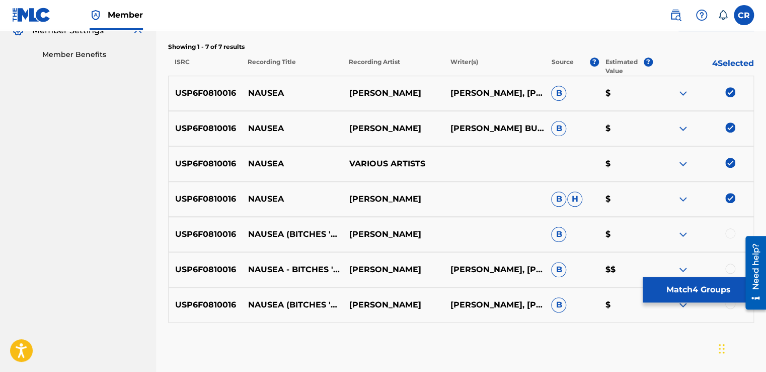
click at [729, 230] on div at bounding box center [731, 233] width 10 height 10
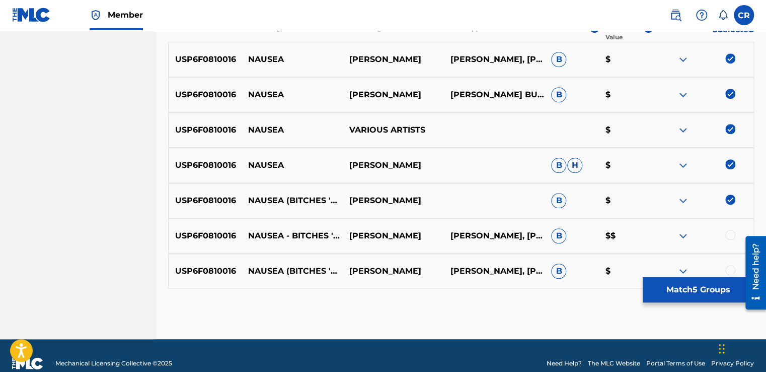
scroll to position [361, 0]
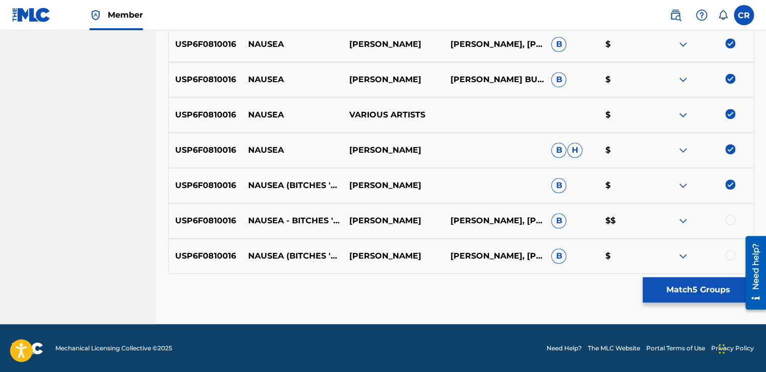
click at [731, 223] on div at bounding box center [731, 220] width 10 height 10
drag, startPoint x: 731, startPoint y: 252, endPoint x: 723, endPoint y: 265, distance: 15.6
click at [731, 253] on div at bounding box center [731, 255] width 10 height 10
click at [698, 287] on button "Match 7 Groups" at bounding box center [698, 289] width 111 height 25
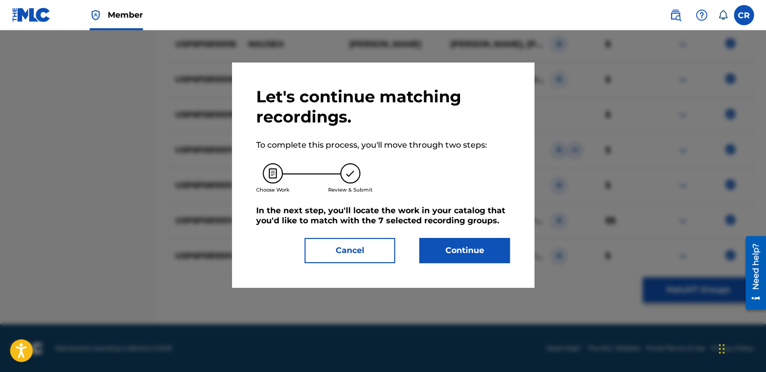
click at [472, 256] on button "Continue" at bounding box center [464, 250] width 91 height 25
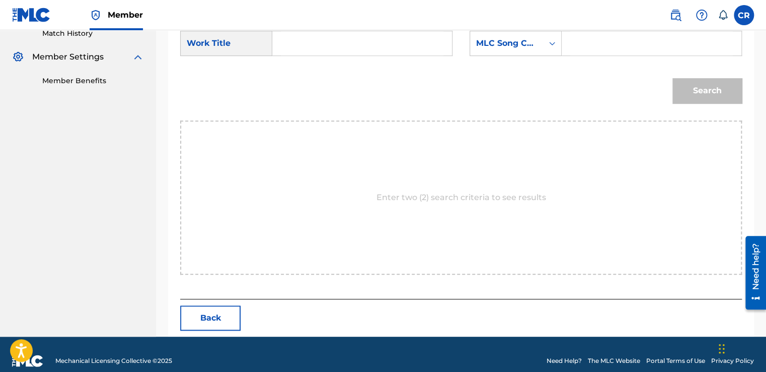
scroll to position [299, 0]
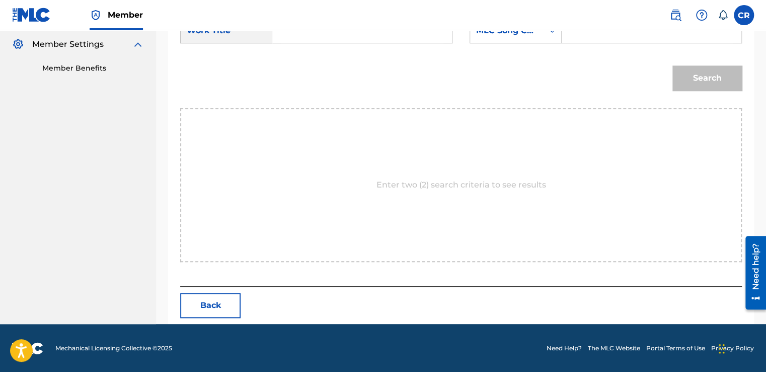
click at [510, 43] on div "SearchWithCriteria36cea5d7-c5a3-4425-baf9-9872cfa222af Work Title SearchWithCri…" at bounding box center [461, 33] width 562 height 31
click at [510, 39] on div "MLC Song Code" at bounding box center [516, 30] width 92 height 25
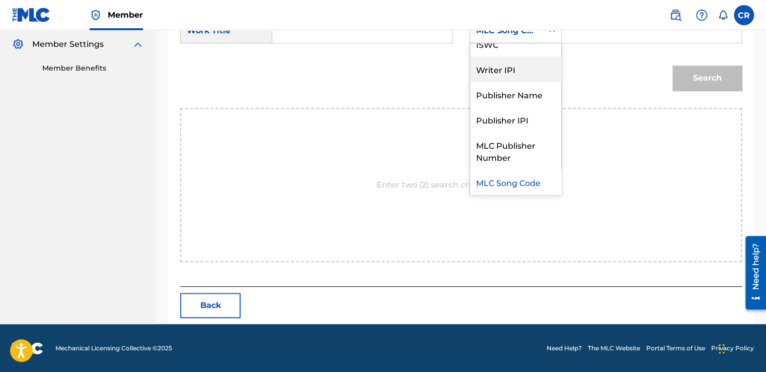
scroll to position [0, 0]
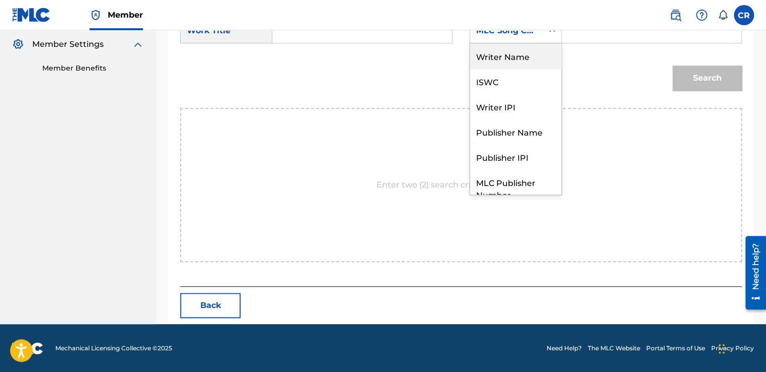
drag, startPoint x: 510, startPoint y: 59, endPoint x: 558, endPoint y: 47, distance: 49.8
click at [518, 58] on div "Writer Name" at bounding box center [515, 55] width 91 height 25
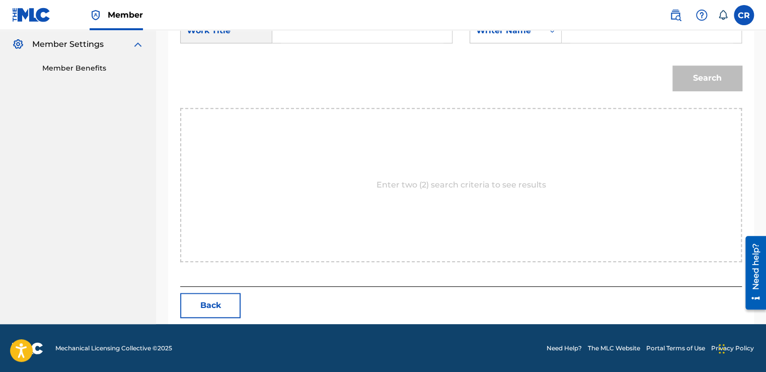
click at [612, 38] on input "Search Form" at bounding box center [652, 31] width 163 height 24
paste input "CREEL"
type input "CREEL"
click at [384, 39] on input "Search Form" at bounding box center [362, 31] width 163 height 24
paste input "NAUSEA"
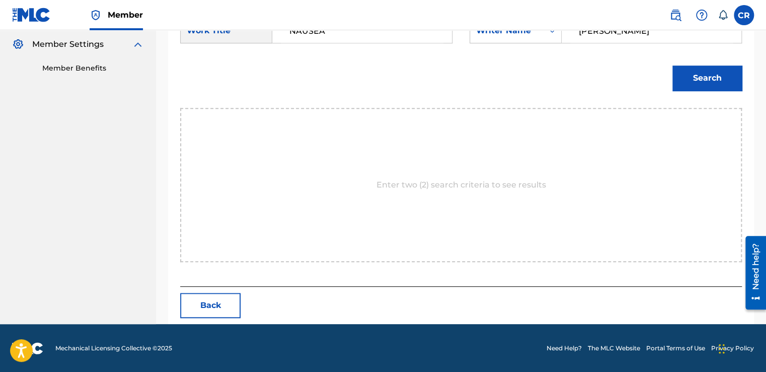
type input "NAUSEA"
click at [689, 90] on button "Search" at bounding box center [707, 77] width 69 height 25
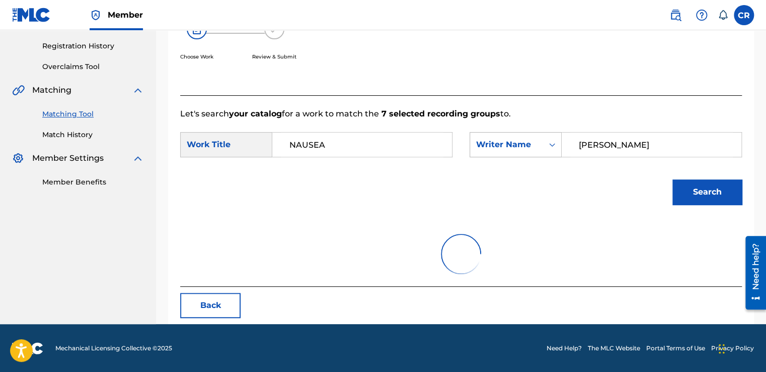
scroll to position [142, 0]
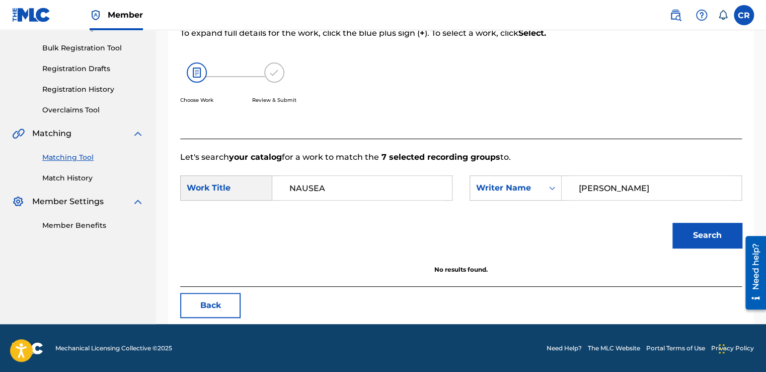
click at [197, 300] on button "Back" at bounding box center [210, 305] width 60 height 25
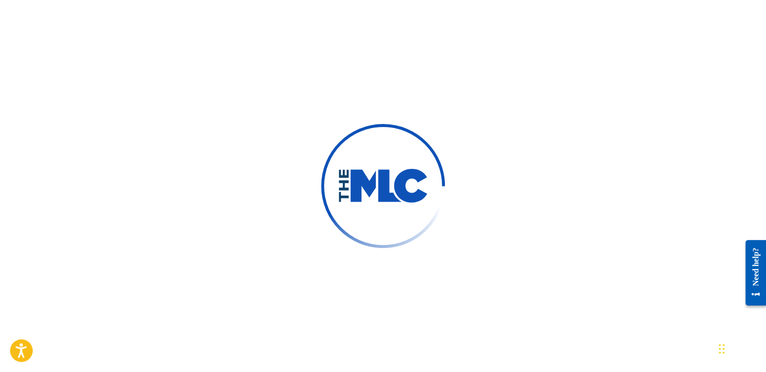
drag, startPoint x: 244, startPoint y: 82, endPoint x: 177, endPoint y: 65, distance: 69.1
click at [242, 82] on div at bounding box center [383, 186] width 766 height 372
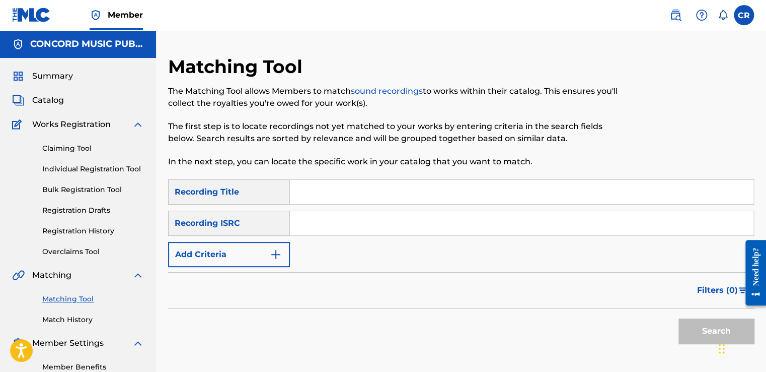
click at [429, 225] on input "Search Form" at bounding box center [522, 223] width 464 height 24
paste input "QM42K1708487"
type input "QM42K1708487"
drag, startPoint x: 419, startPoint y: 186, endPoint x: 538, endPoint y: 248, distance: 133.8
click at [419, 186] on input "Search Form" at bounding box center [522, 192] width 464 height 24
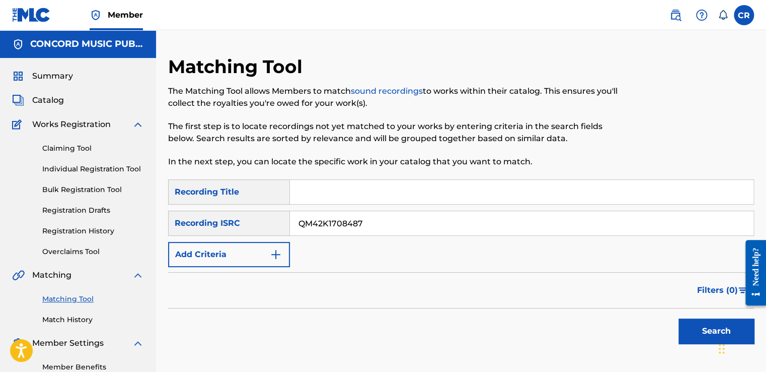
paste input "LEVEL UP"
type input "LEVEL UP"
click at [679, 318] on button "Search" at bounding box center [717, 330] width 76 height 25
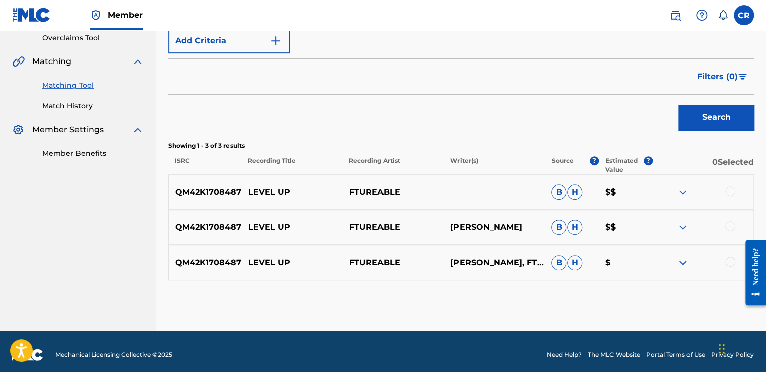
scroll to position [220, 0]
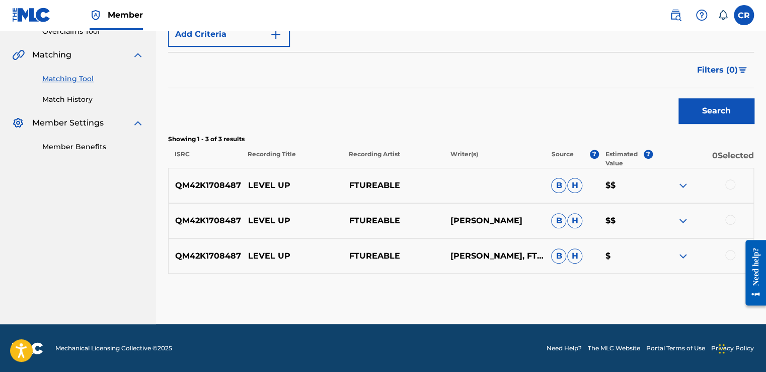
click at [491, 215] on p "[PERSON_NAME]" at bounding box center [494, 221] width 101 height 12
copy p "VOJE"
click at [735, 184] on div at bounding box center [731, 184] width 10 height 10
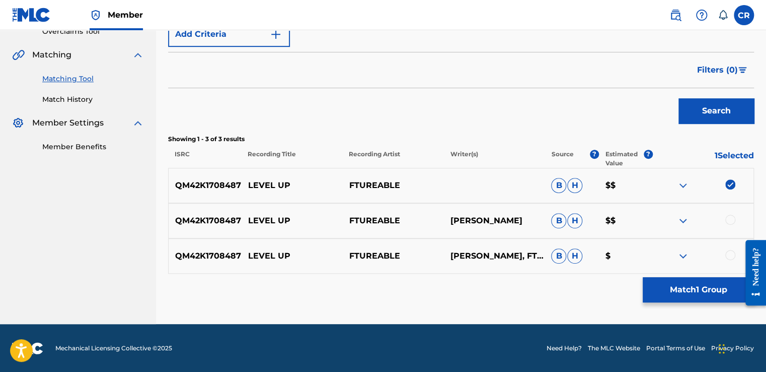
drag, startPoint x: 733, startPoint y: 219, endPoint x: 735, endPoint y: 235, distance: 16.2
click at [733, 220] on div at bounding box center [731, 220] width 10 height 10
click at [730, 256] on div at bounding box center [731, 255] width 10 height 10
click at [708, 289] on button "Match 3 Groups" at bounding box center [698, 289] width 111 height 25
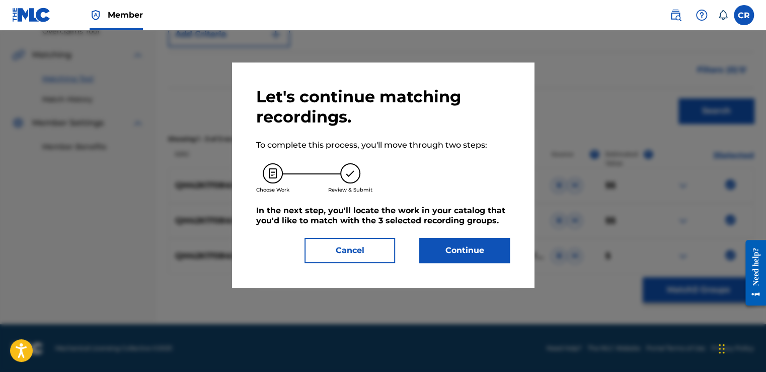
click at [499, 258] on button "Continue" at bounding box center [464, 250] width 91 height 25
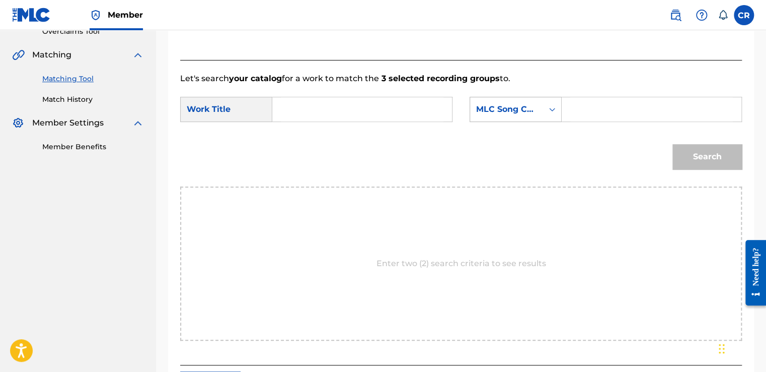
click at [509, 105] on div "MLC Song Code" at bounding box center [506, 109] width 61 height 12
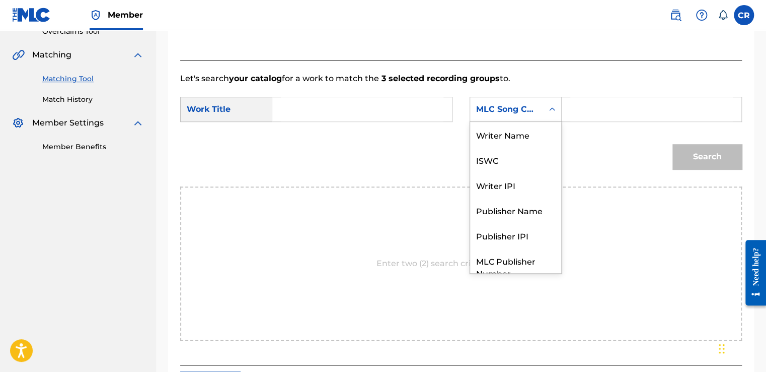
scroll to position [0, 0]
drag, startPoint x: 512, startPoint y: 134, endPoint x: 551, endPoint y: 122, distance: 41.1
click at [513, 135] on div "Writer Name" at bounding box center [515, 134] width 91 height 25
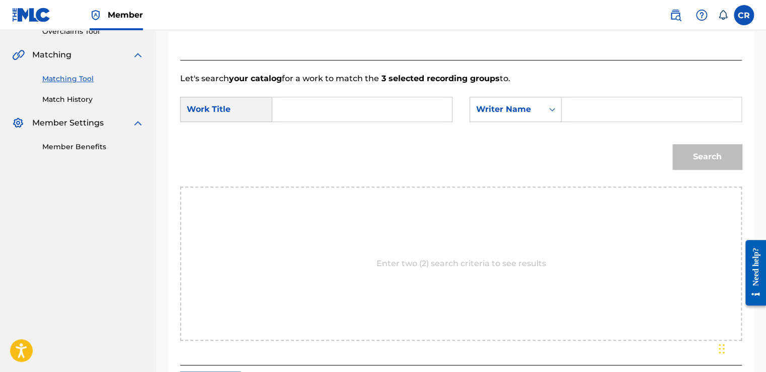
click at [632, 104] on input "Search Form" at bounding box center [652, 109] width 163 height 24
paste input "VOJE"
type input "VOJE"
click at [406, 121] on div "Search Form" at bounding box center [362, 109] width 180 height 25
click at [404, 111] on input "Search Form" at bounding box center [362, 109] width 163 height 24
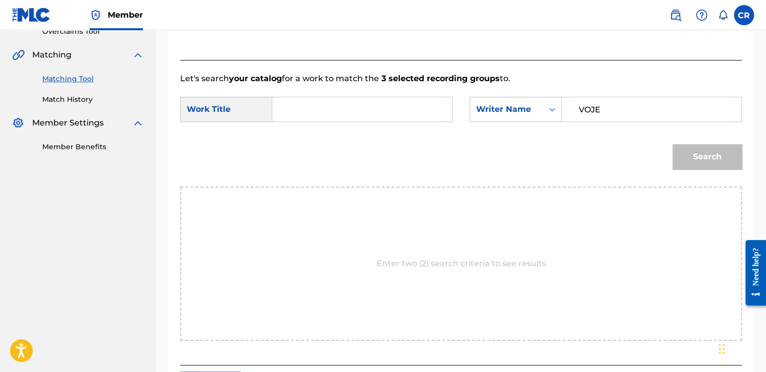
paste input "LEVEL UP"
type input "LEVEL UP"
click at [688, 158] on button "Search" at bounding box center [707, 156] width 69 height 25
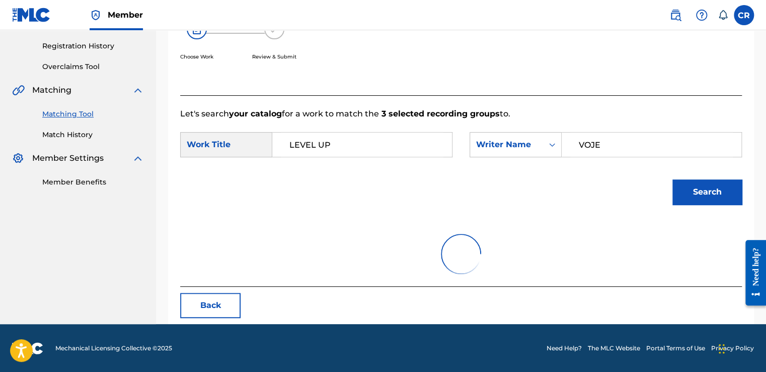
scroll to position [142, 0]
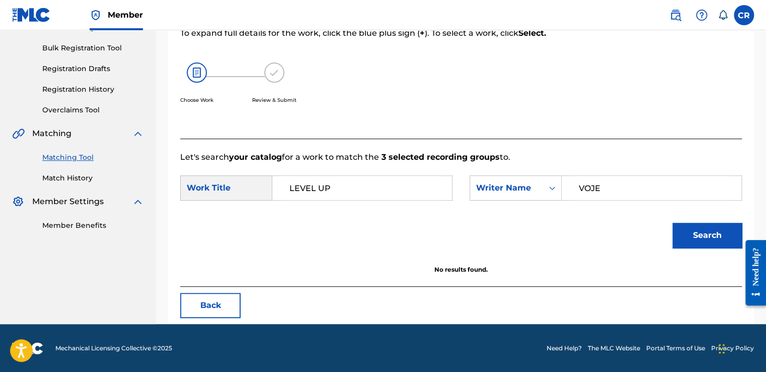
click at [191, 310] on button "Back" at bounding box center [210, 305] width 60 height 25
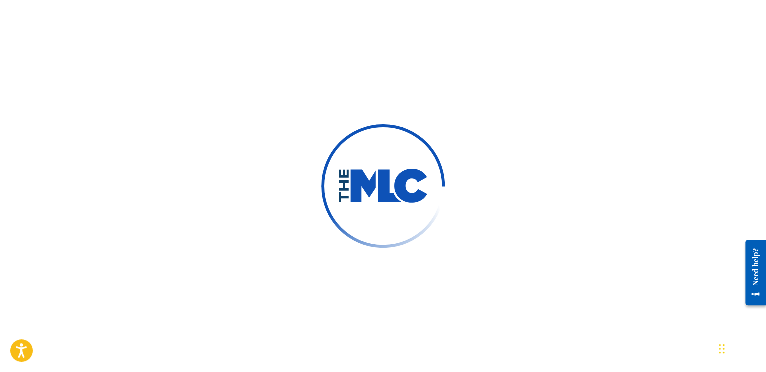
drag, startPoint x: 182, startPoint y: 106, endPoint x: 119, endPoint y: 89, distance: 64.6
click at [181, 106] on div at bounding box center [383, 186] width 766 height 372
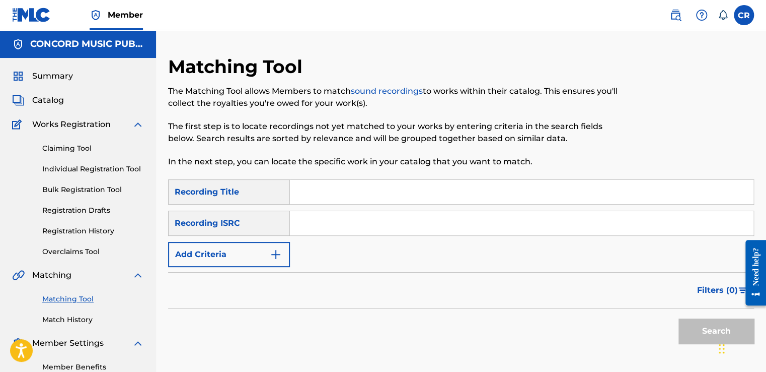
click at [359, 233] on input "Search Form" at bounding box center [522, 223] width 464 height 24
paste input "NL3NM2000079"
type input "NL3NM2000079"
click at [425, 198] on input "Search Form" at bounding box center [522, 192] width 464 height 24
paste input "HIT THE CLUB"
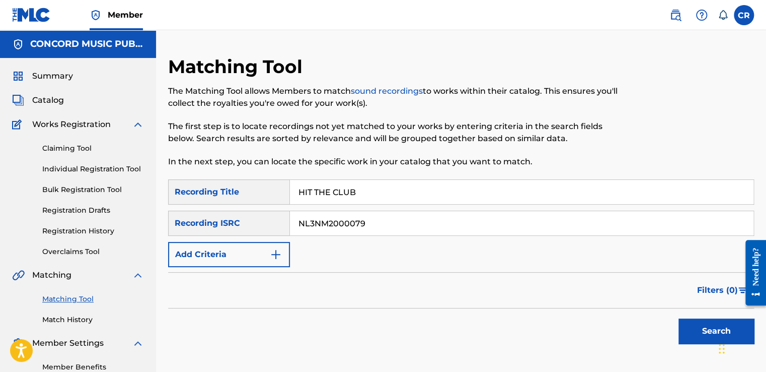
type input "HIT THE CLUB"
click at [681, 323] on button "Search" at bounding box center [717, 330] width 76 height 25
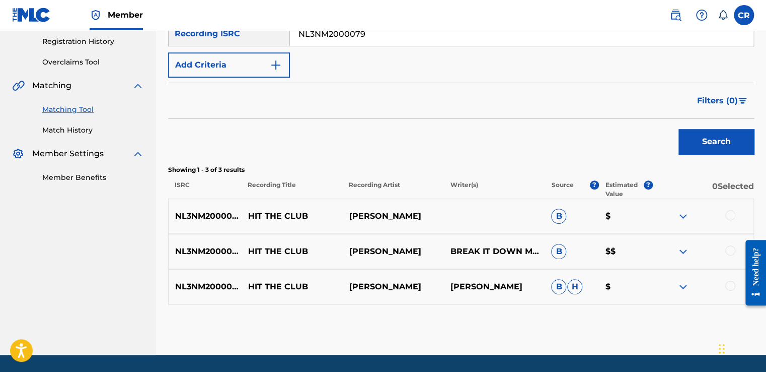
scroll to position [220, 0]
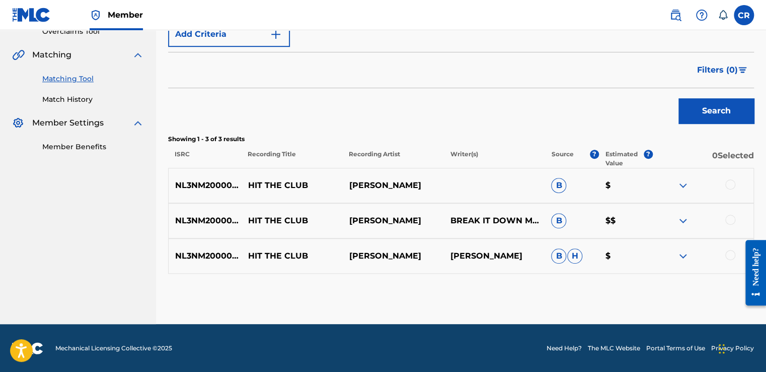
click at [409, 187] on p "[PERSON_NAME]" at bounding box center [392, 185] width 101 height 12
copy p "[PERSON_NAME]"
click at [729, 183] on div at bounding box center [731, 184] width 10 height 10
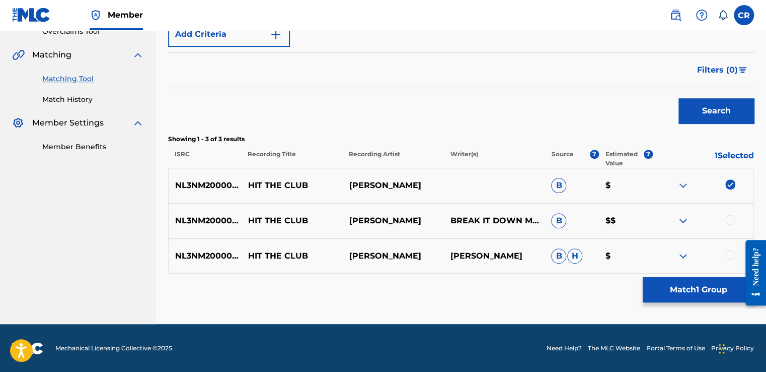
click at [729, 217] on div at bounding box center [731, 220] width 10 height 10
click at [732, 253] on div at bounding box center [731, 255] width 10 height 10
click at [647, 293] on button "Match 3 Groups" at bounding box center [698, 289] width 111 height 25
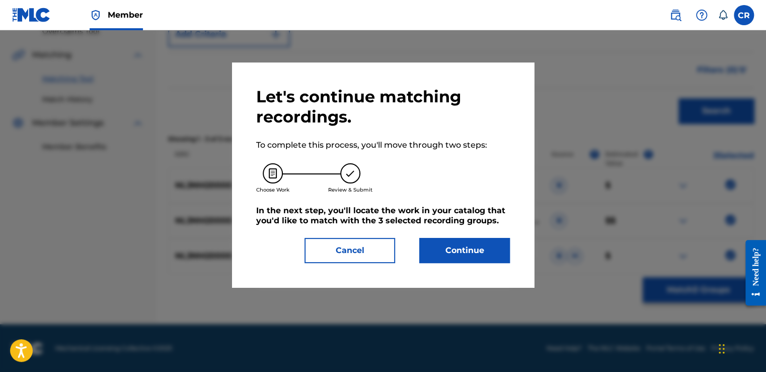
click at [465, 240] on button "Continue" at bounding box center [464, 250] width 91 height 25
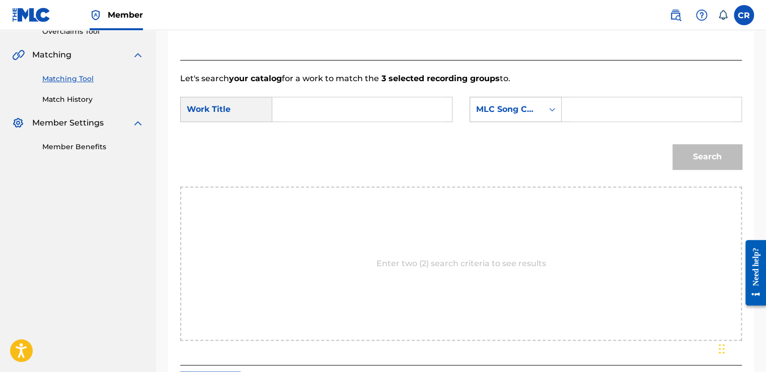
click at [504, 106] on div "MLC Song Code" at bounding box center [506, 109] width 61 height 12
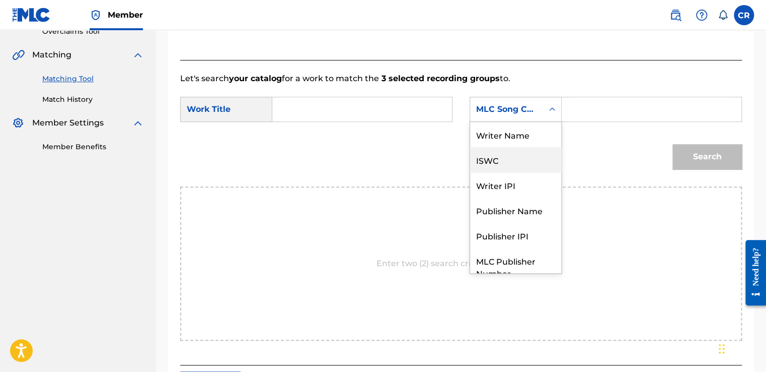
scroll to position [0, 0]
drag, startPoint x: 504, startPoint y: 114, endPoint x: 524, endPoint y: 134, distance: 28.8
click at [509, 133] on div "Writer Name" at bounding box center [515, 134] width 91 height 25
drag, startPoint x: 524, startPoint y: 134, endPoint x: 536, endPoint y: 131, distance: 11.9
click at [529, 134] on div "Search" at bounding box center [461, 160] width 562 height 52
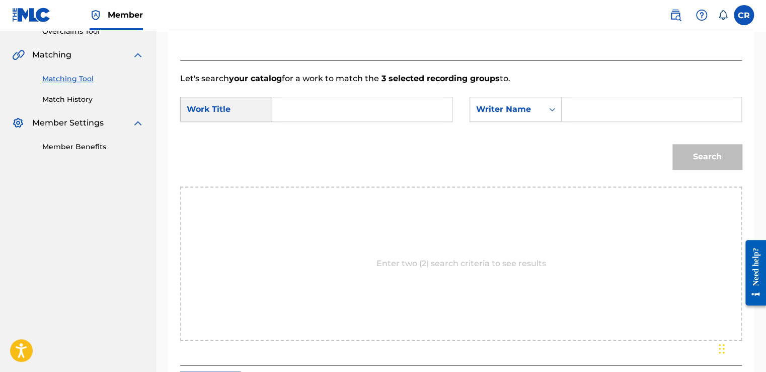
click at [604, 109] on input "Search Form" at bounding box center [652, 109] width 163 height 24
paste input "[PERSON_NAME]"
type input "[PERSON_NAME]"
click at [387, 122] on div "SearchWithCriteria5d847802-aec3-4fae-8557-4aa8377cb09b Work Title SearchWithCri…" at bounding box center [461, 112] width 562 height 31
click at [393, 112] on input "Search Form" at bounding box center [362, 109] width 163 height 24
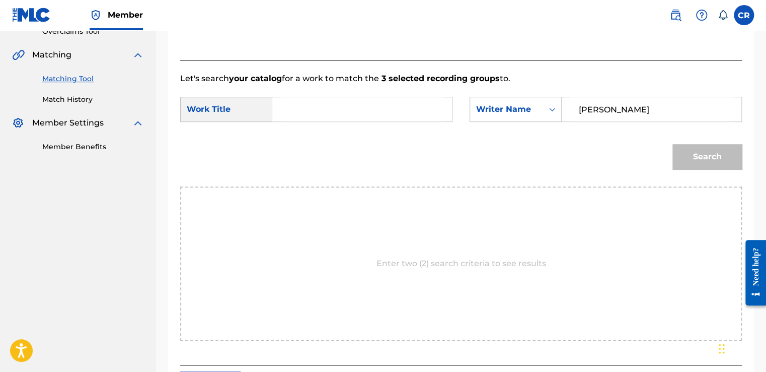
paste input "HIT THE CLUB"
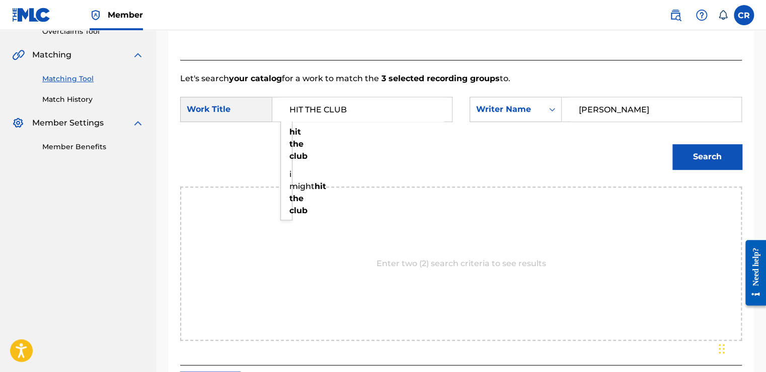
type input "HIT THE CLUB"
click at [749, 162] on div "Match Usage - Select Work In this step, you will locate the work you'd like to …" at bounding box center [461, 132] width 586 height 542
click at [741, 162] on button "Search" at bounding box center [707, 156] width 69 height 25
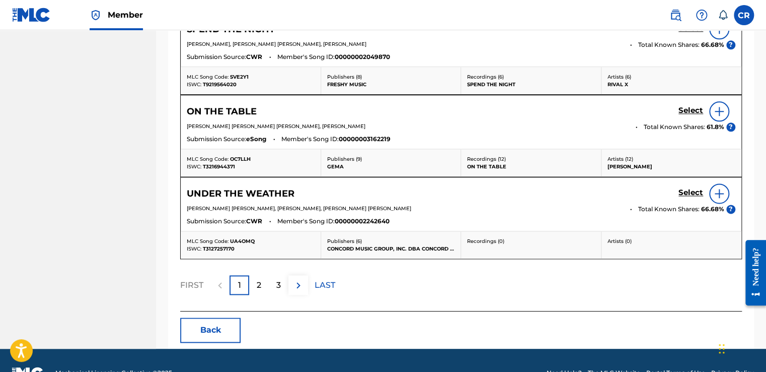
click at [213, 320] on button "Back" at bounding box center [210, 329] width 60 height 25
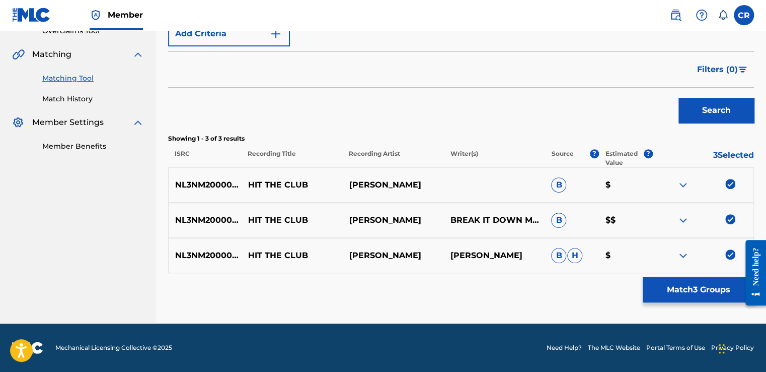
scroll to position [220, 0]
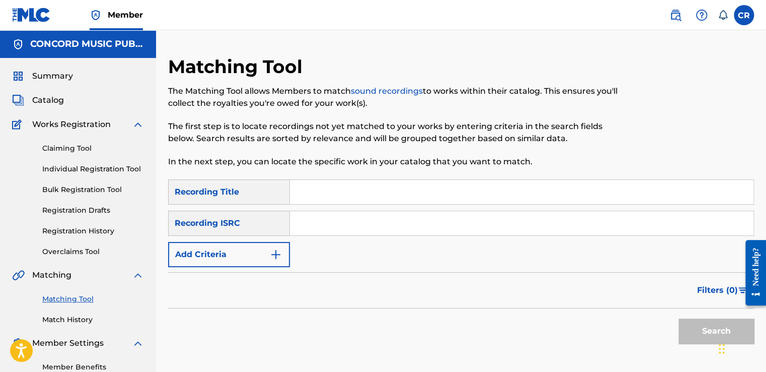
click at [401, 217] on input "Search Form" at bounding box center [522, 223] width 464 height 24
paste input "DED831900789"
type input "DED831900789"
drag, startPoint x: 404, startPoint y: 200, endPoint x: 410, endPoint y: 199, distance: 6.1
click at [404, 200] on input "Search Form" at bounding box center [522, 192] width 464 height 24
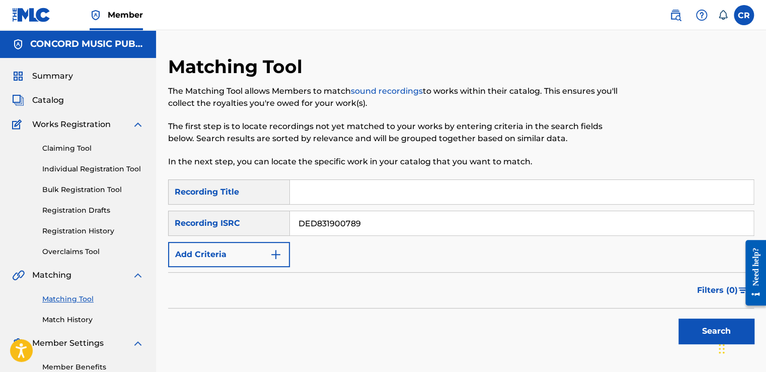
paste input "[DATE] [LIVE 2019]"
type input "[DATE] [LIVE 2019]"
click at [690, 329] on button "Search" at bounding box center [717, 330] width 76 height 25
